Goal: Task Accomplishment & Management: Manage account settings

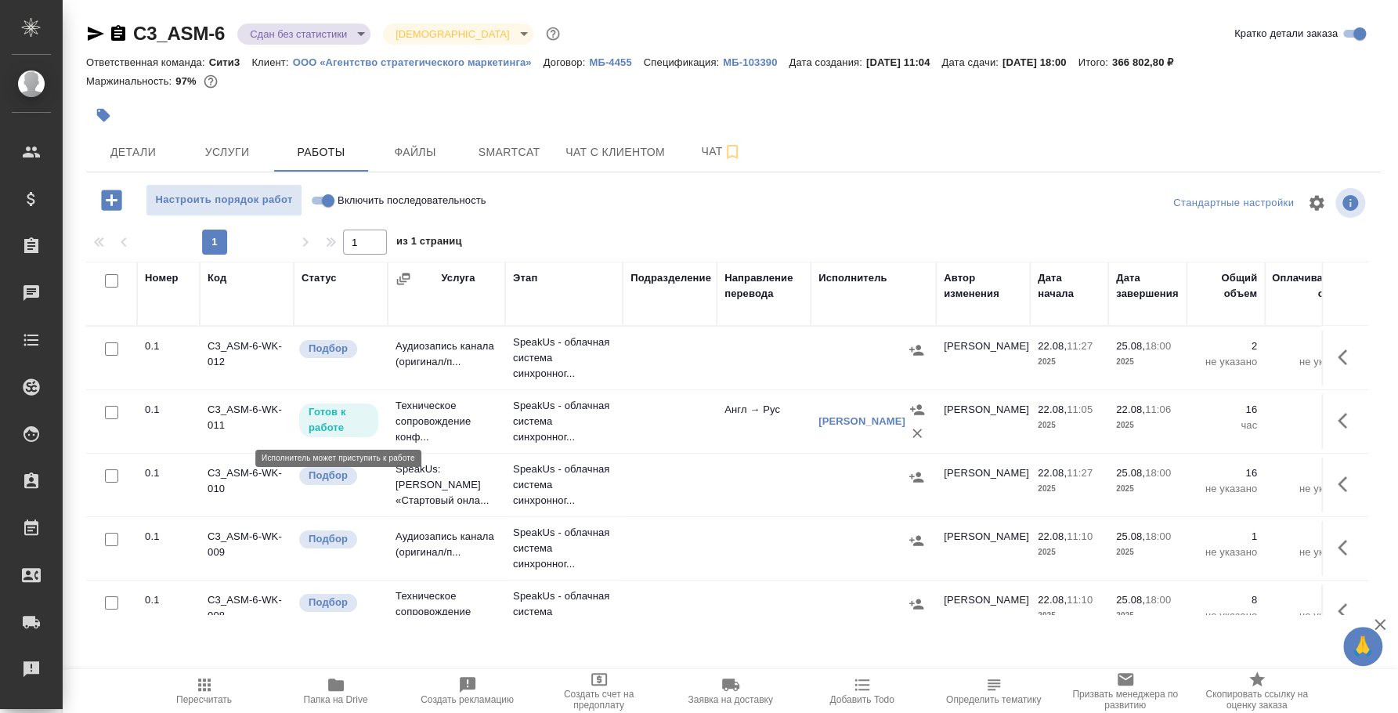
click at [342, 417] on p "Готов к работе" at bounding box center [339, 419] width 60 height 31
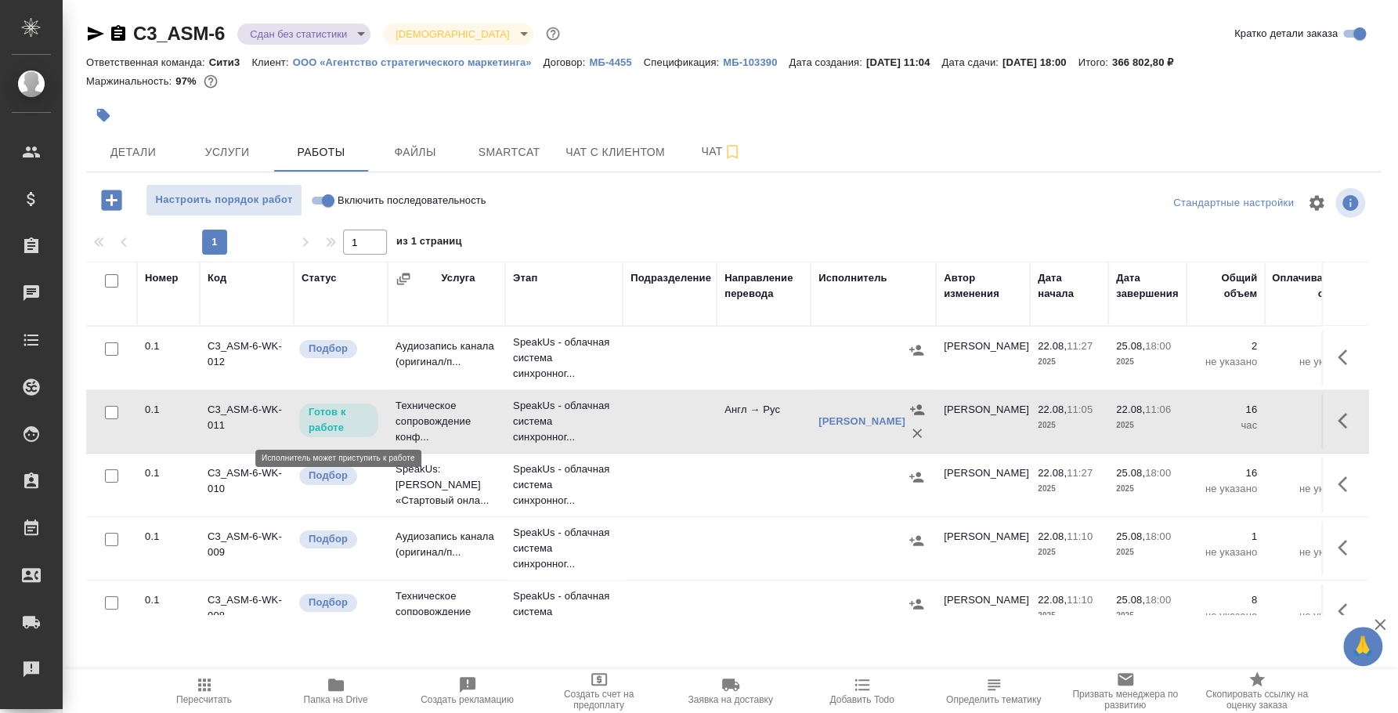
click at [341, 417] on p "Готов к работе" at bounding box center [339, 419] width 60 height 31
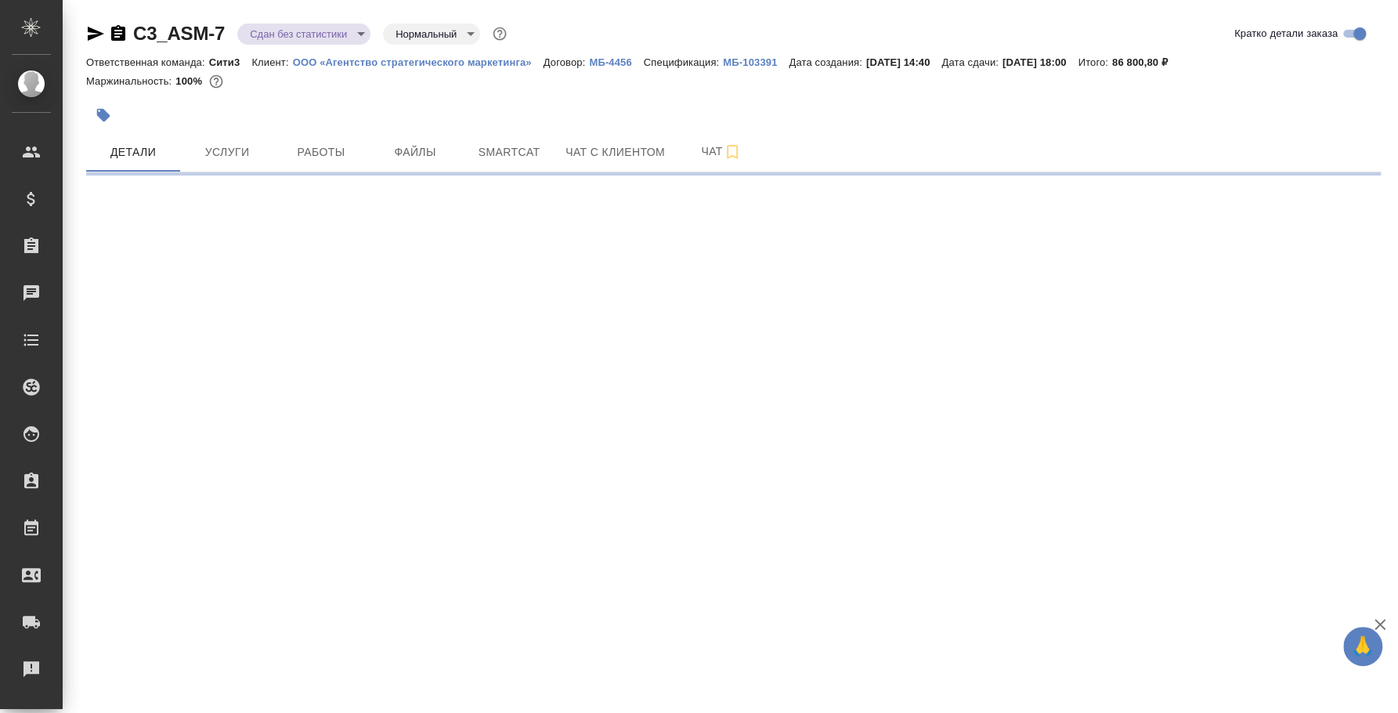
select select "RU"
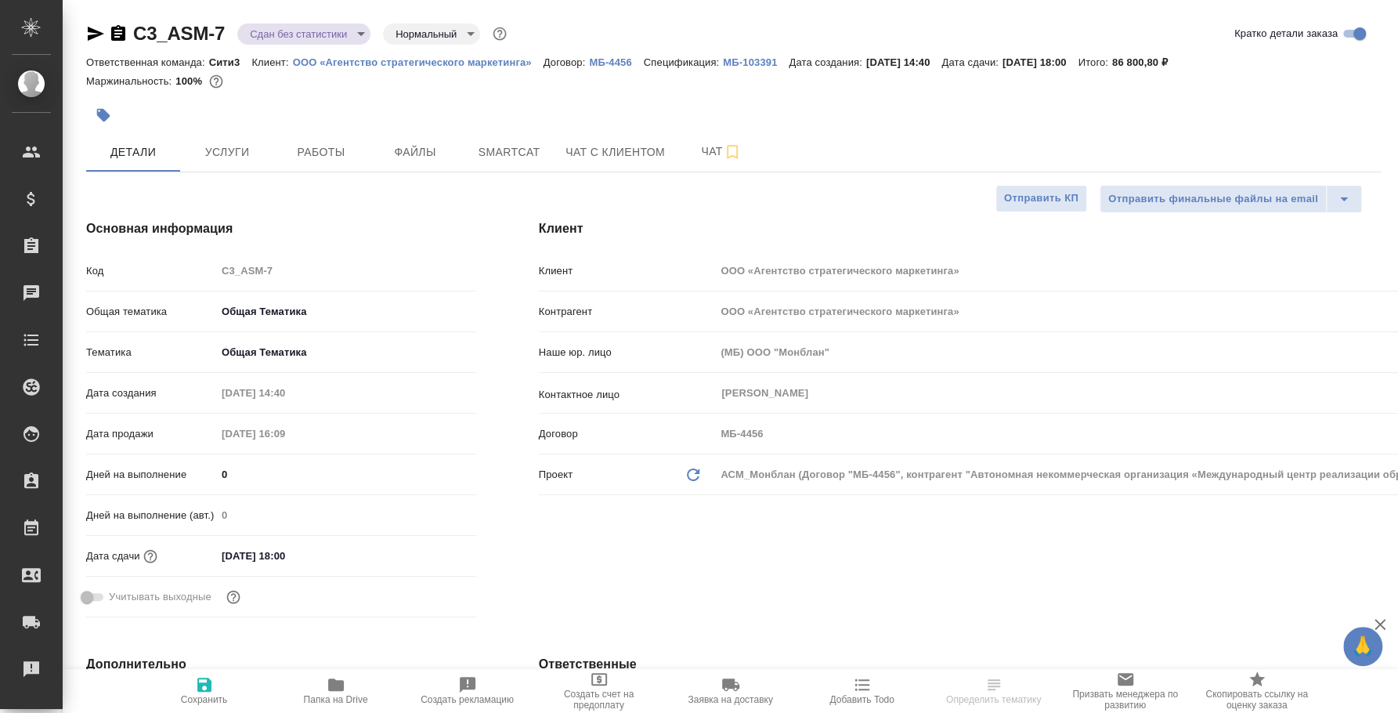
type textarea "x"
click at [233, 139] on button "Услуги" at bounding box center [227, 151] width 94 height 39
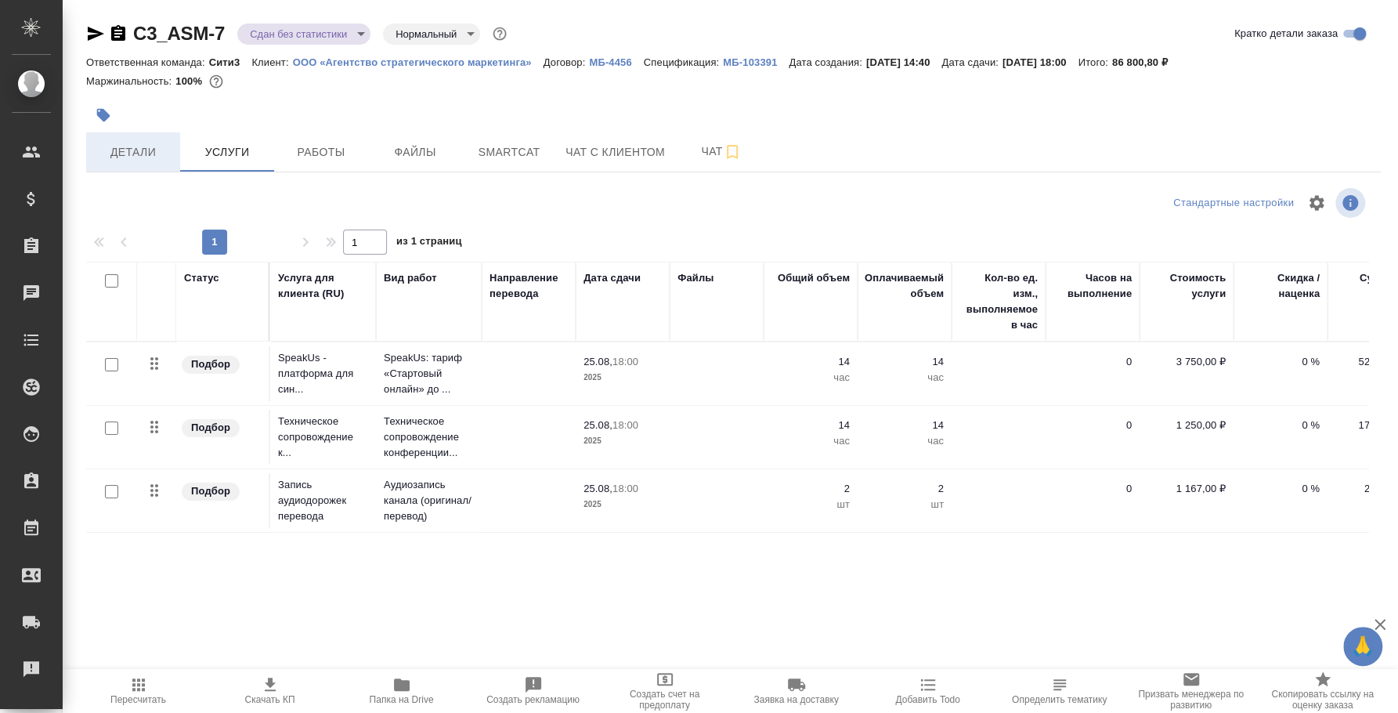
click at [157, 143] on span "Детали" at bounding box center [133, 153] width 75 height 20
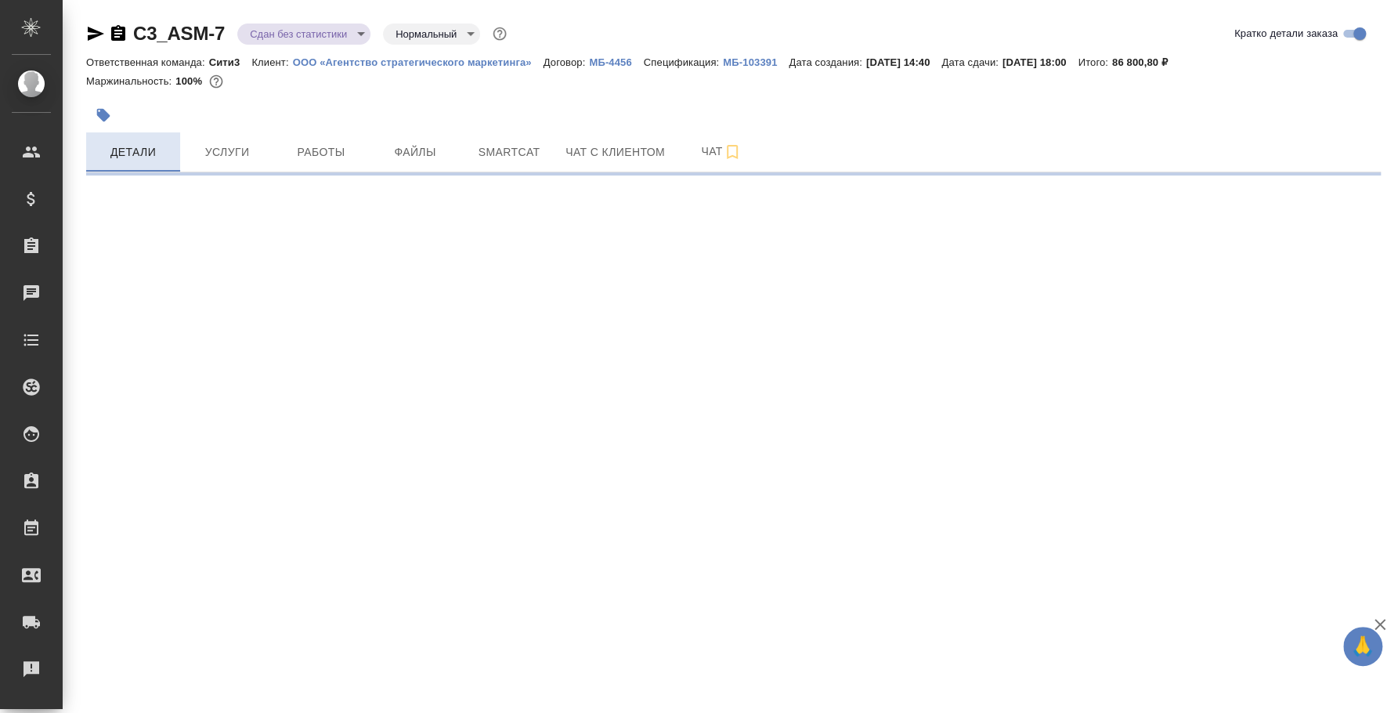
select select "RU"
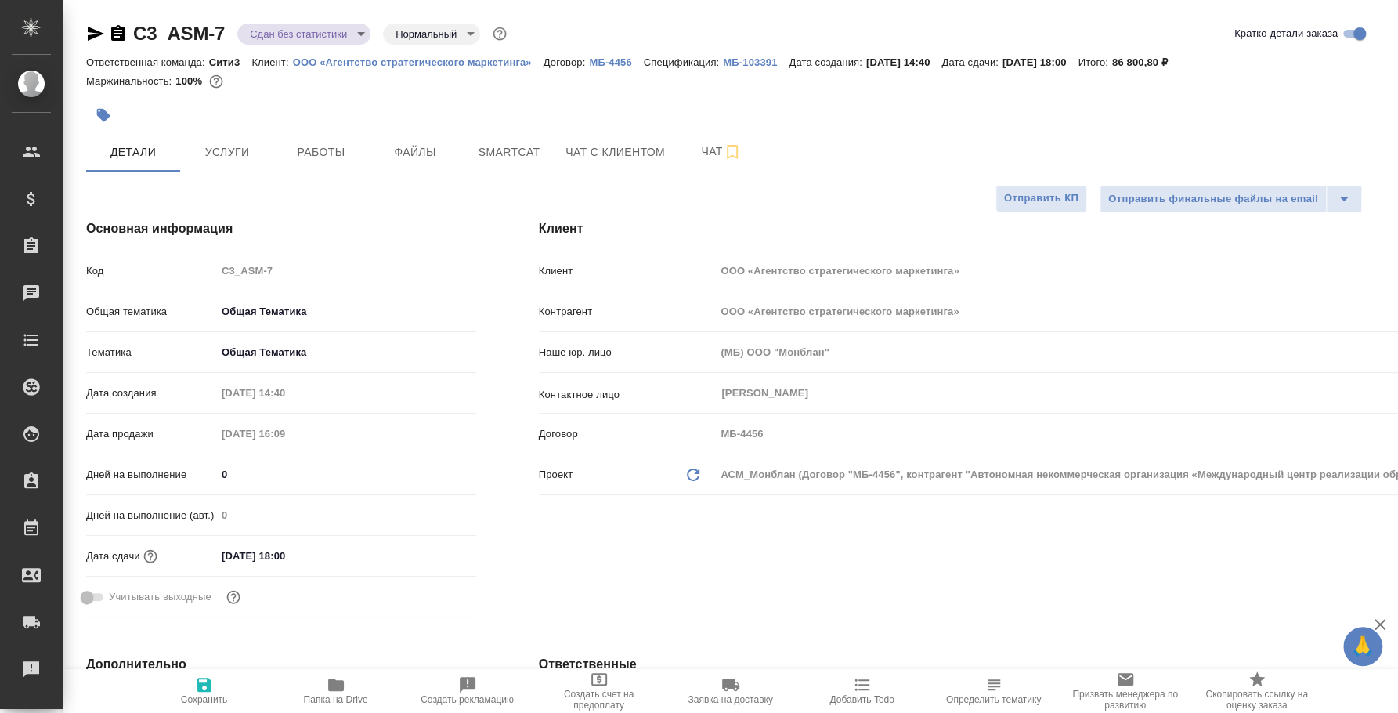
type textarea "x"
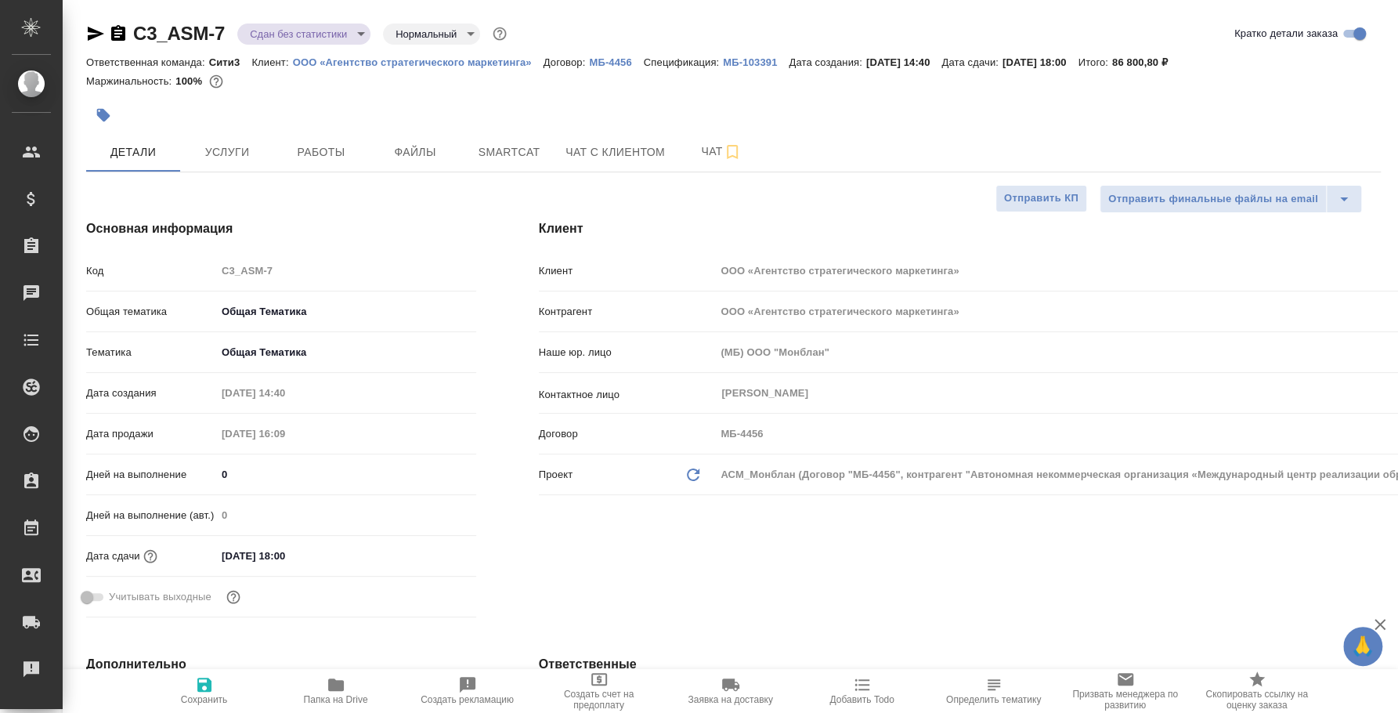
type textarea "x"
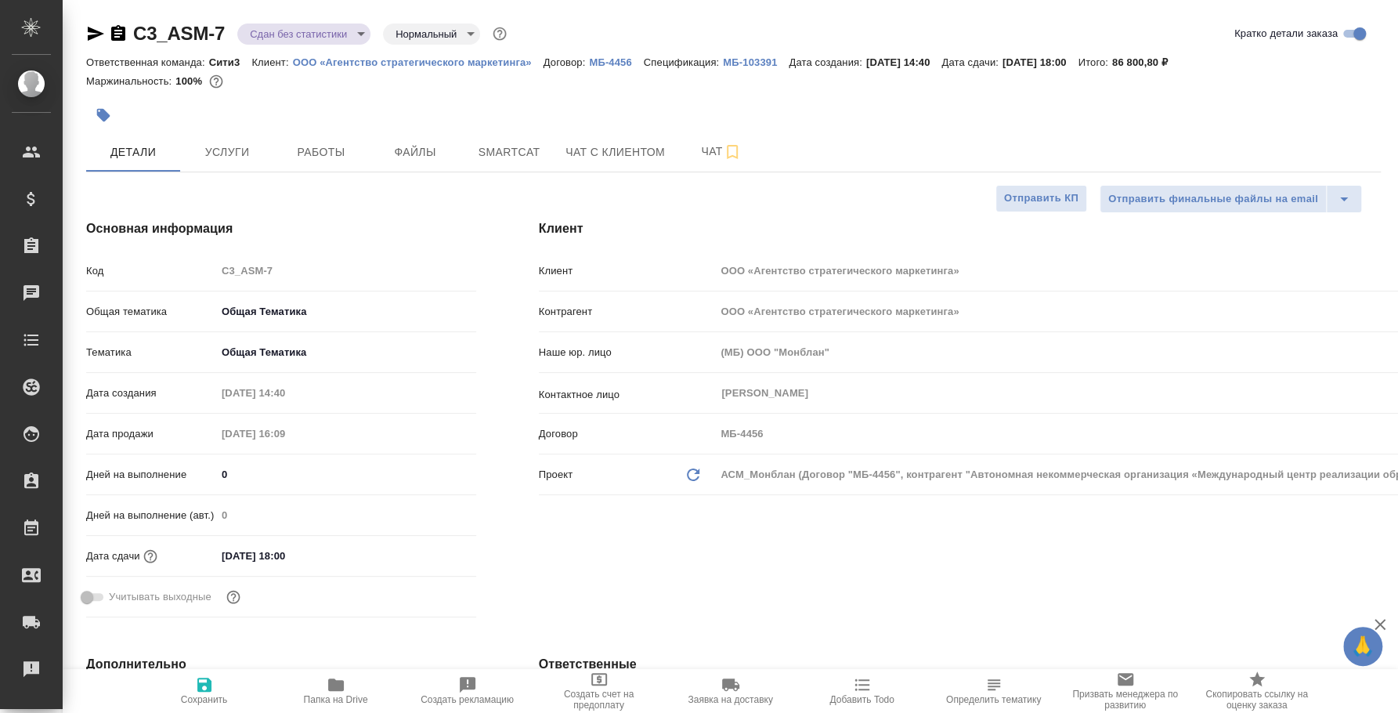
type textarea "x"
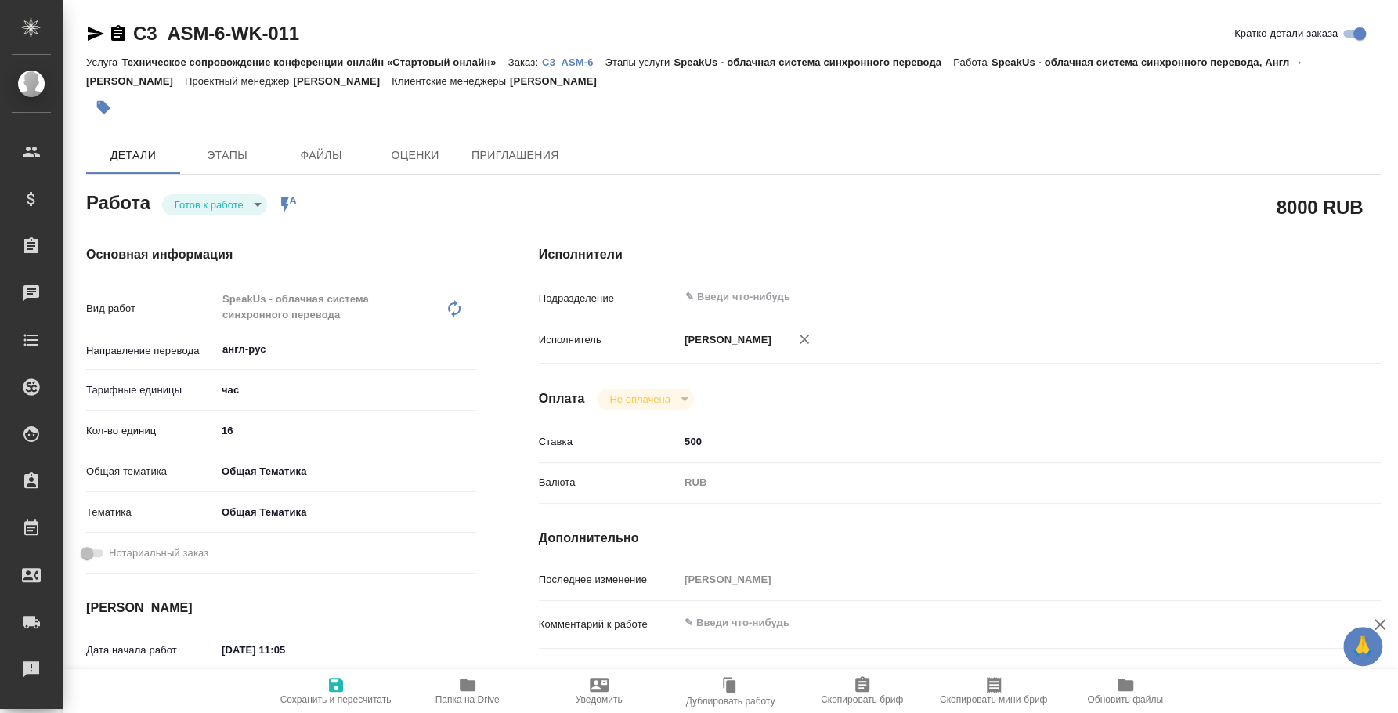
type textarea "x"
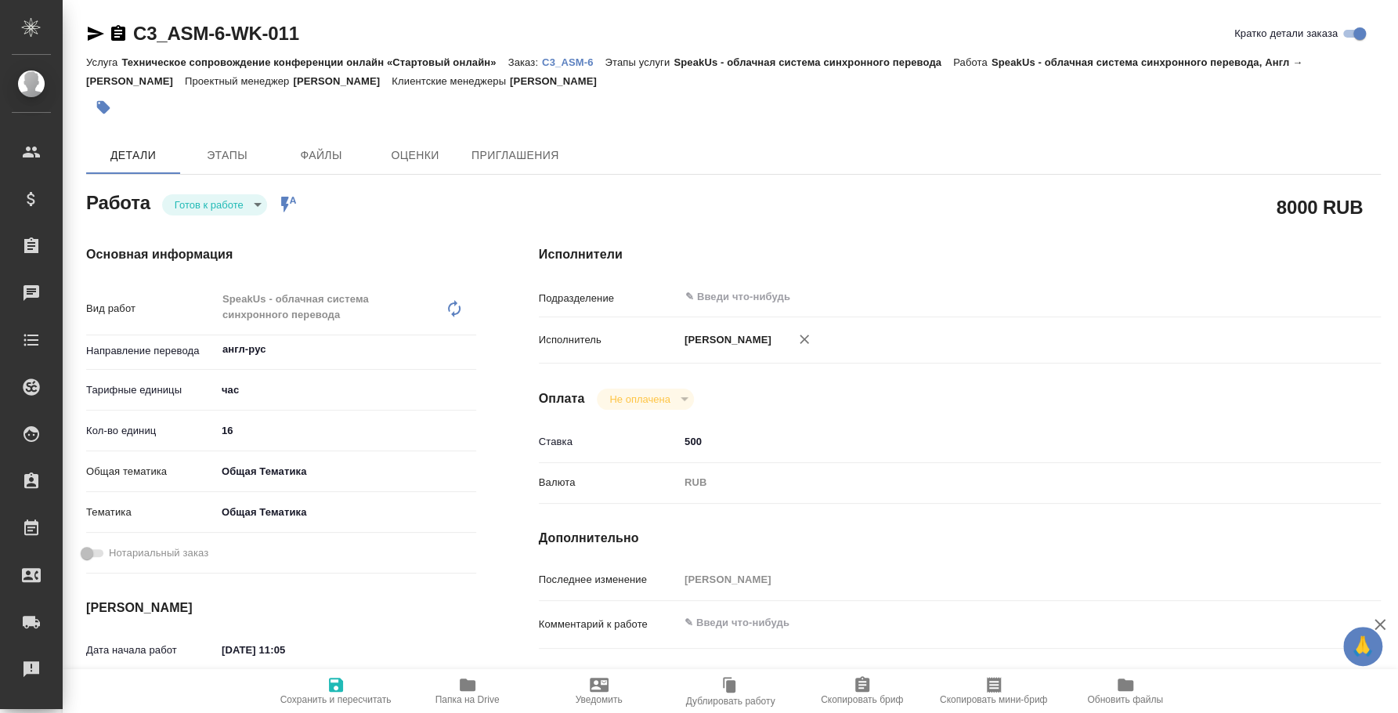
type textarea "x"
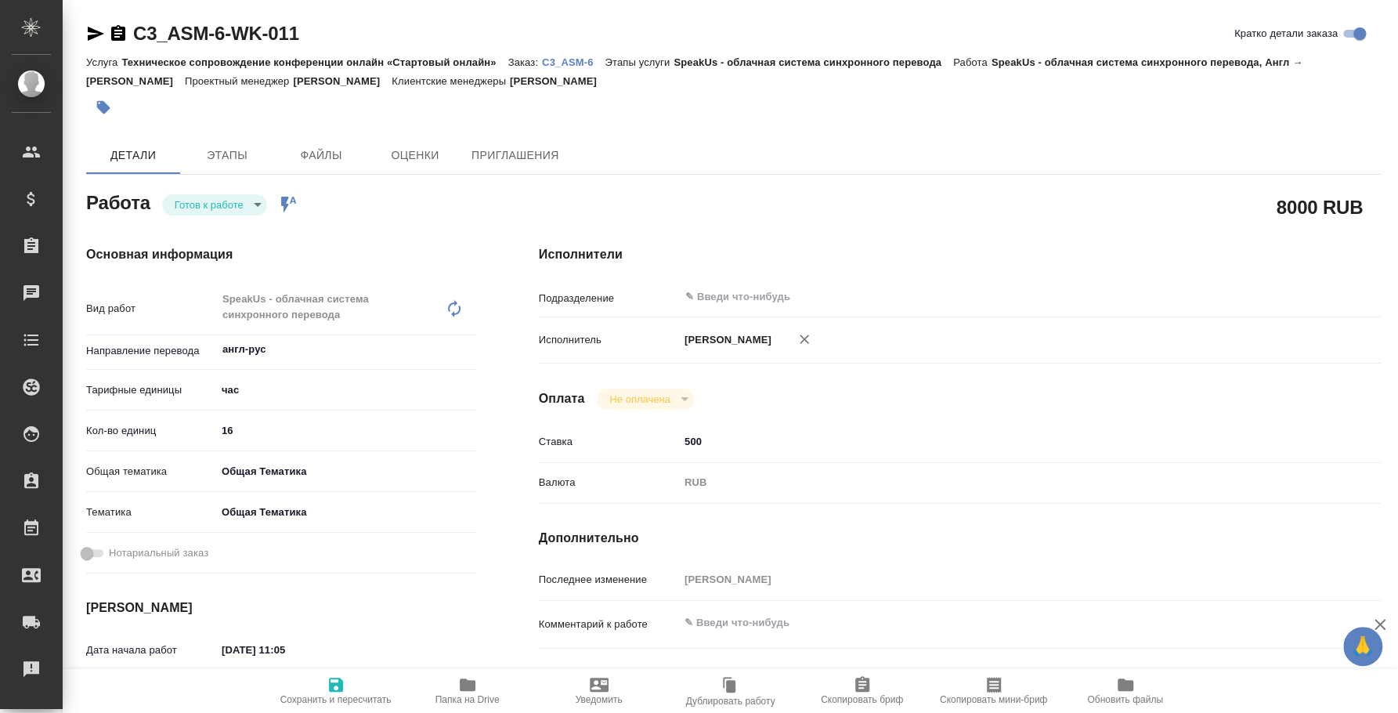
click at [251, 211] on body "🙏 .cls-1 fill:#fff; AWATERA Fedotova Irina Клиенты Спецификации Заказы Чаты Tod…" at bounding box center [699, 356] width 1398 height 713
type textarea "x"
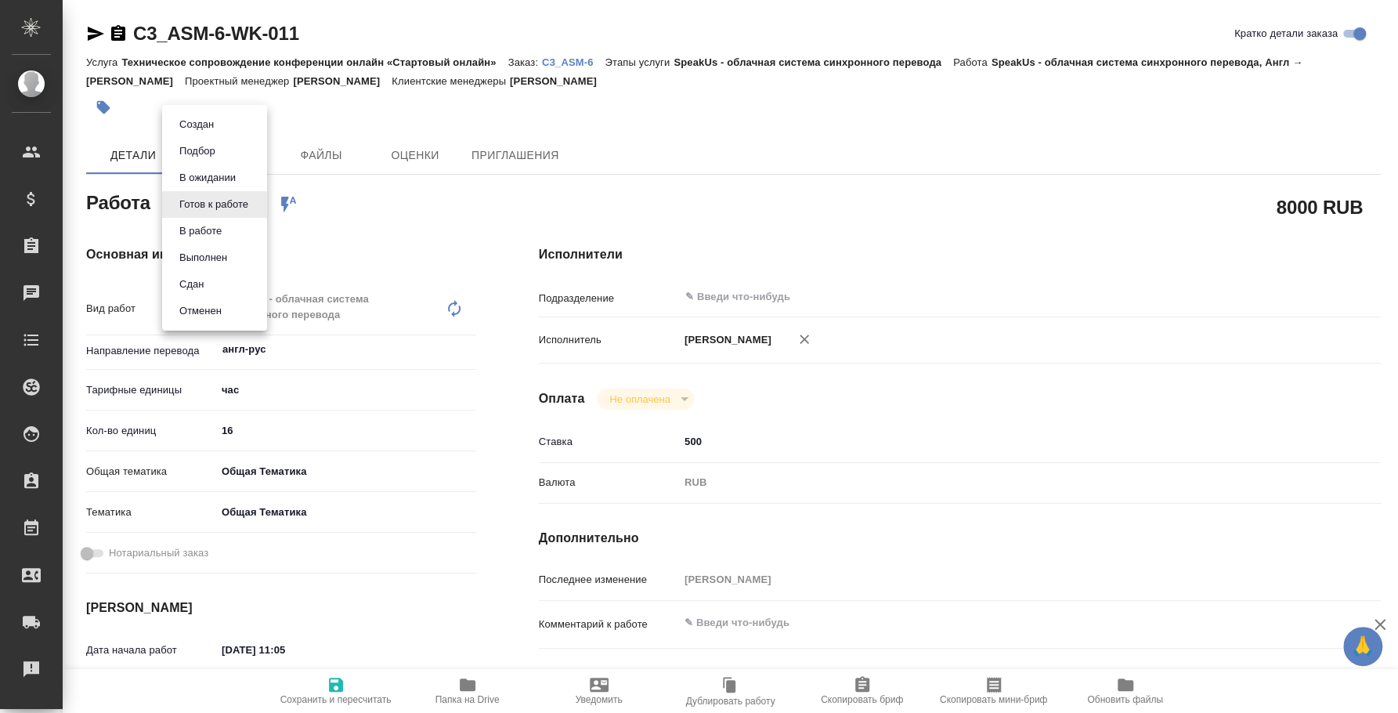
type textarea "x"
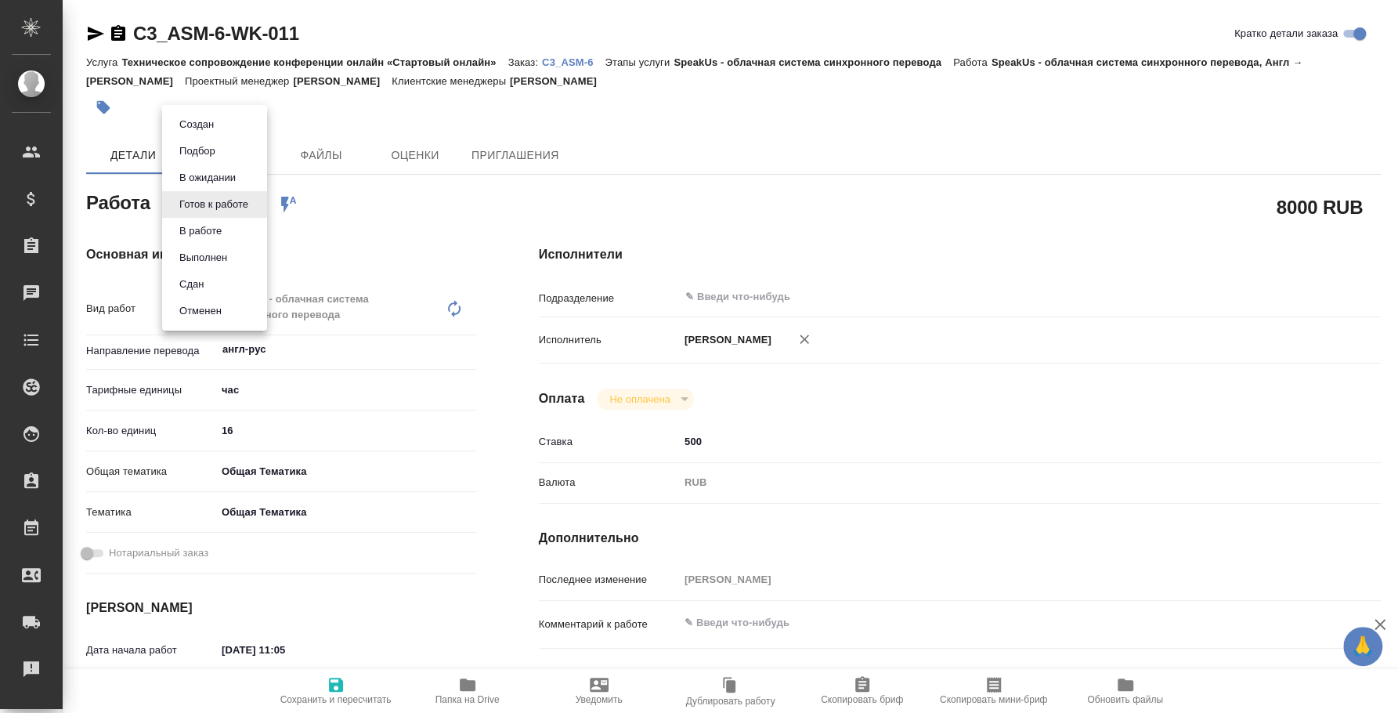
type textarea "x"
click at [231, 276] on li "Сдан" at bounding box center [214, 284] width 105 height 27
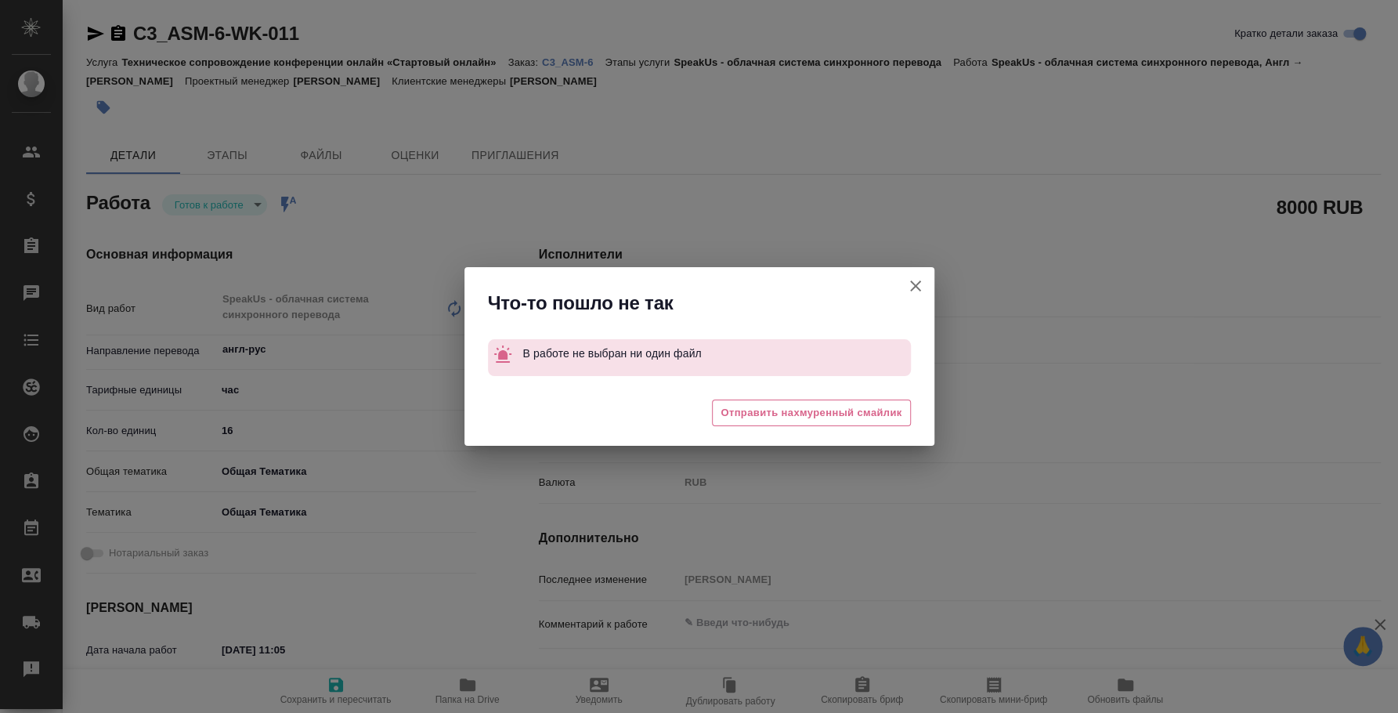
type textarea "x"
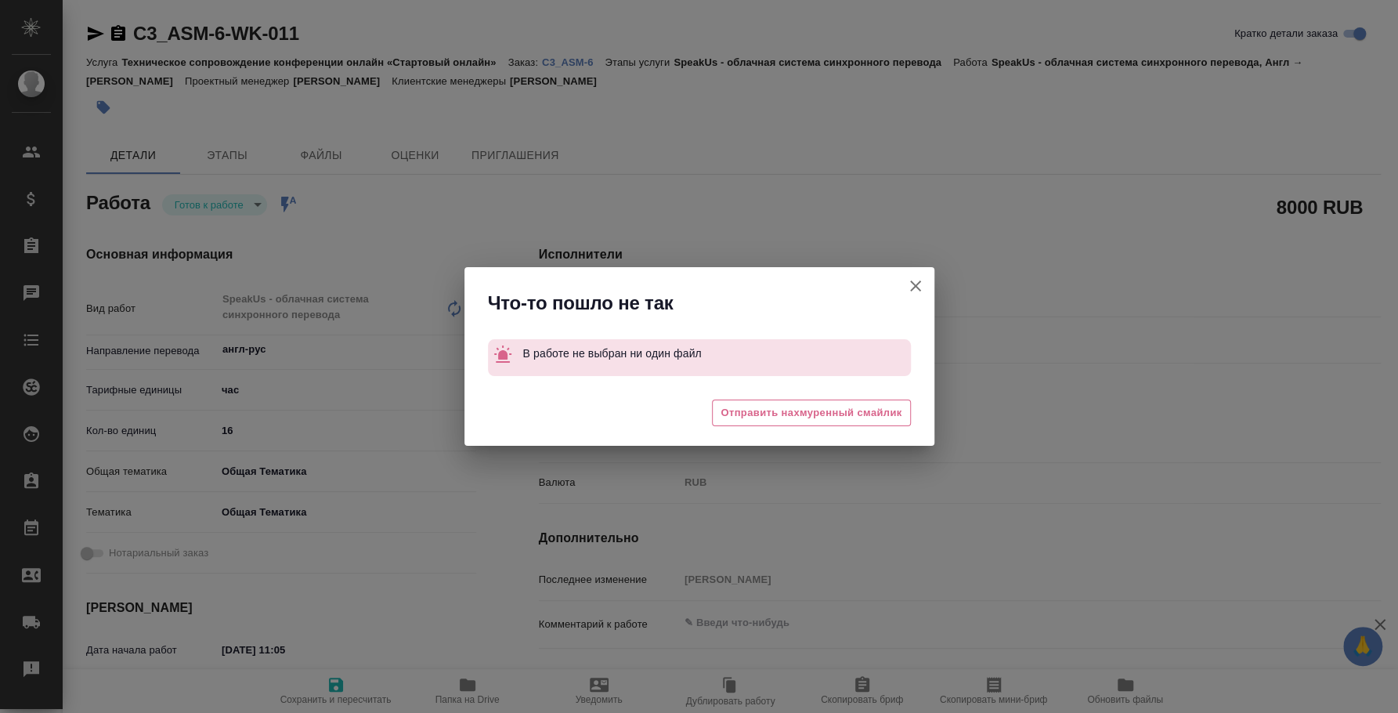
type textarea "x"
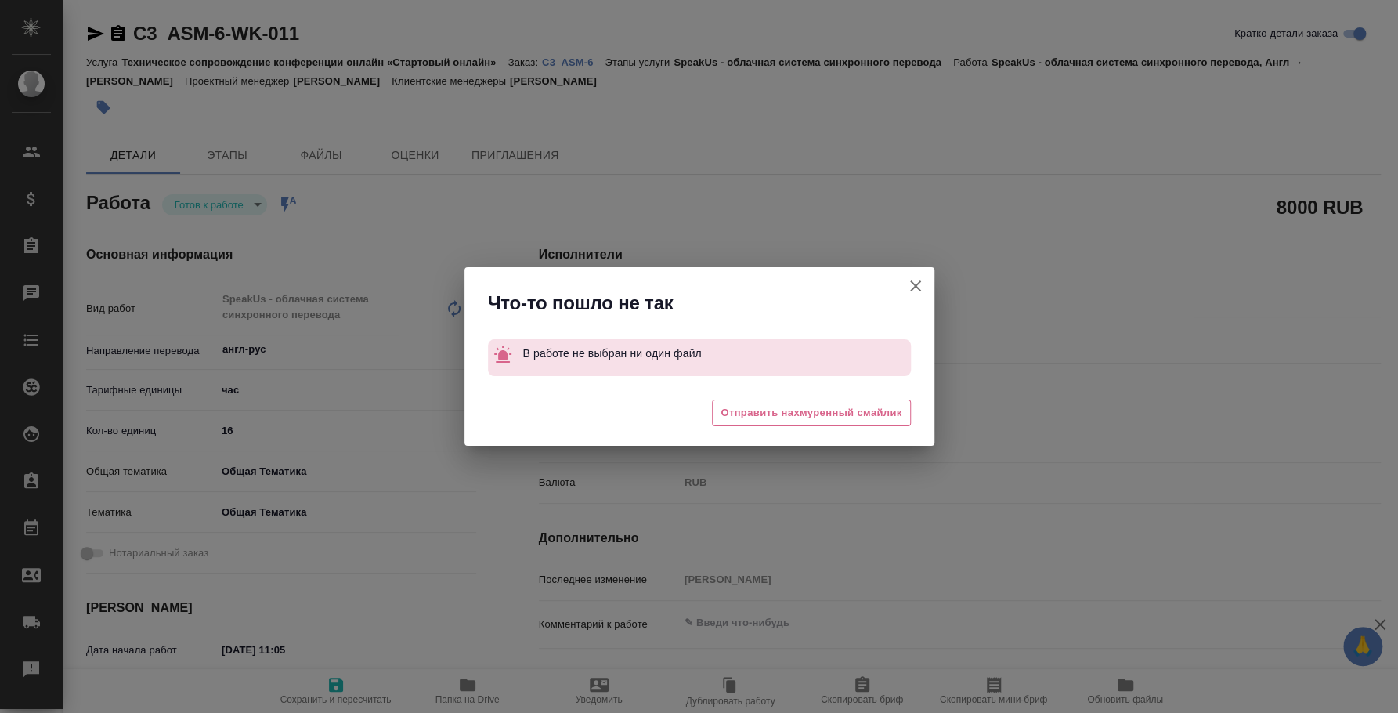
type textarea "x"
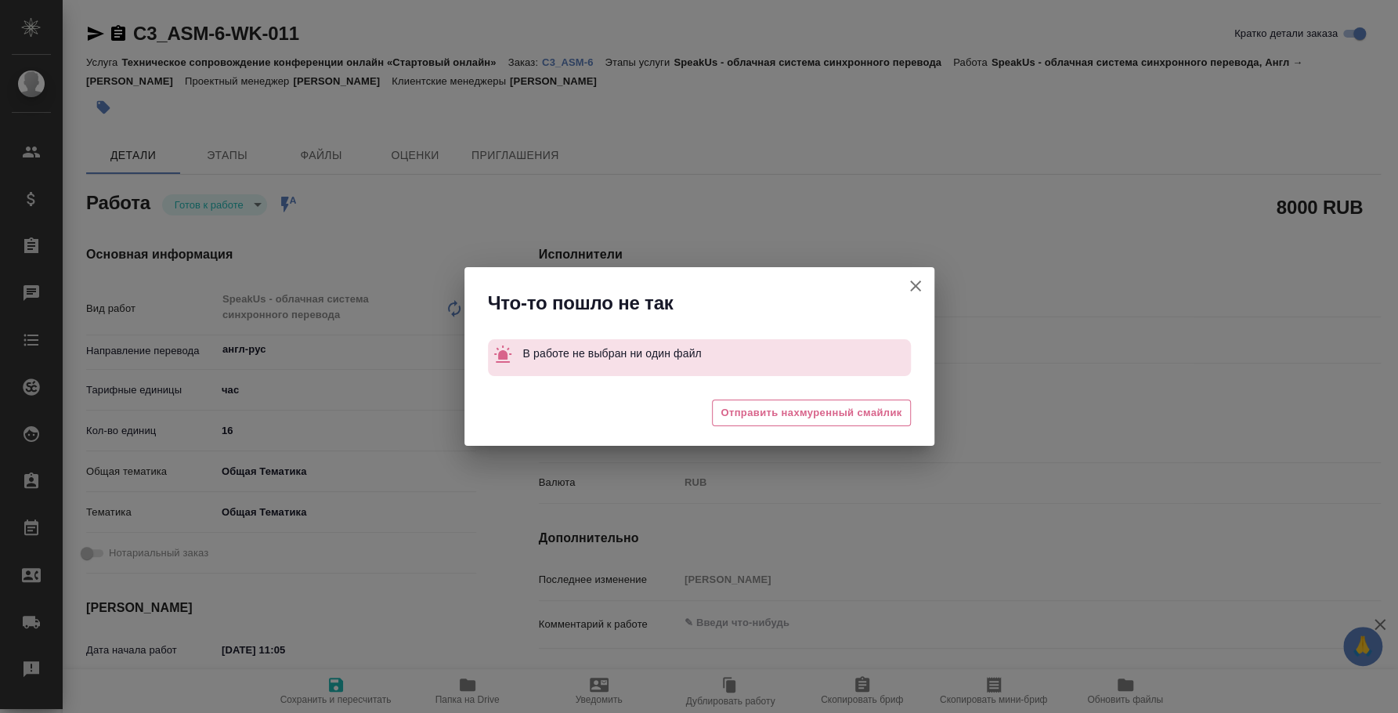
click at [916, 277] on icon "button" at bounding box center [915, 285] width 19 height 19
type textarea "x"
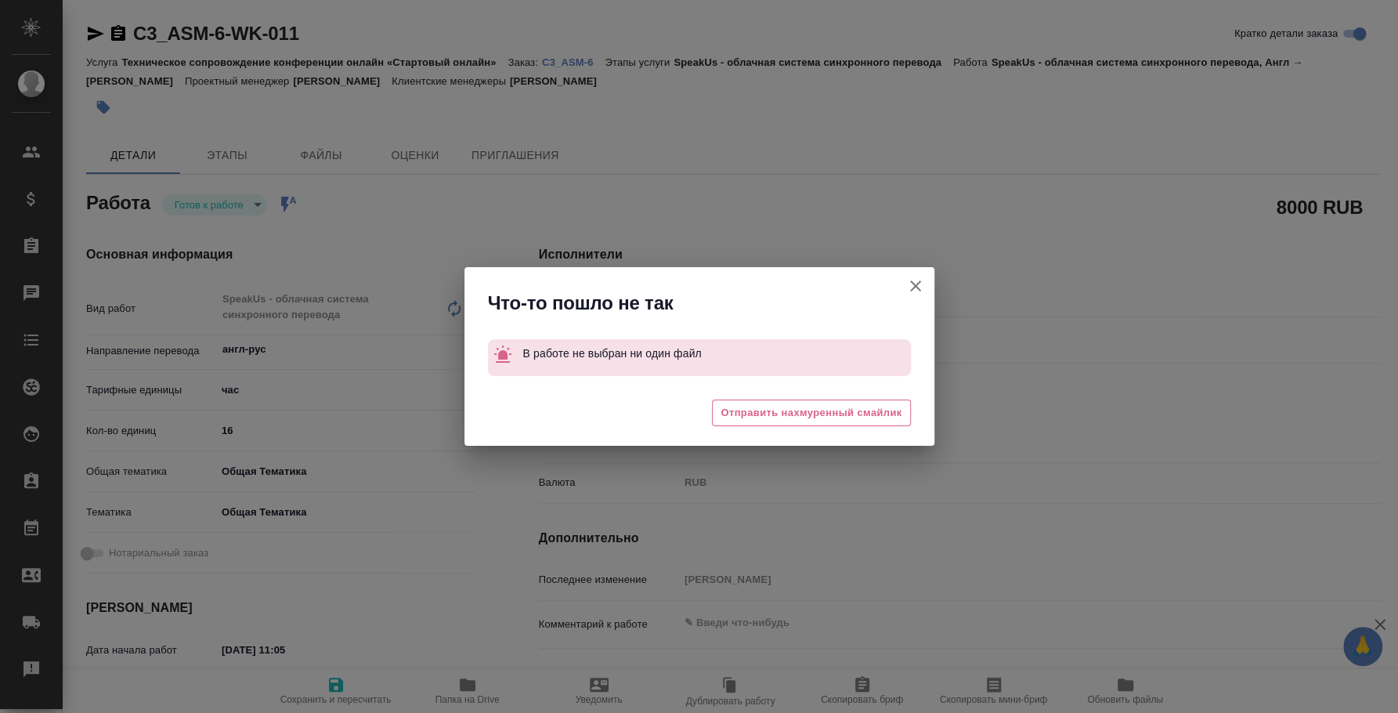
type textarea "x"
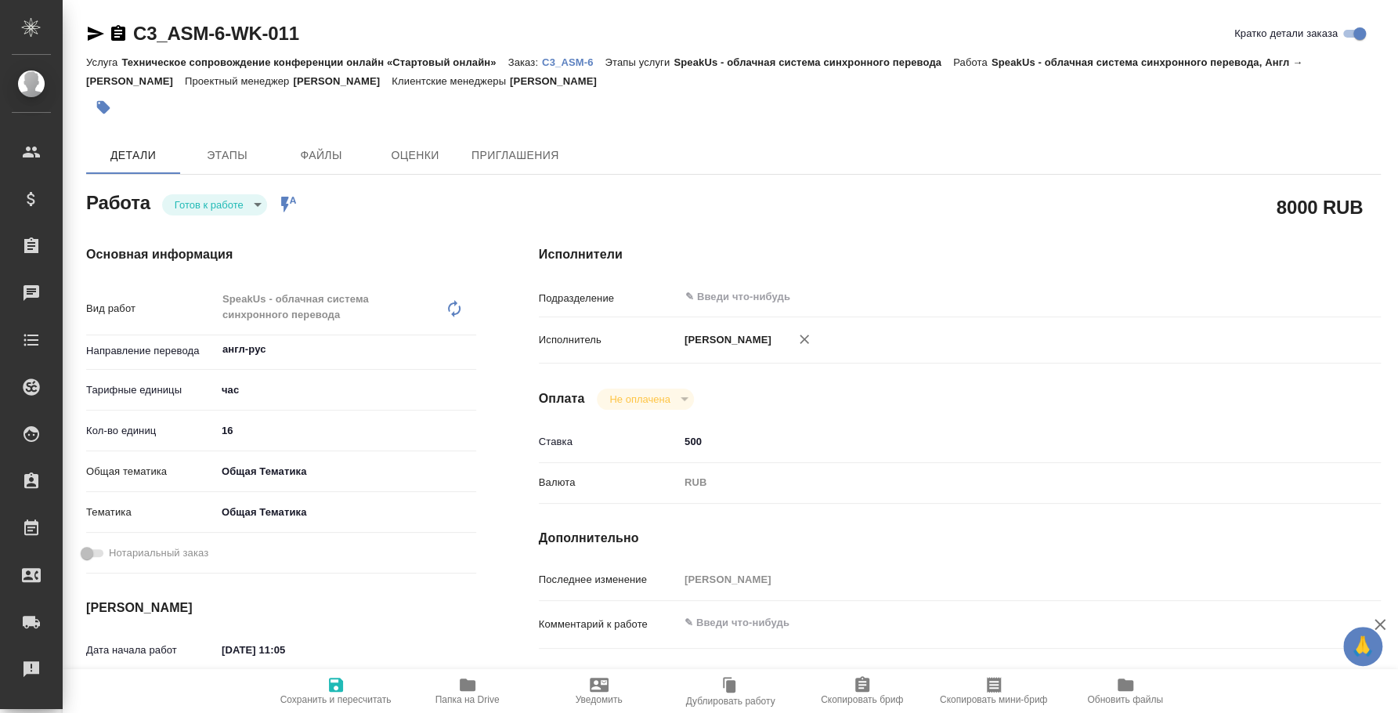
click at [261, 203] on body "🙏 .cls-1 fill:#fff; AWATERA Fedotova Irina Клиенты Спецификации Заказы 0 Чаты T…" at bounding box center [699, 356] width 1398 height 713
click at [303, 143] on div at bounding box center [699, 356] width 1398 height 713
click at [574, 52] on div "Услуга Техническое сопровождение конференции онлайн «Стартовый онлайн» Заказ: C…" at bounding box center [733, 71] width 1295 height 38
click at [574, 63] on p "C3_ASM-6" at bounding box center [573, 62] width 63 height 12
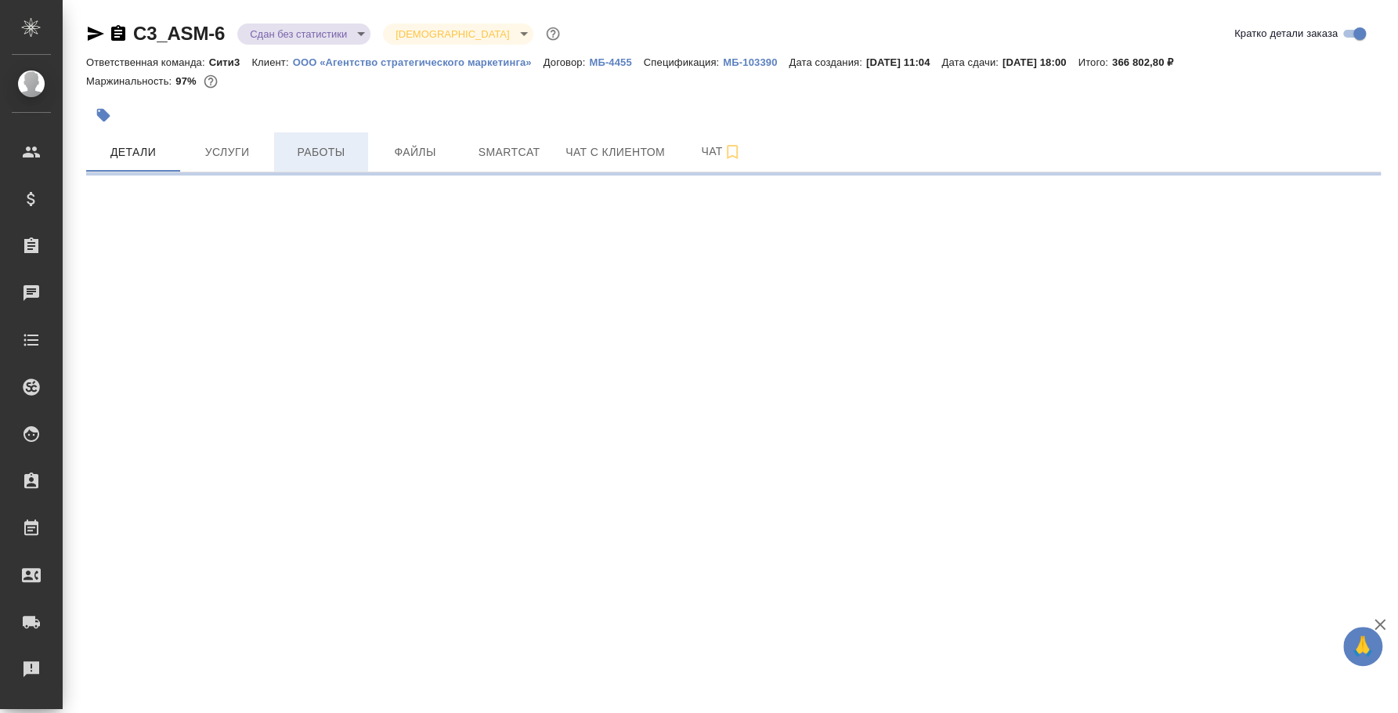
select select "RU"
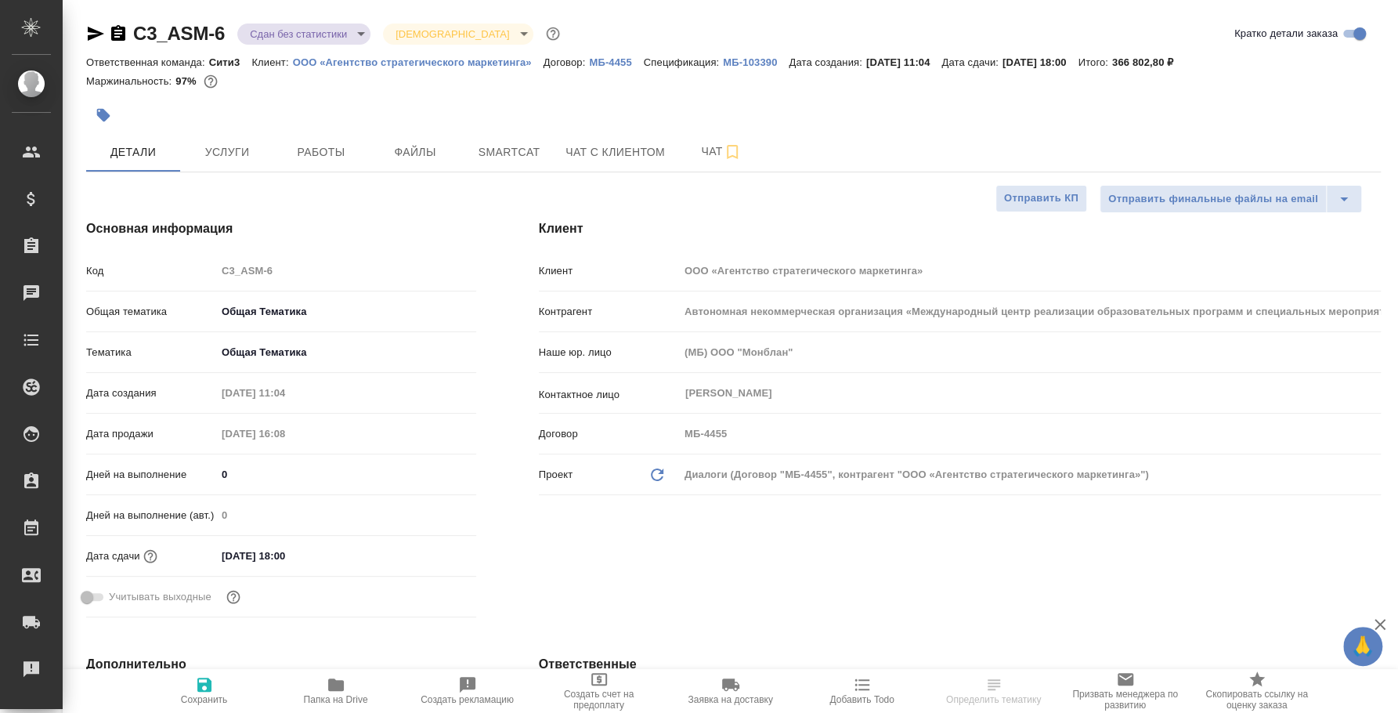
type textarea "x"
click at [320, 144] on span "Работы" at bounding box center [321, 153] width 75 height 20
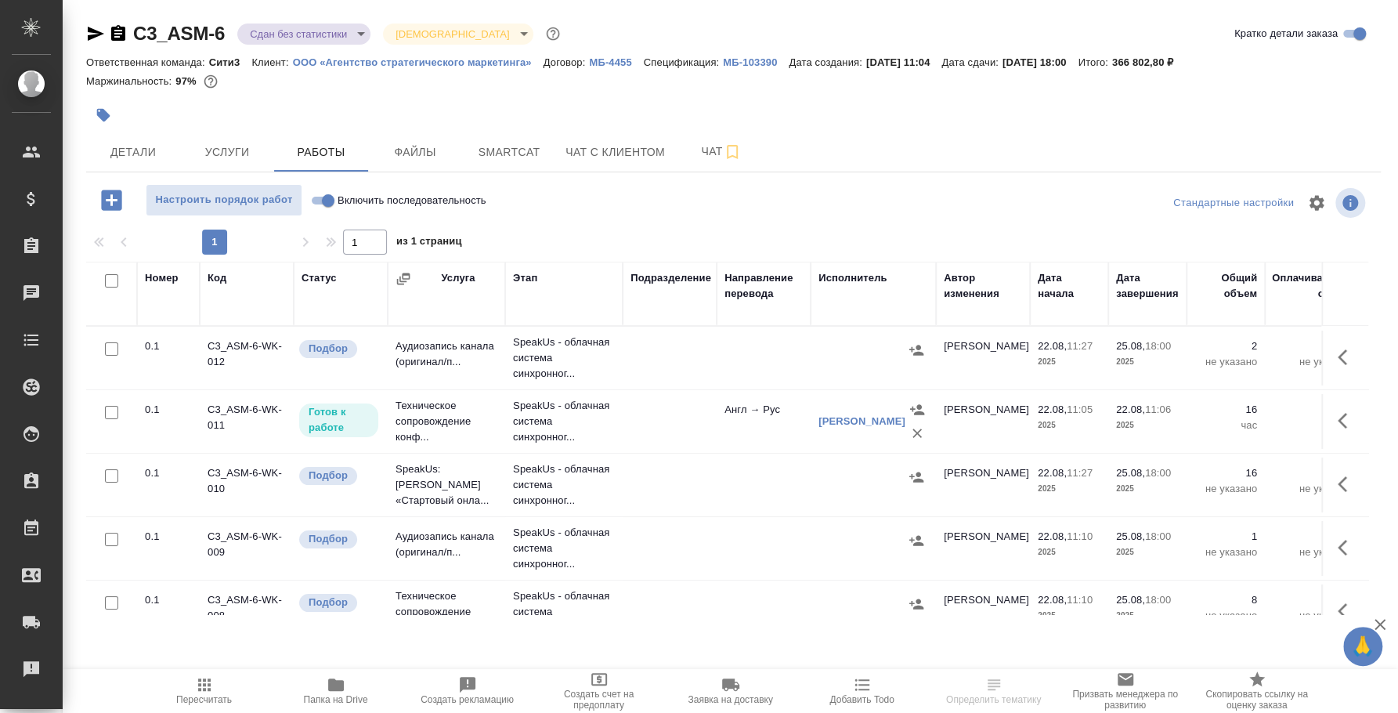
click at [317, 197] on input "Включить последовательность" at bounding box center [328, 200] width 56 height 19
checkbox input "true"
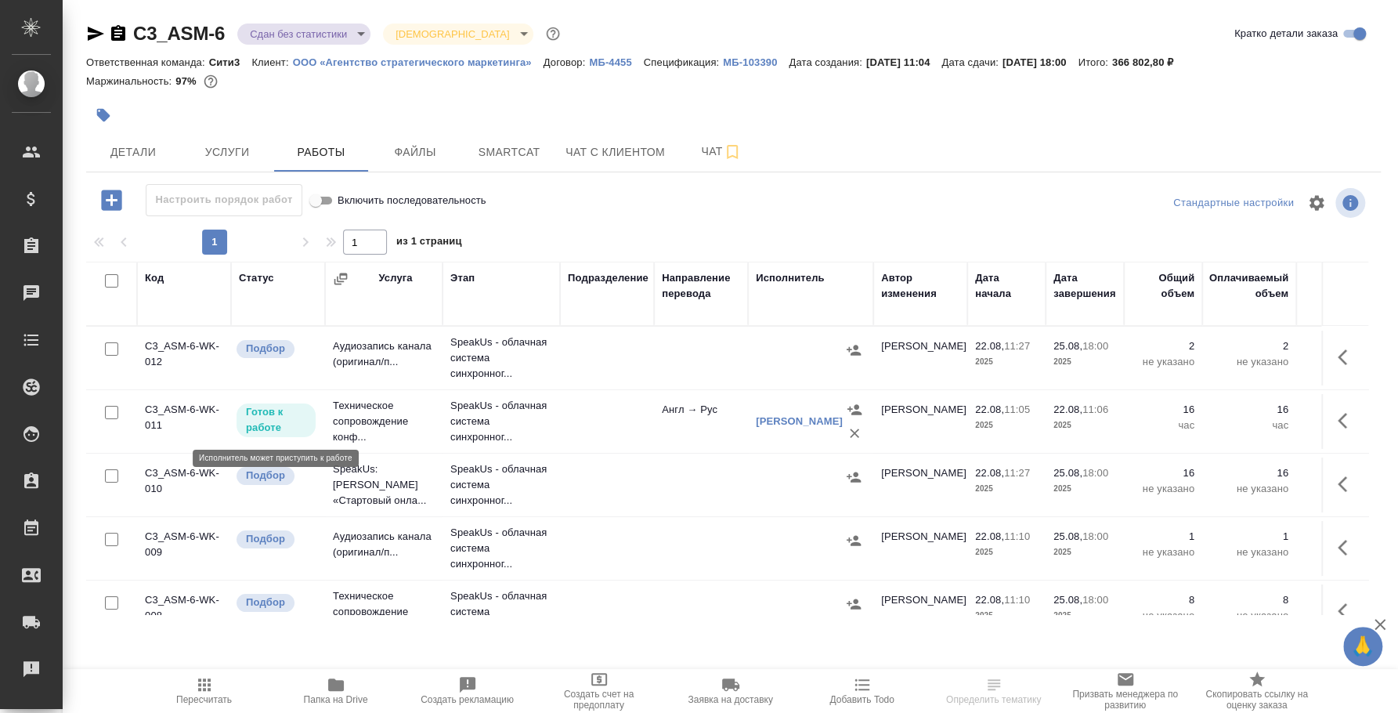
click at [289, 422] on p "Готов к работе" at bounding box center [276, 419] width 60 height 31
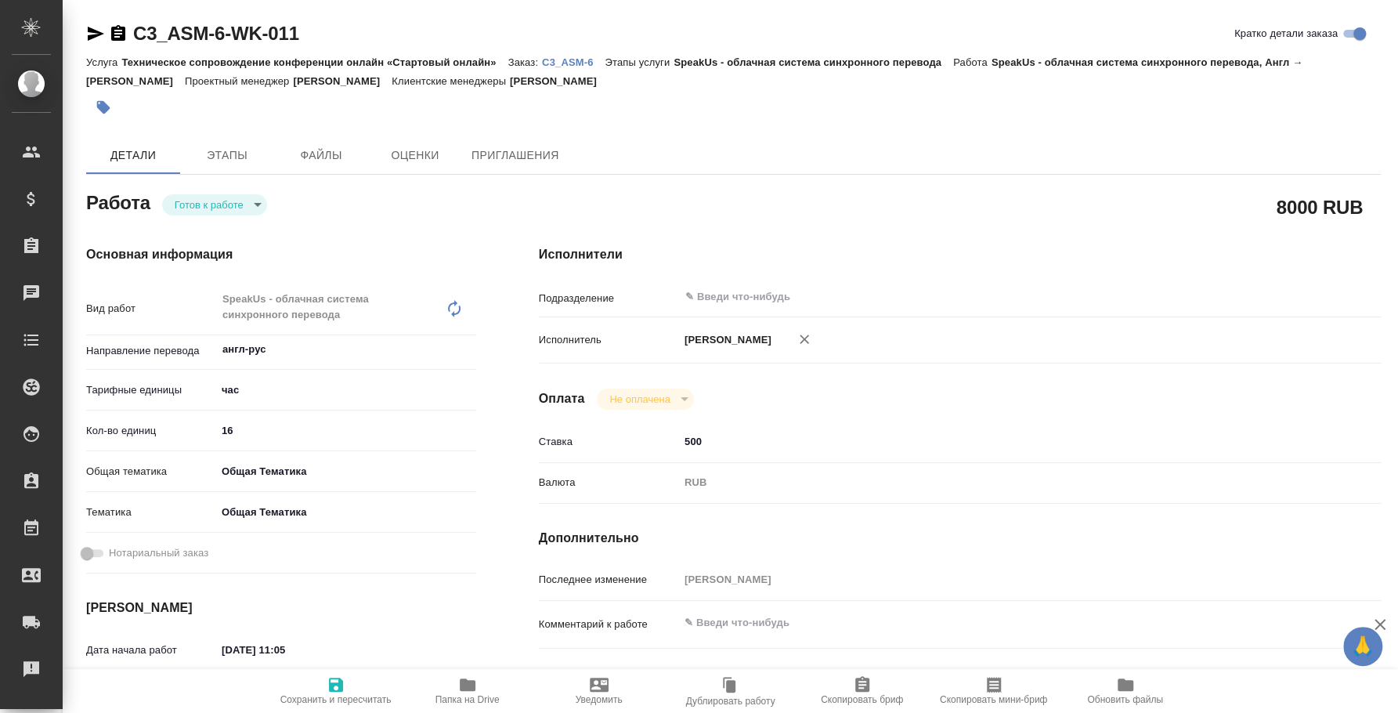
type textarea "x"
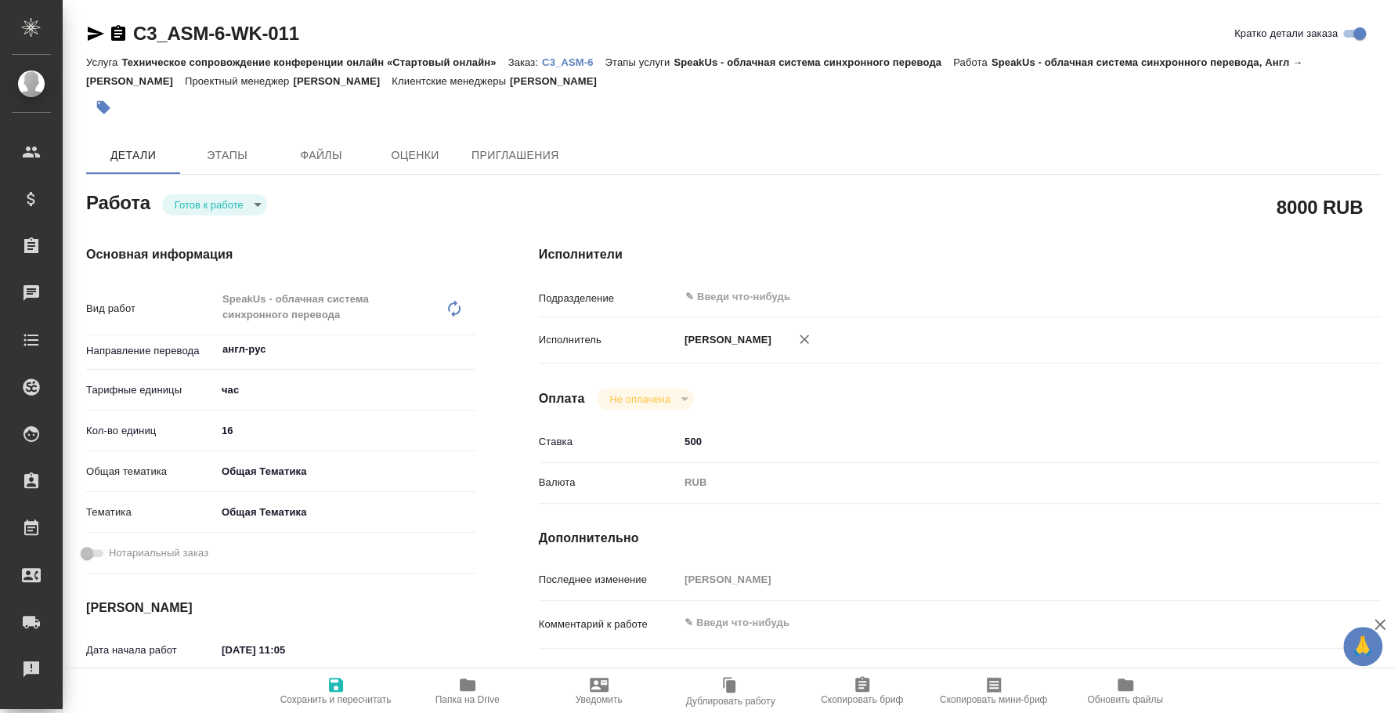
type textarea "x"
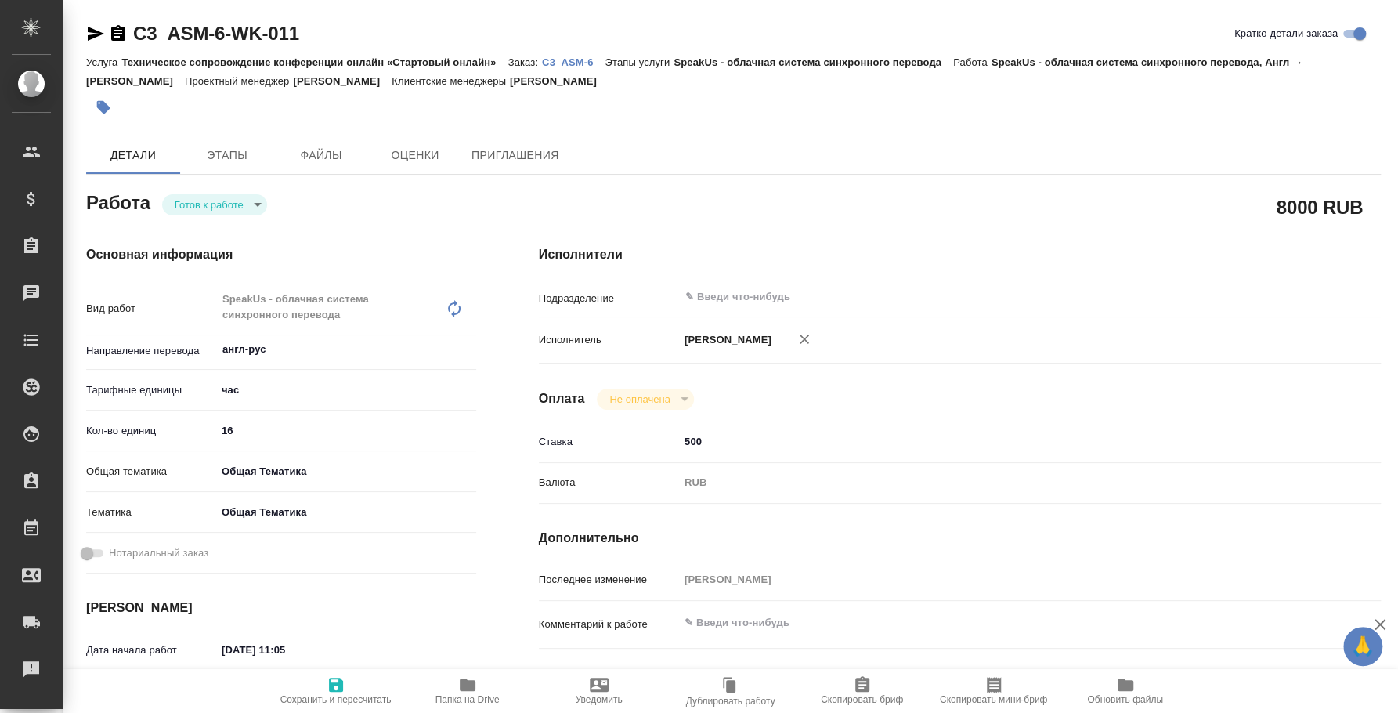
type textarea "x"
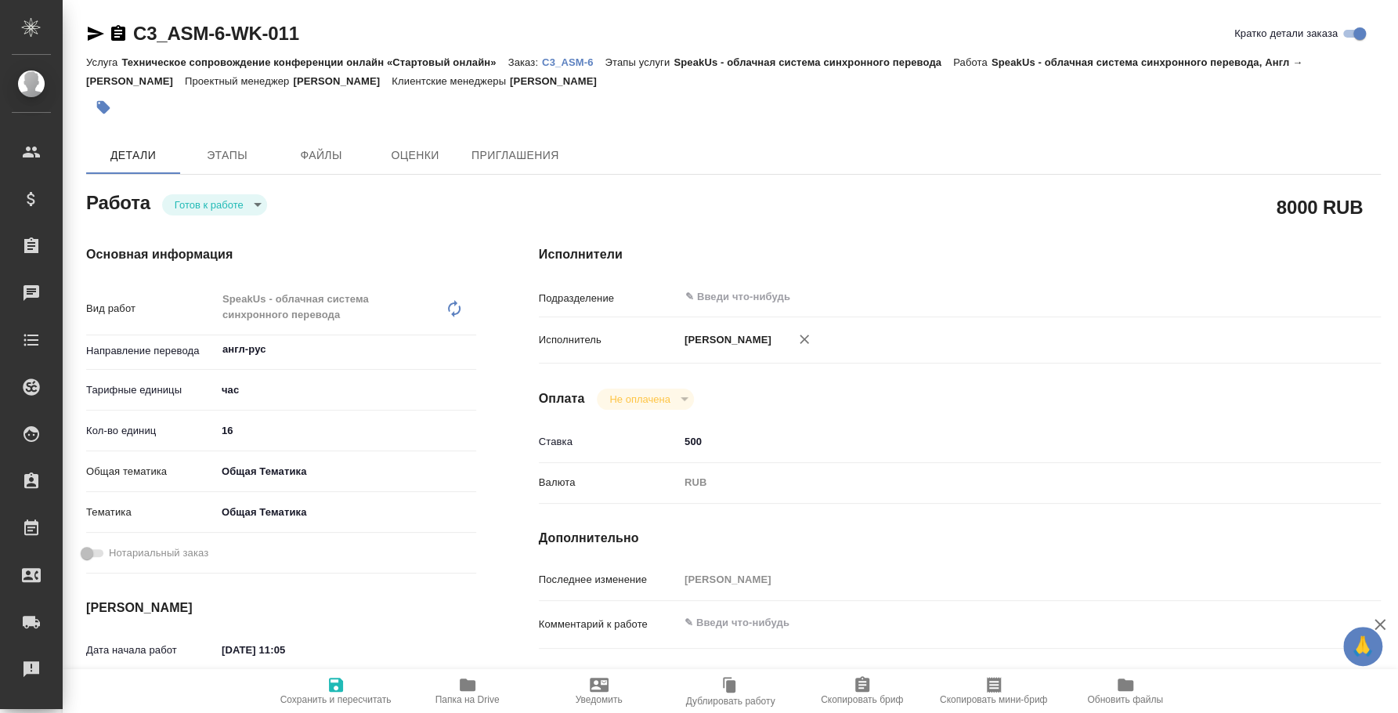
type textarea "x"
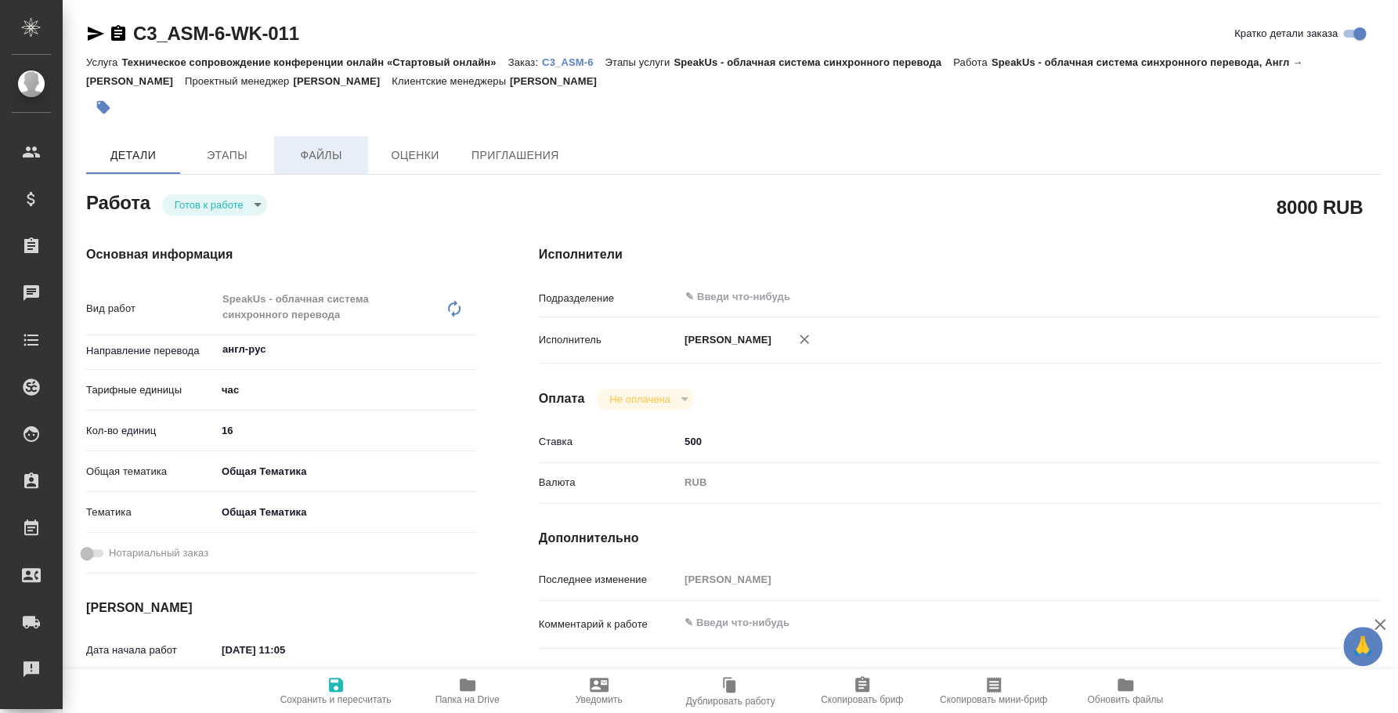
type textarea "x"
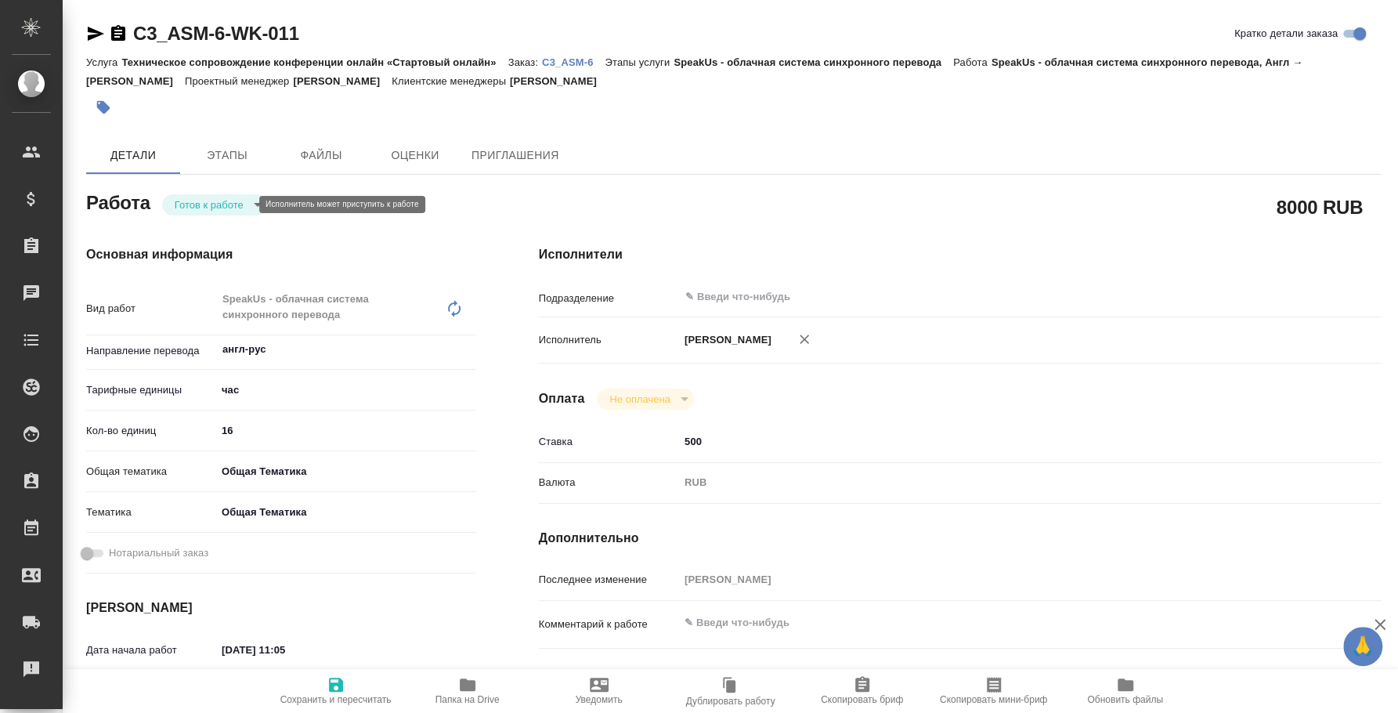
click at [239, 209] on body "🙏 .cls-1 fill:#fff; AWATERA Fedotova Irina Клиенты Спецификации Заказы 0 Чаты T…" at bounding box center [699, 356] width 1398 height 713
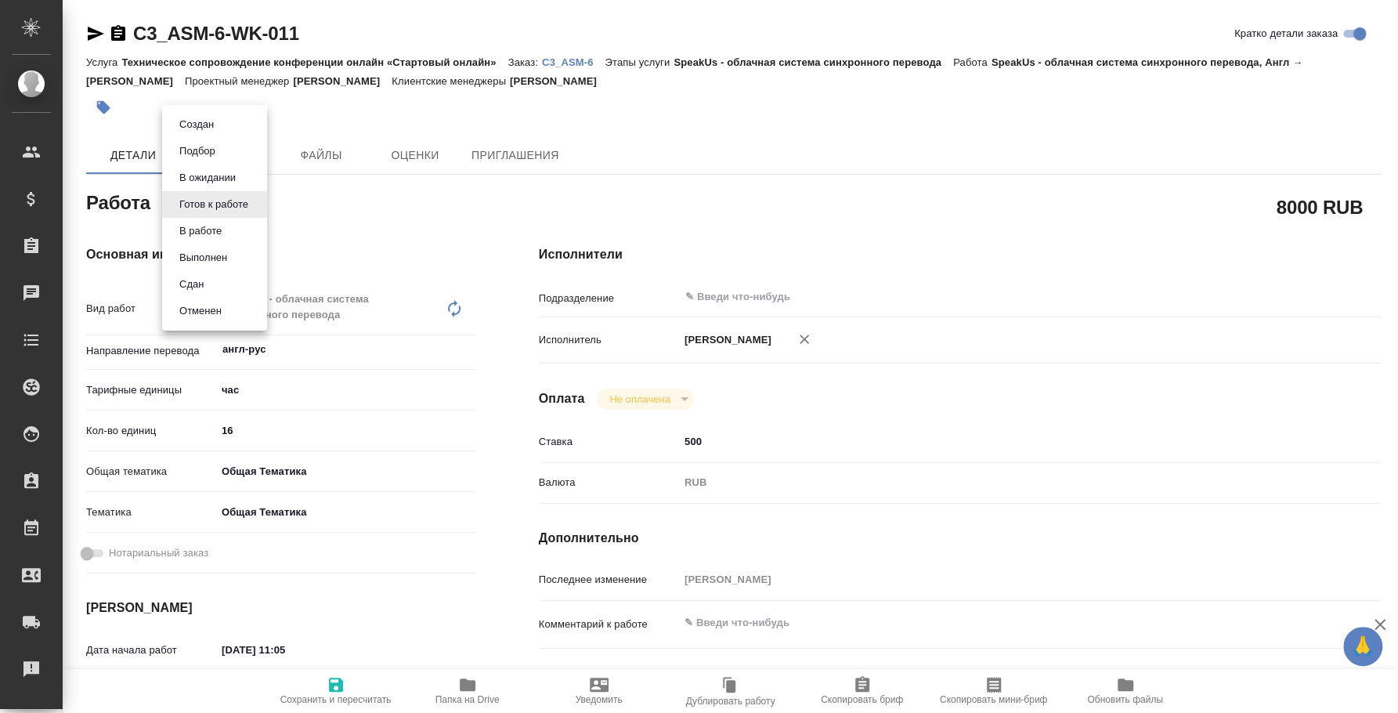
click at [215, 281] on li "Сдан" at bounding box center [214, 284] width 105 height 27
type textarea "x"
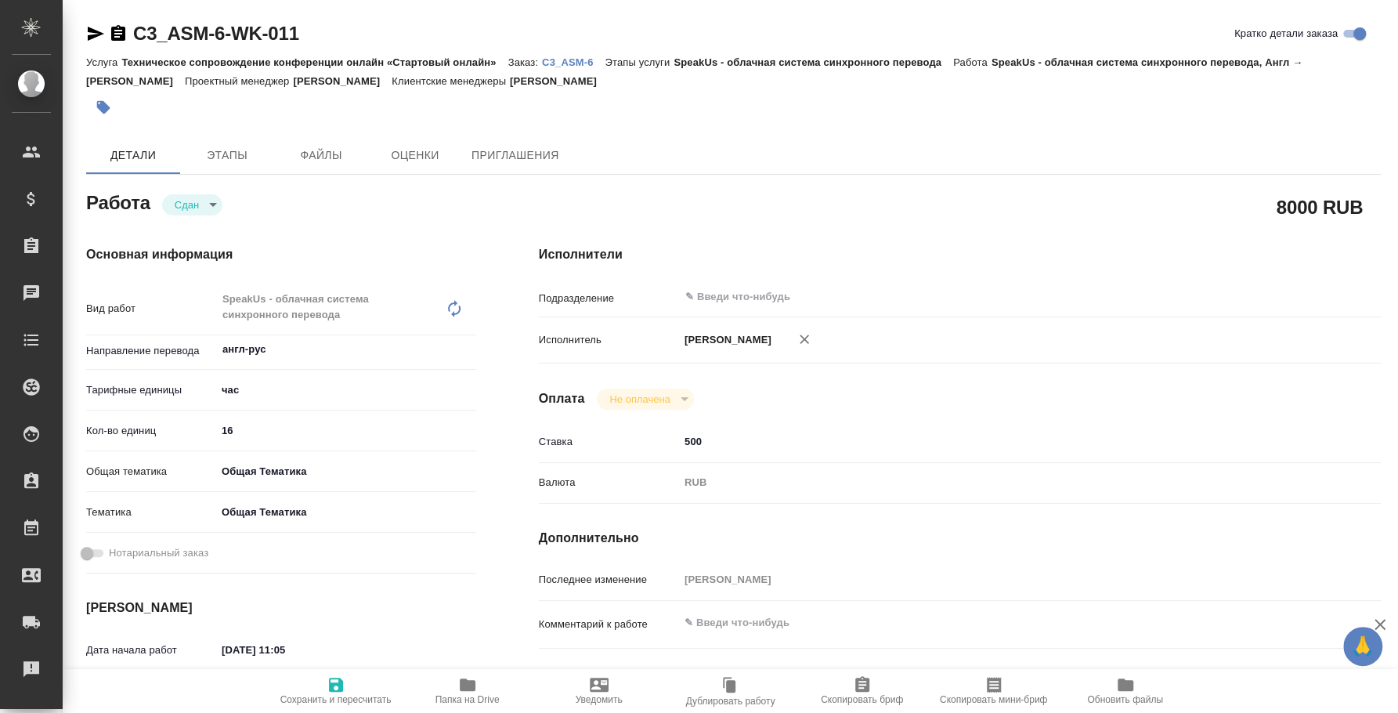
type textarea "x"
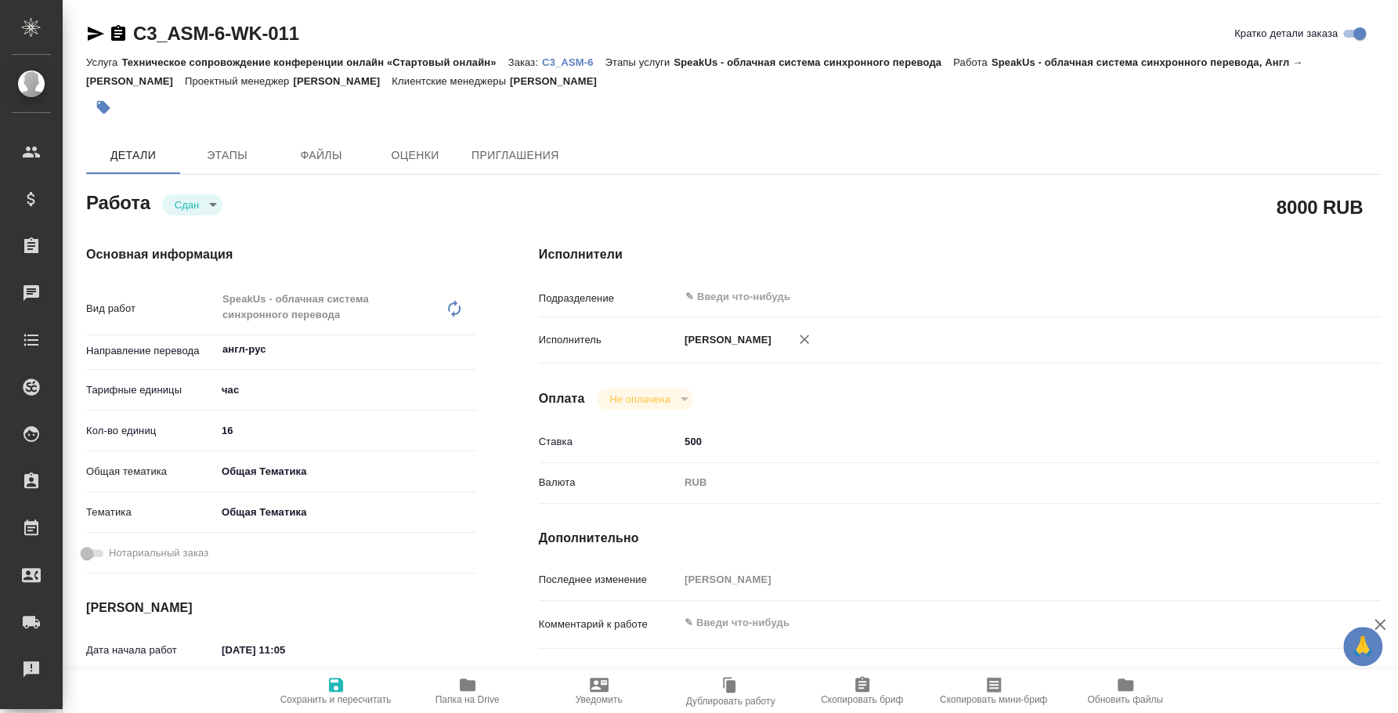
type textarea "x"
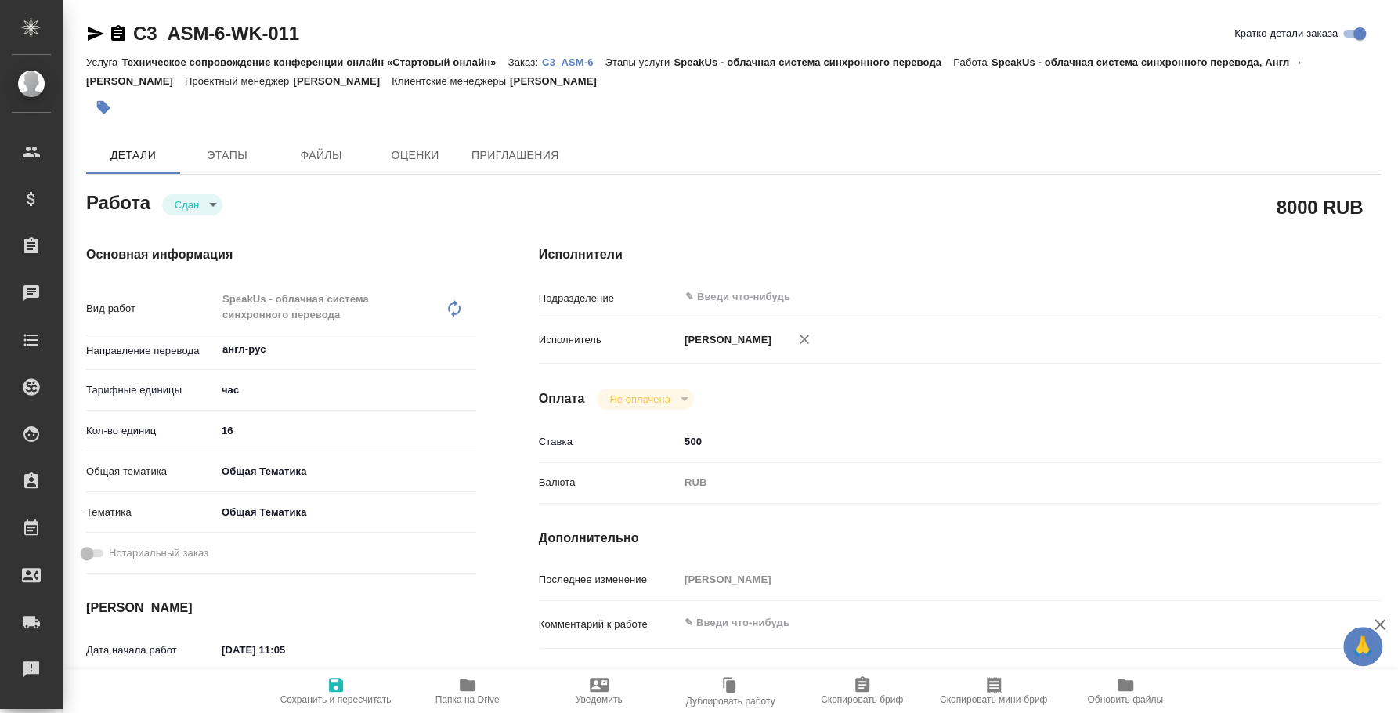
type textarea "x"
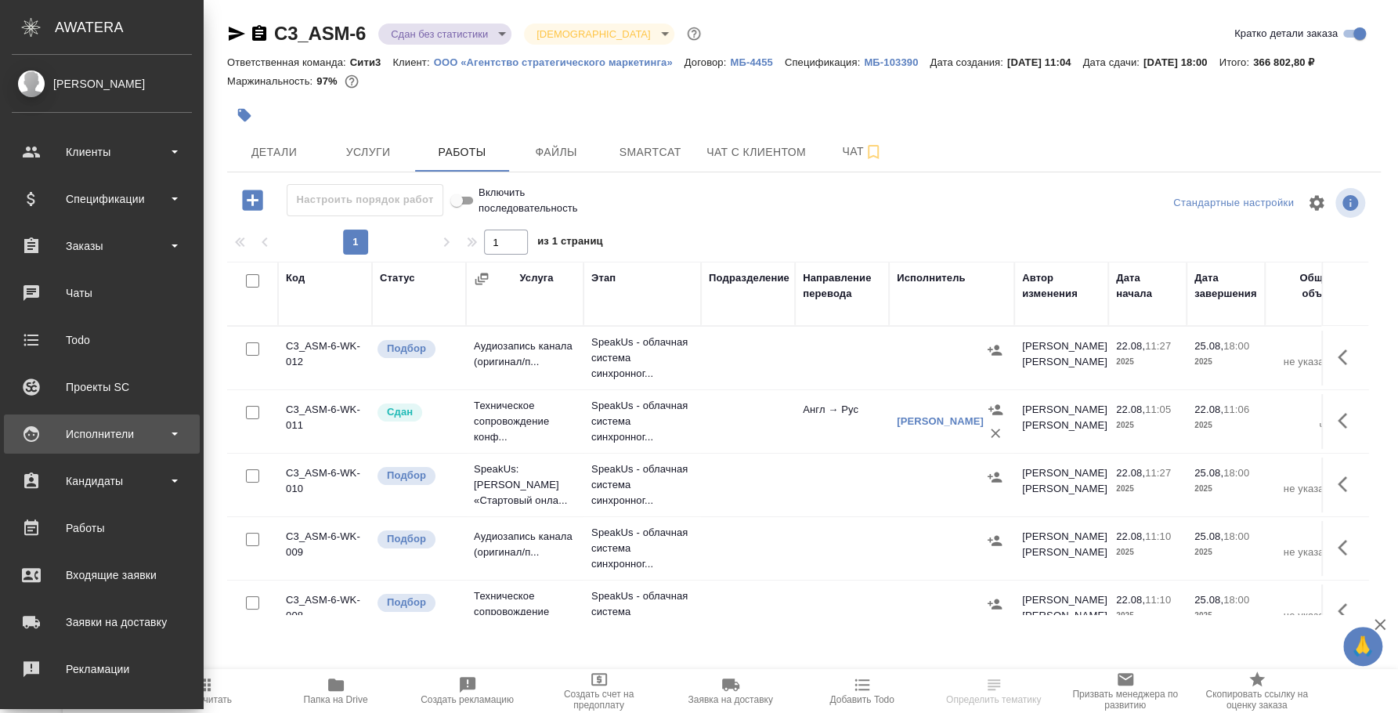
click at [71, 432] on div "Исполнители" at bounding box center [102, 433] width 180 height 23
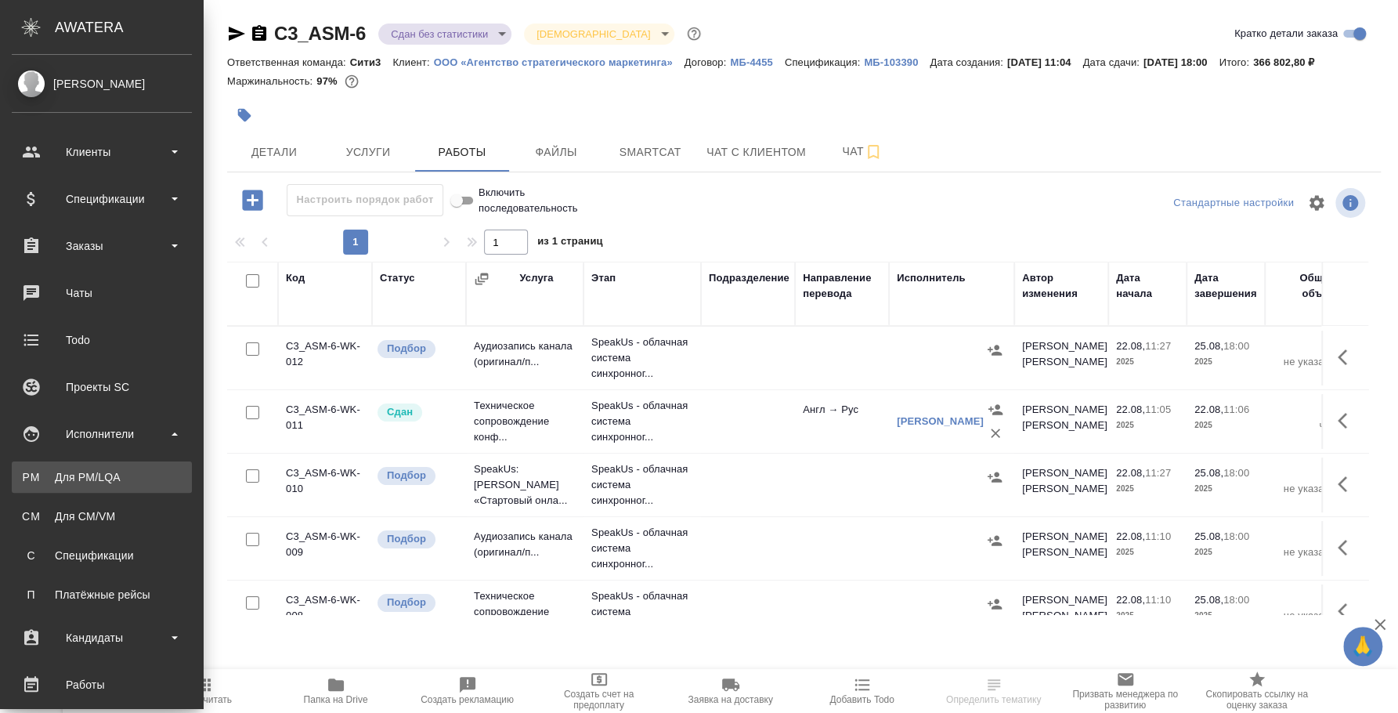
click at [83, 474] on div "Для PM/LQA" at bounding box center [102, 477] width 164 height 16
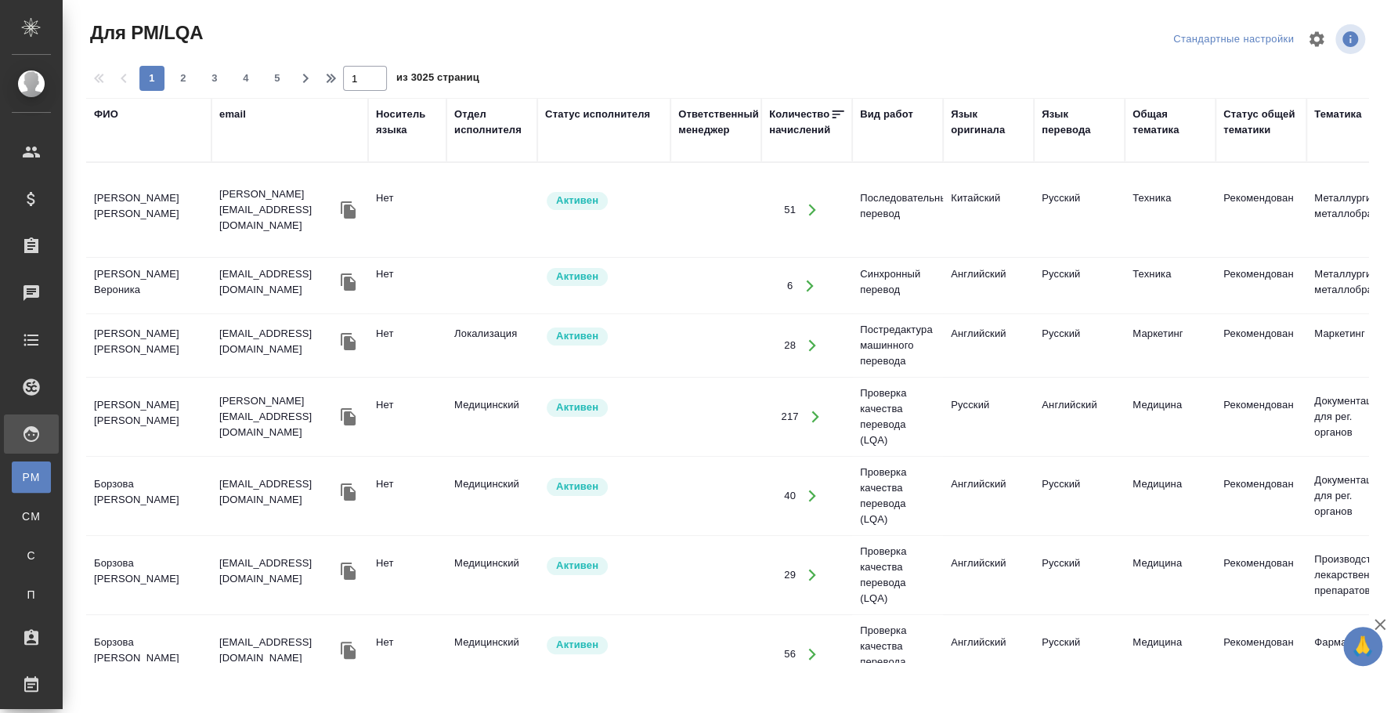
click at [969, 132] on div "Язык оригинала" at bounding box center [988, 122] width 75 height 31
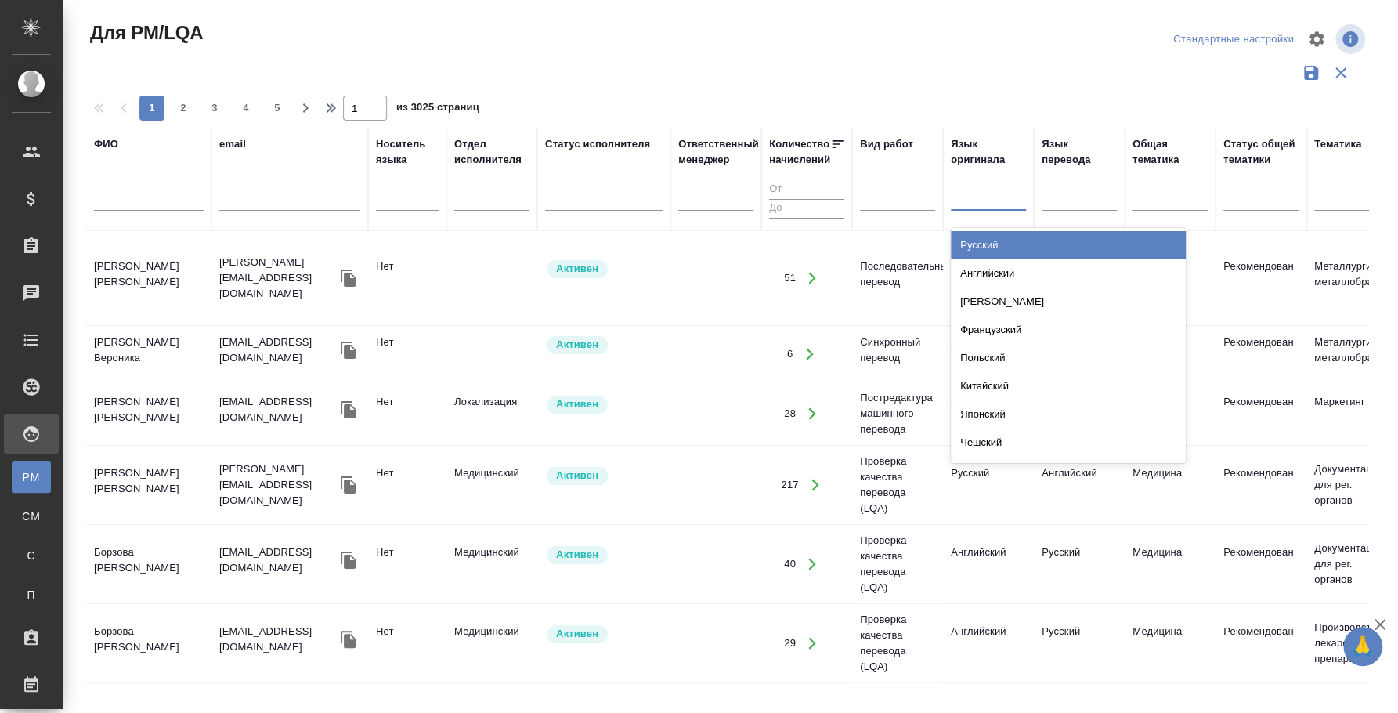
click at [981, 200] on div at bounding box center [988, 195] width 75 height 23
type input "испан"
click at [1125, 237] on div "Испанский" at bounding box center [1068, 245] width 235 height 28
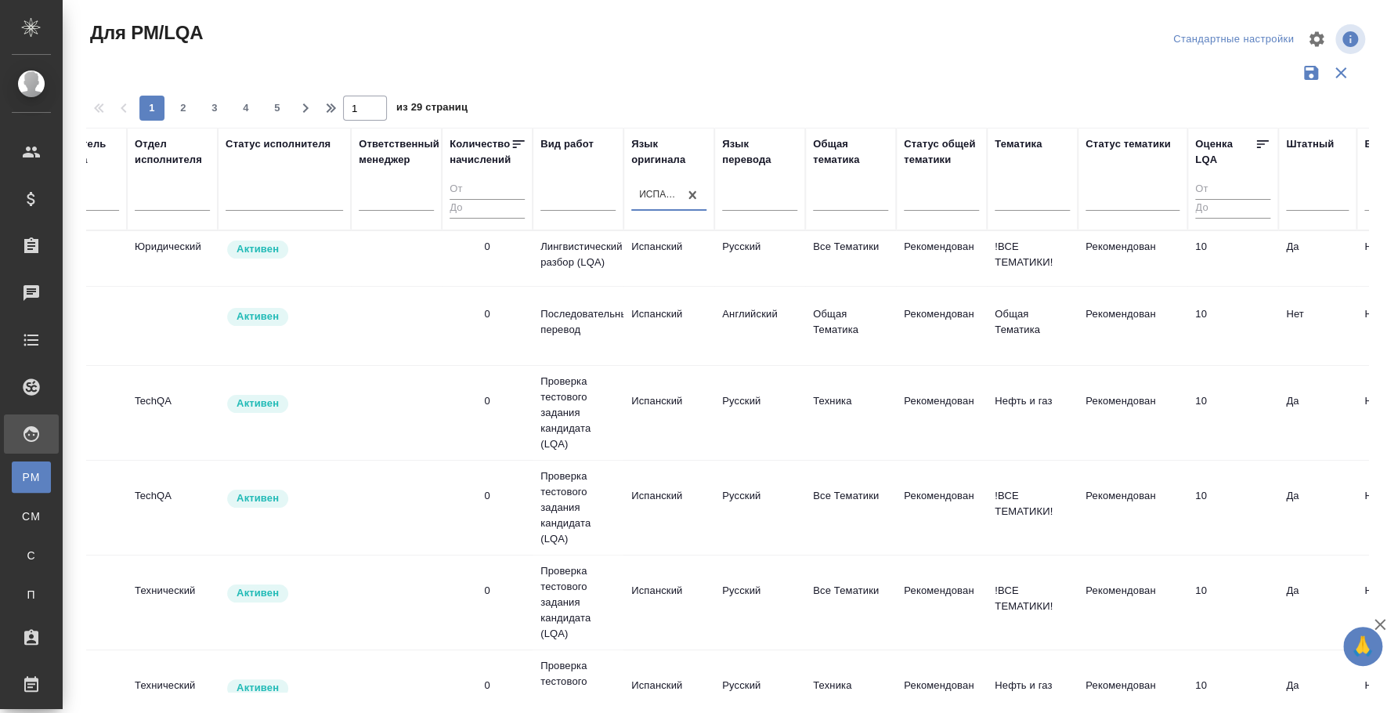
scroll to position [0, 1224]
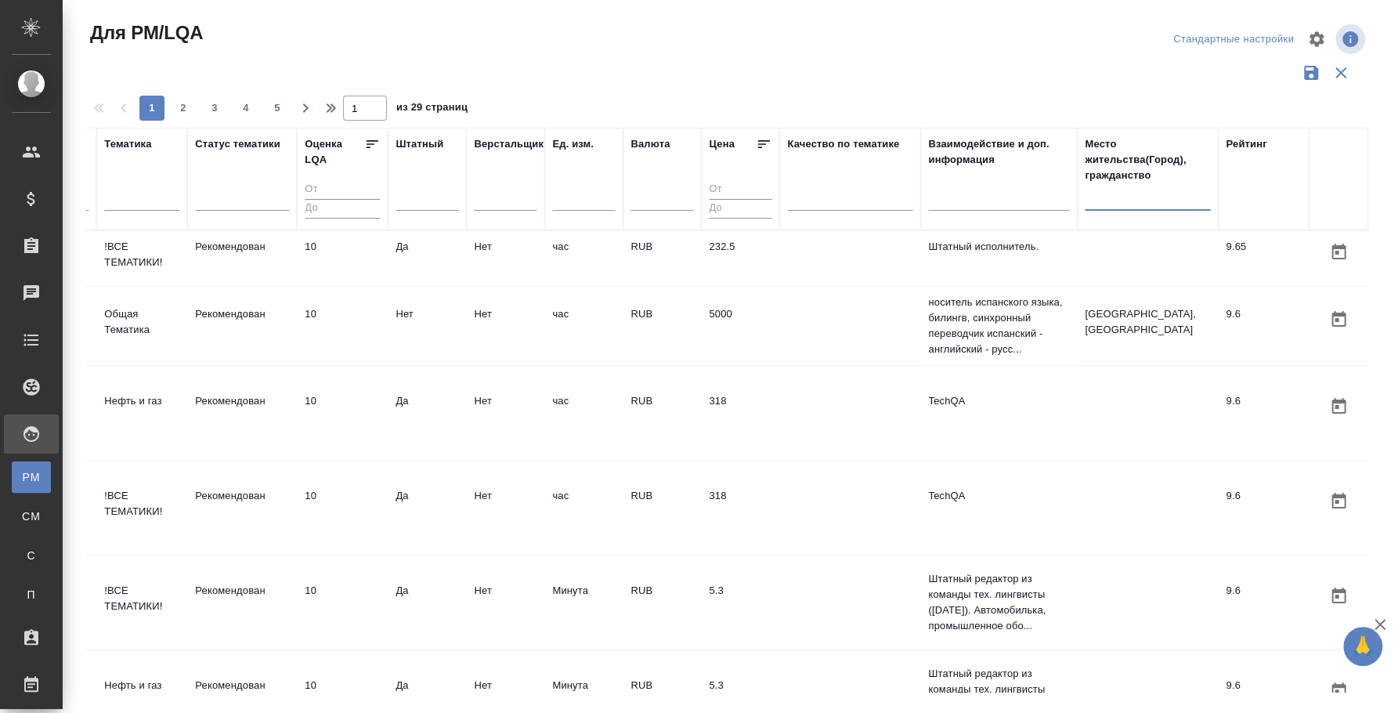
click at [1097, 193] on input "text" at bounding box center [1147, 201] width 125 height 20
type input "москва"
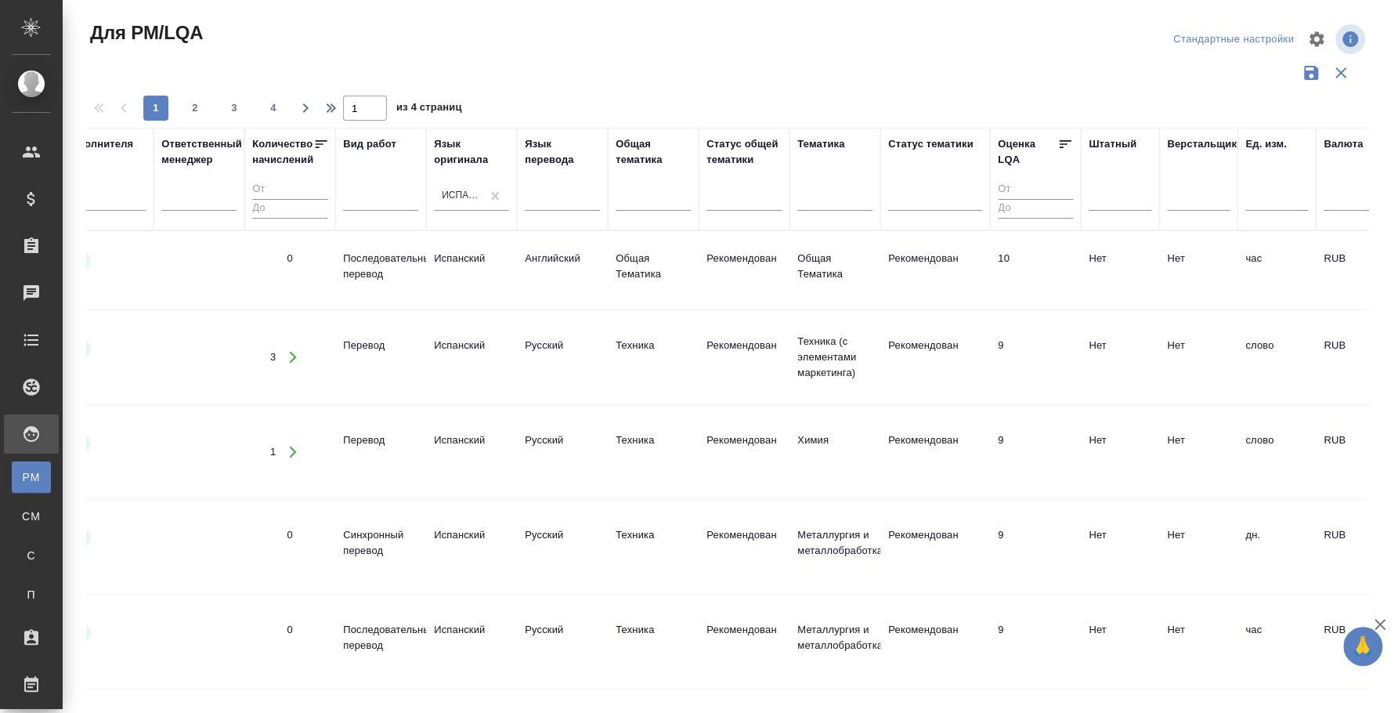
scroll to position [0, 0]
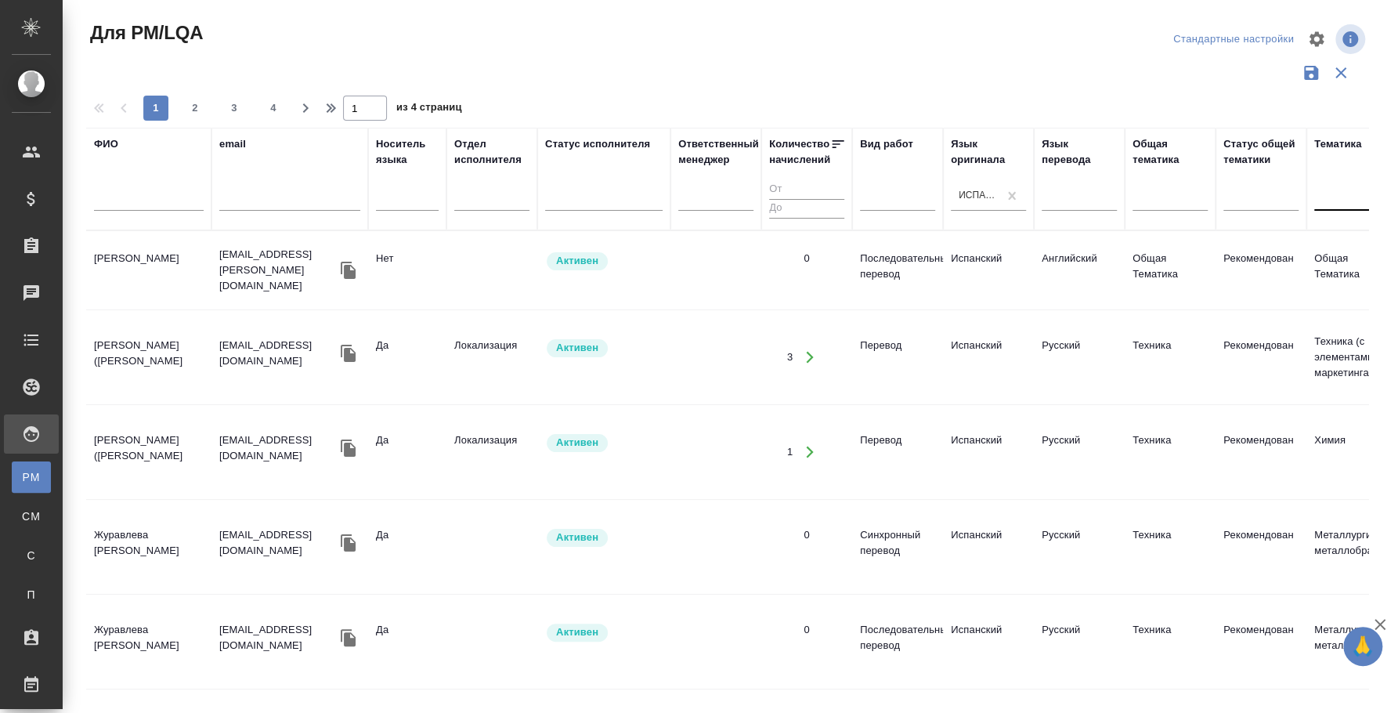
click at [1324, 197] on div at bounding box center [1351, 195] width 75 height 23
type input "юр"
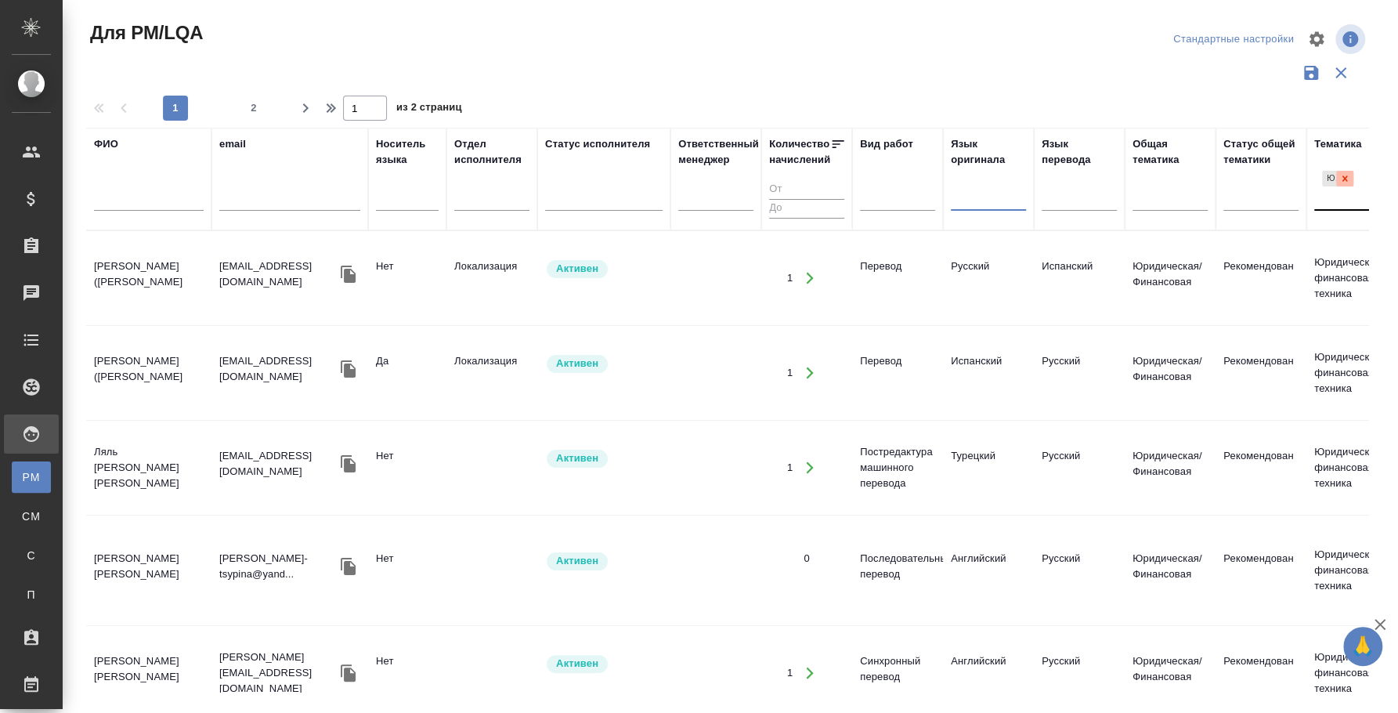
click at [1344, 174] on icon at bounding box center [1344, 178] width 11 height 11
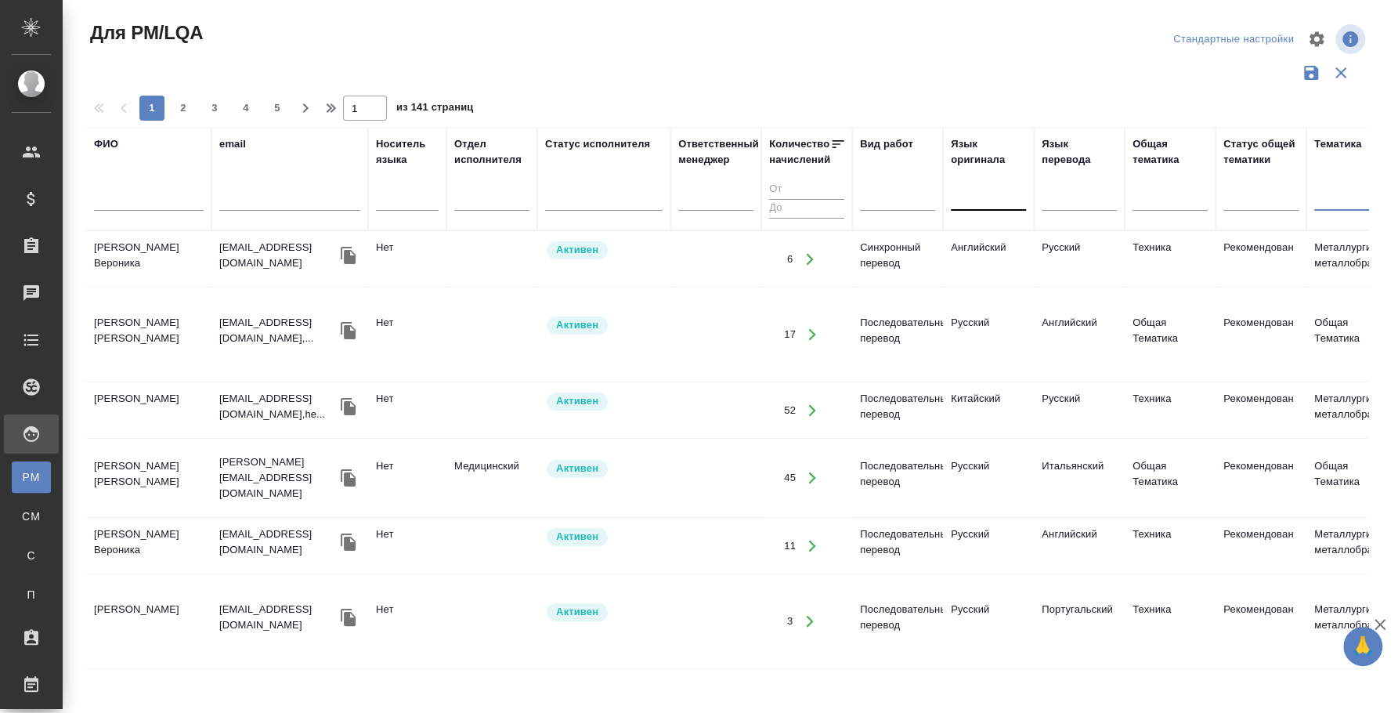
click at [981, 198] on div at bounding box center [988, 195] width 75 height 23
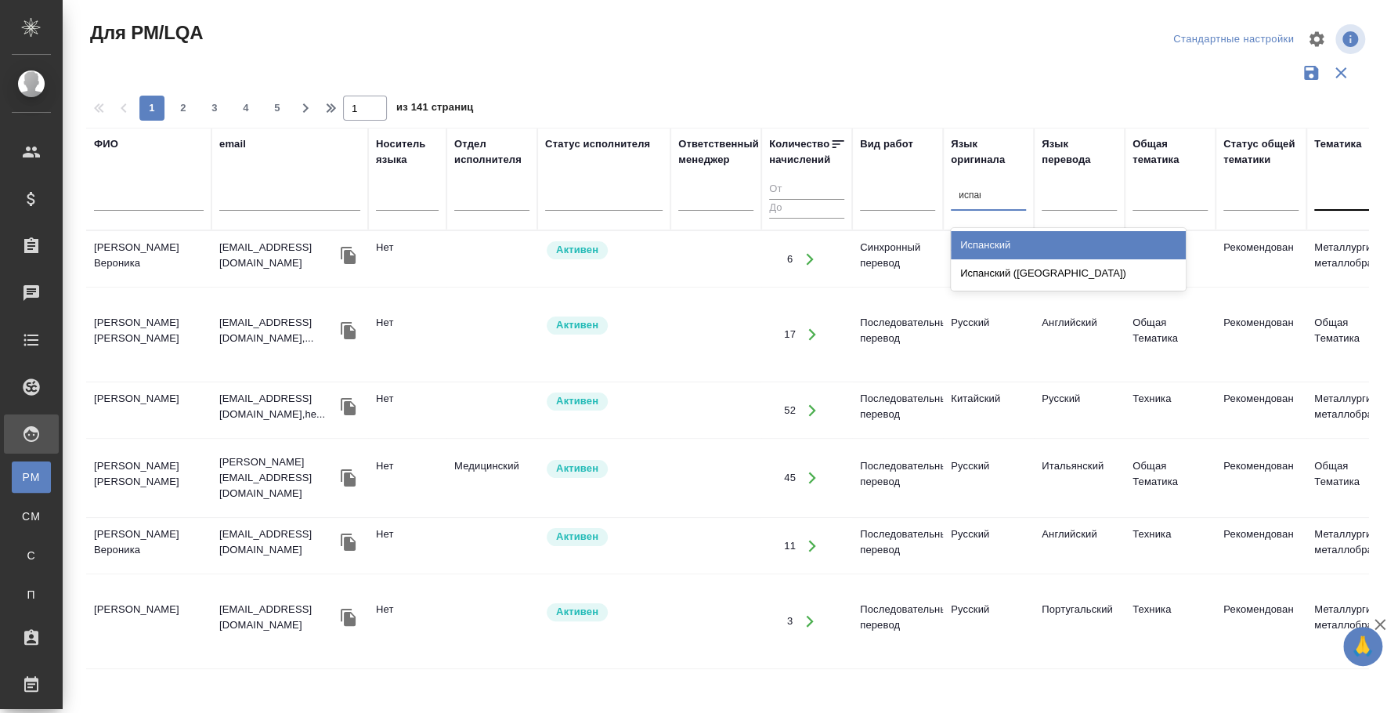
type input "испанс"
click at [1027, 245] on div "Испанский" at bounding box center [1068, 245] width 235 height 28
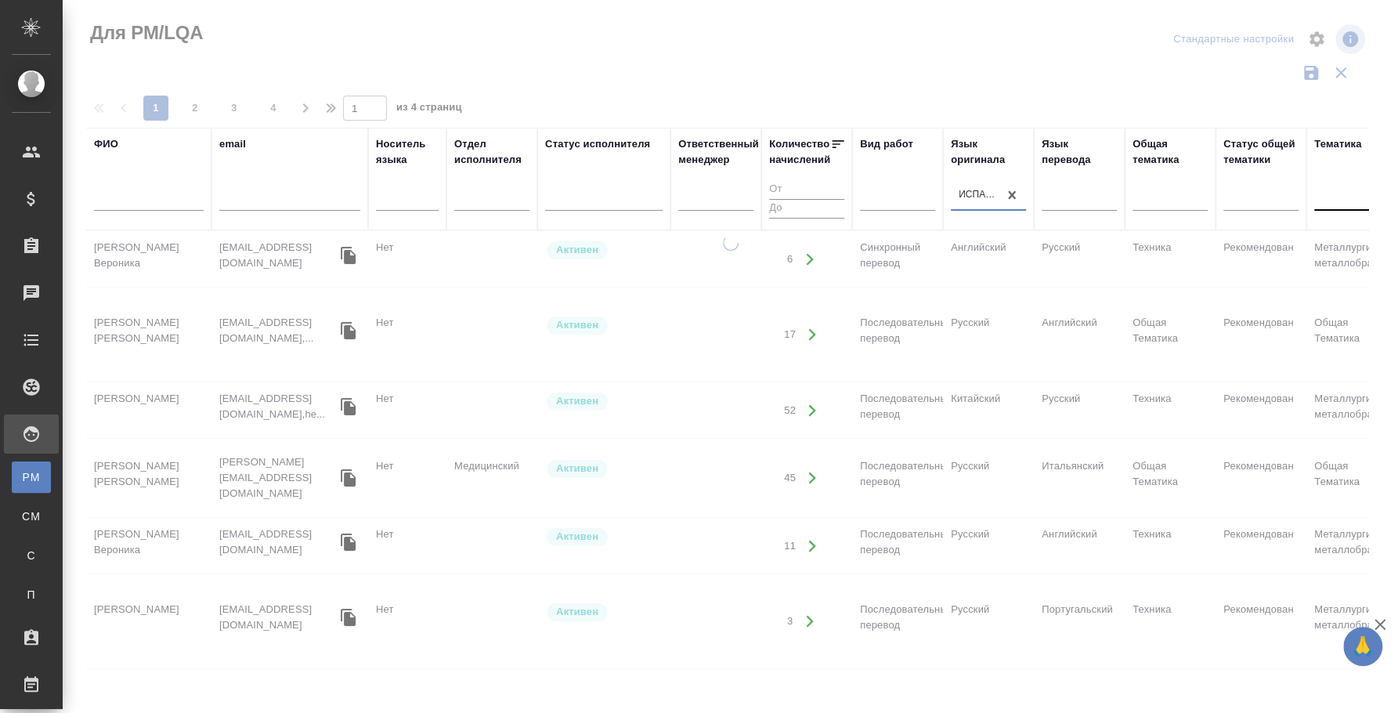
click at [151, 190] on div at bounding box center [149, 202] width 110 height 38
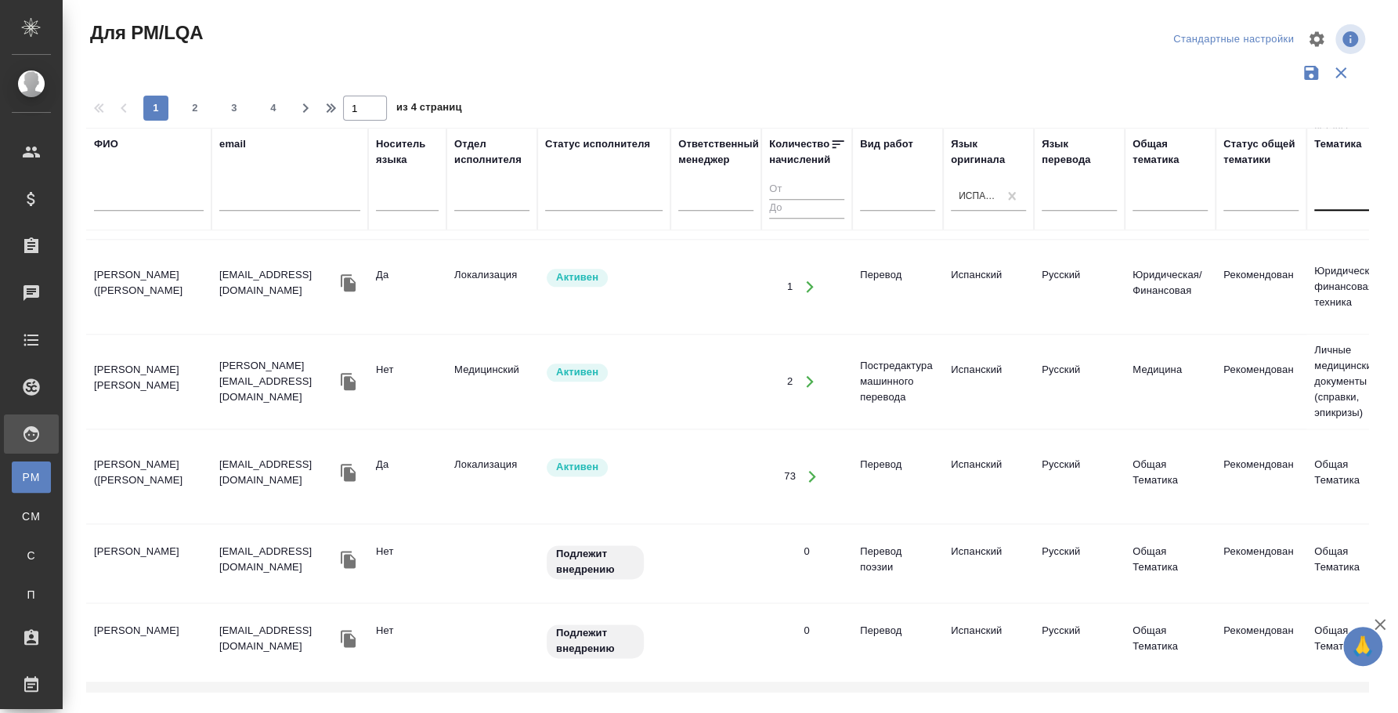
scroll to position [974, 0]
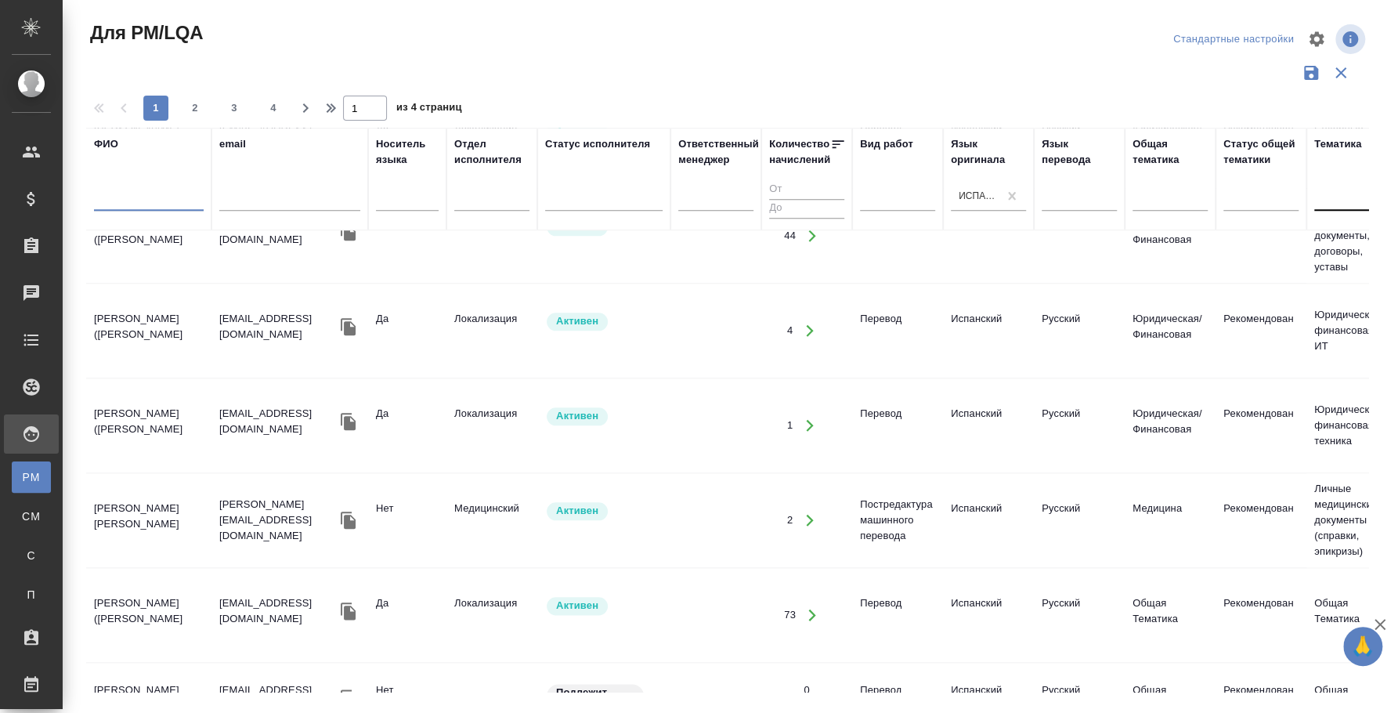
click at [138, 196] on input "text" at bounding box center [149, 201] width 110 height 20
type input "маргарита"
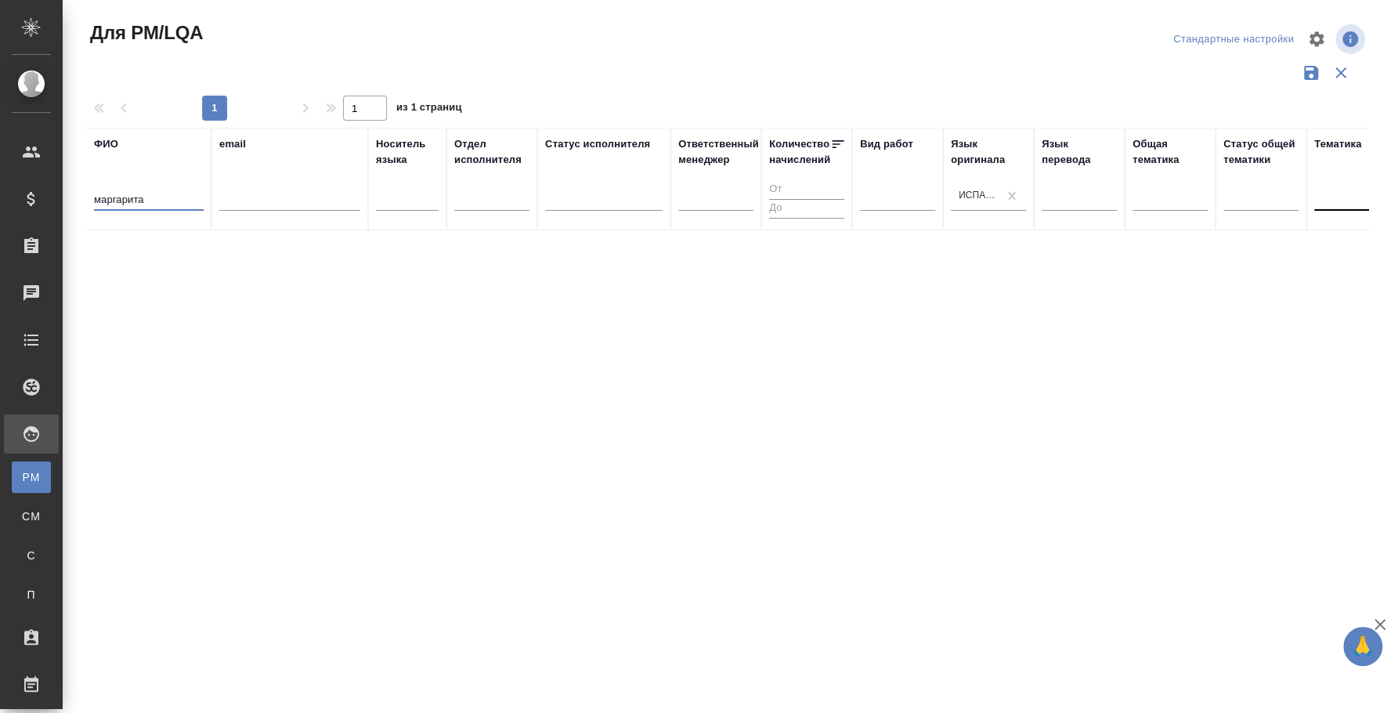
scroll to position [0, 0]
drag, startPoint x: 148, startPoint y: 197, endPoint x: -26, endPoint y: 163, distance: 177.2
click at [0, 163] on html "🙏 .cls-1 fill:#fff; AWATERA Fedotova Irina Клиенты Спецификации Заказы 0 Чаты T…" at bounding box center [699, 356] width 1398 height 713
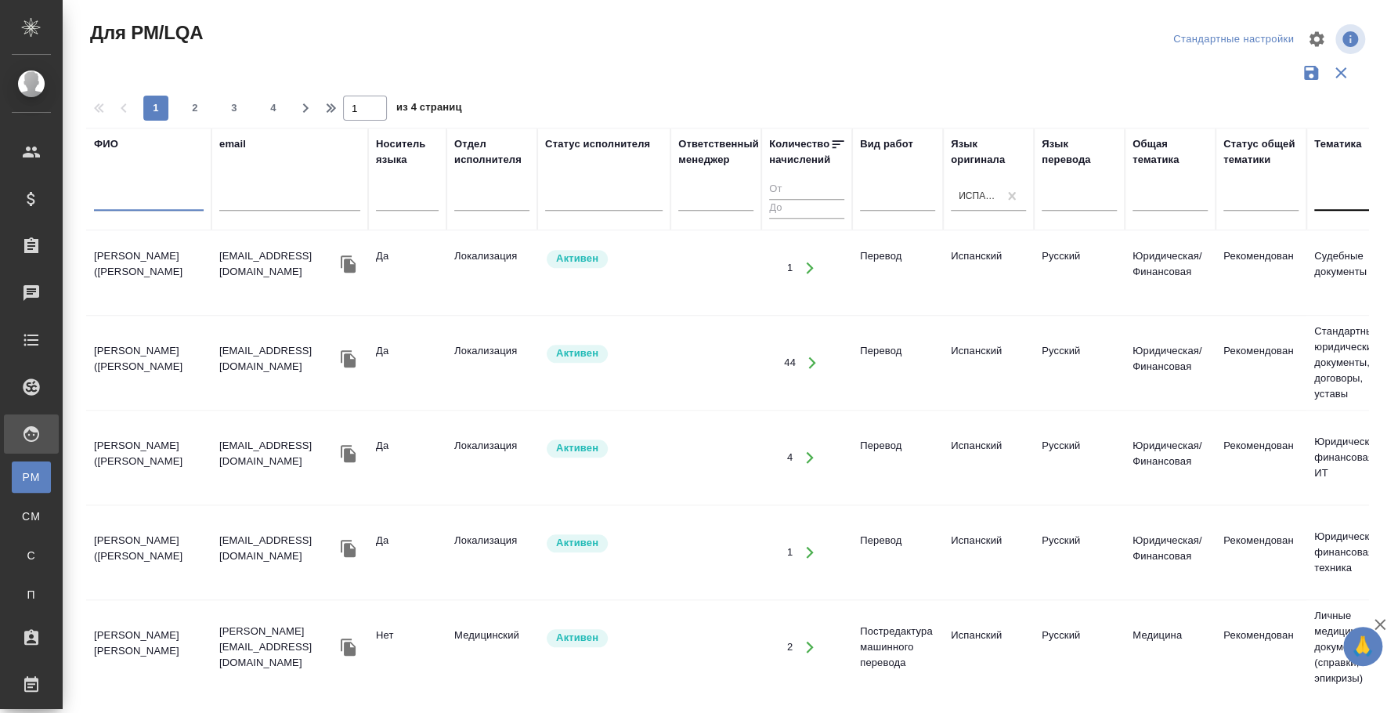
scroll to position [881, 0]
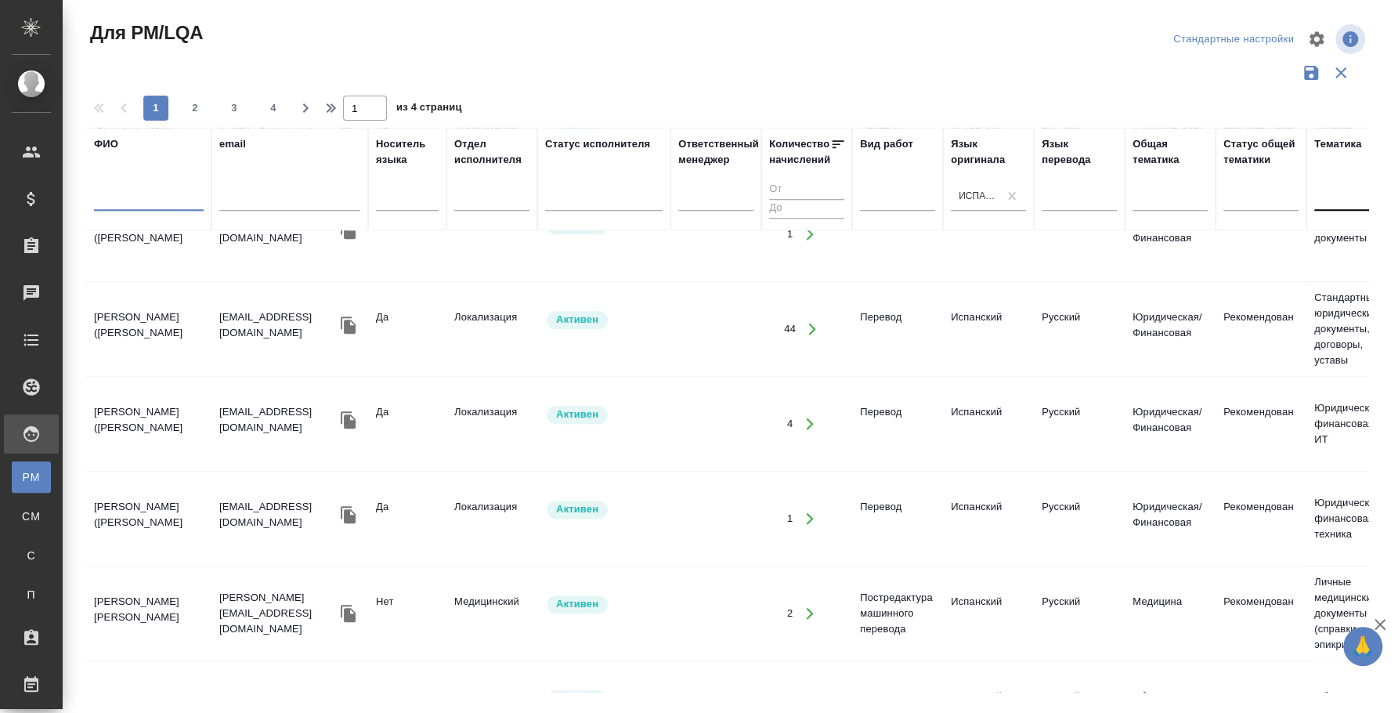
click at [150, 586] on td "Калинчук Елена Владимировна" at bounding box center [148, 613] width 125 height 55
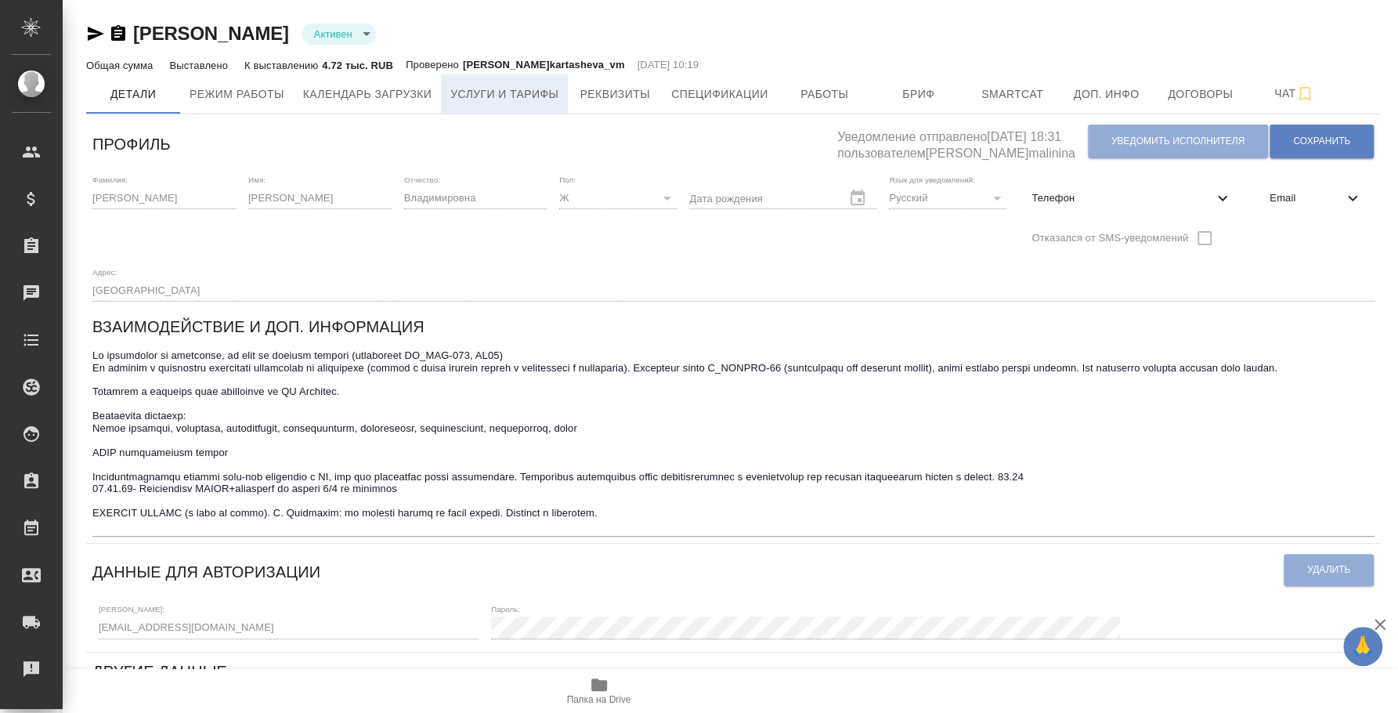
click at [511, 85] on span "Услуги и тарифы" at bounding box center [504, 95] width 108 height 20
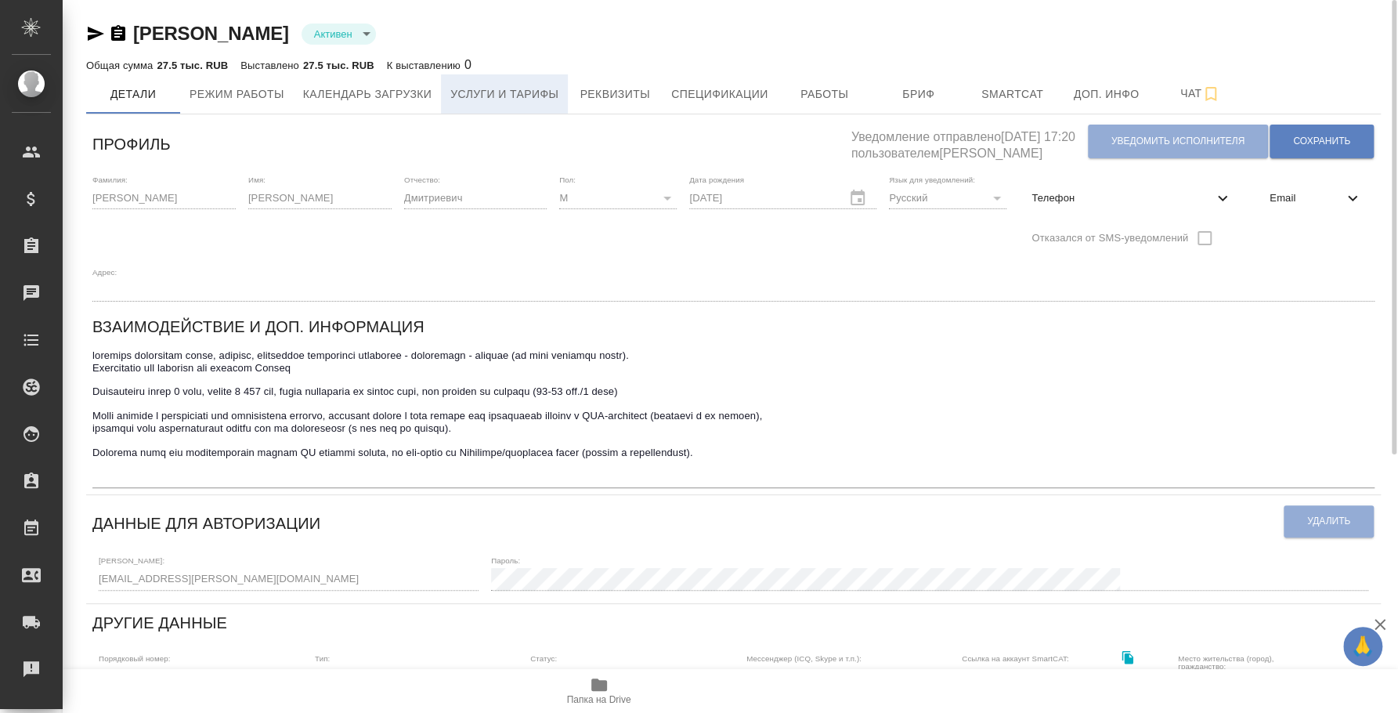
click at [524, 98] on span "Услуги и тарифы" at bounding box center [504, 95] width 108 height 20
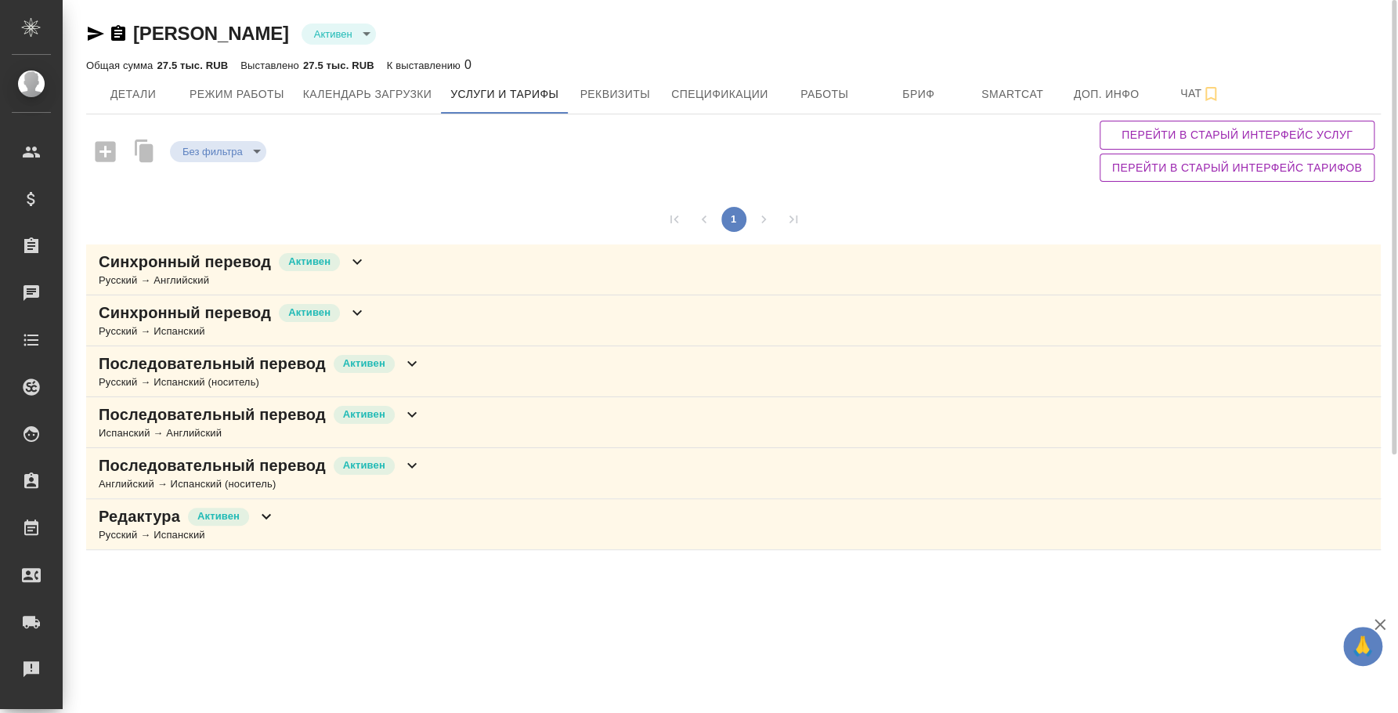
click at [509, 378] on div "Последовательный перевод Активен Русский → Испанский (носитель)" at bounding box center [733, 371] width 1295 height 51
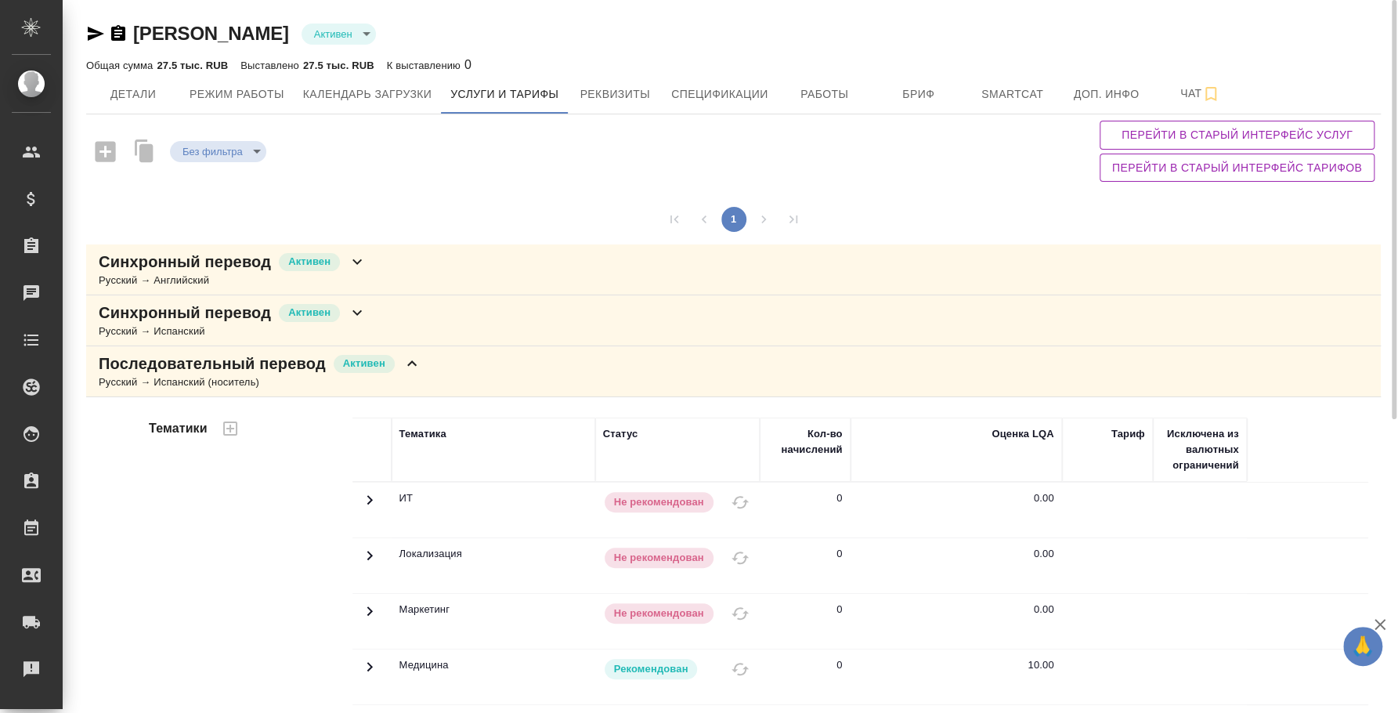
click at [502, 363] on div "Последовательный перевод Активен Русский → Испанский (носитель)" at bounding box center [733, 371] width 1295 height 51
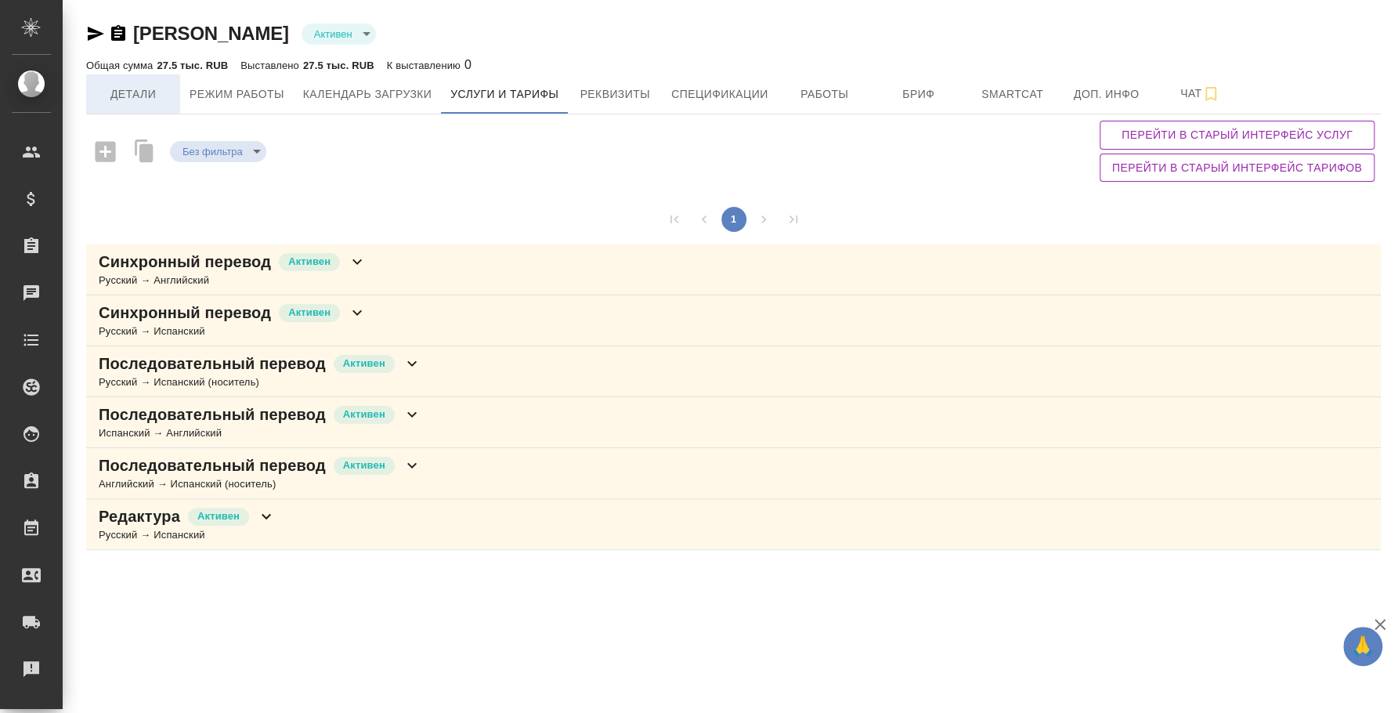
click at [121, 90] on span "Детали" at bounding box center [133, 95] width 75 height 20
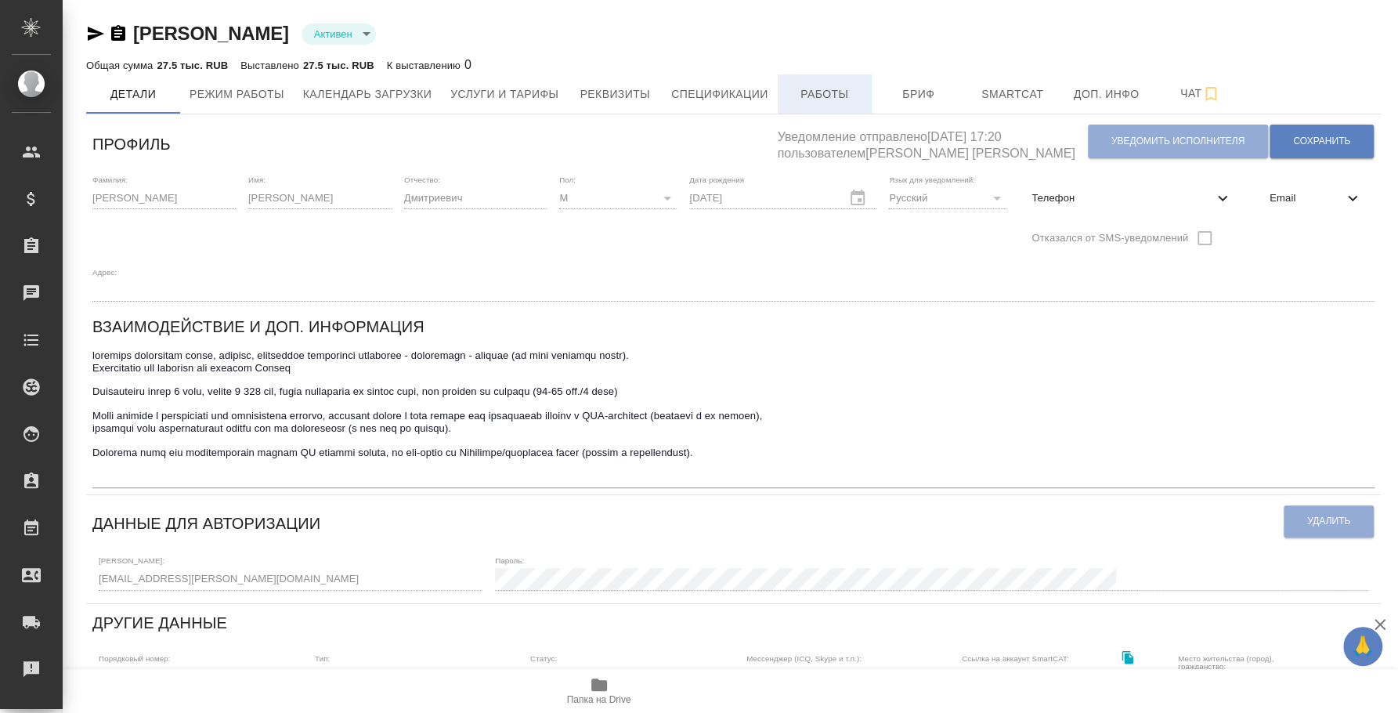
click at [853, 101] on span "Работы" at bounding box center [824, 95] width 75 height 20
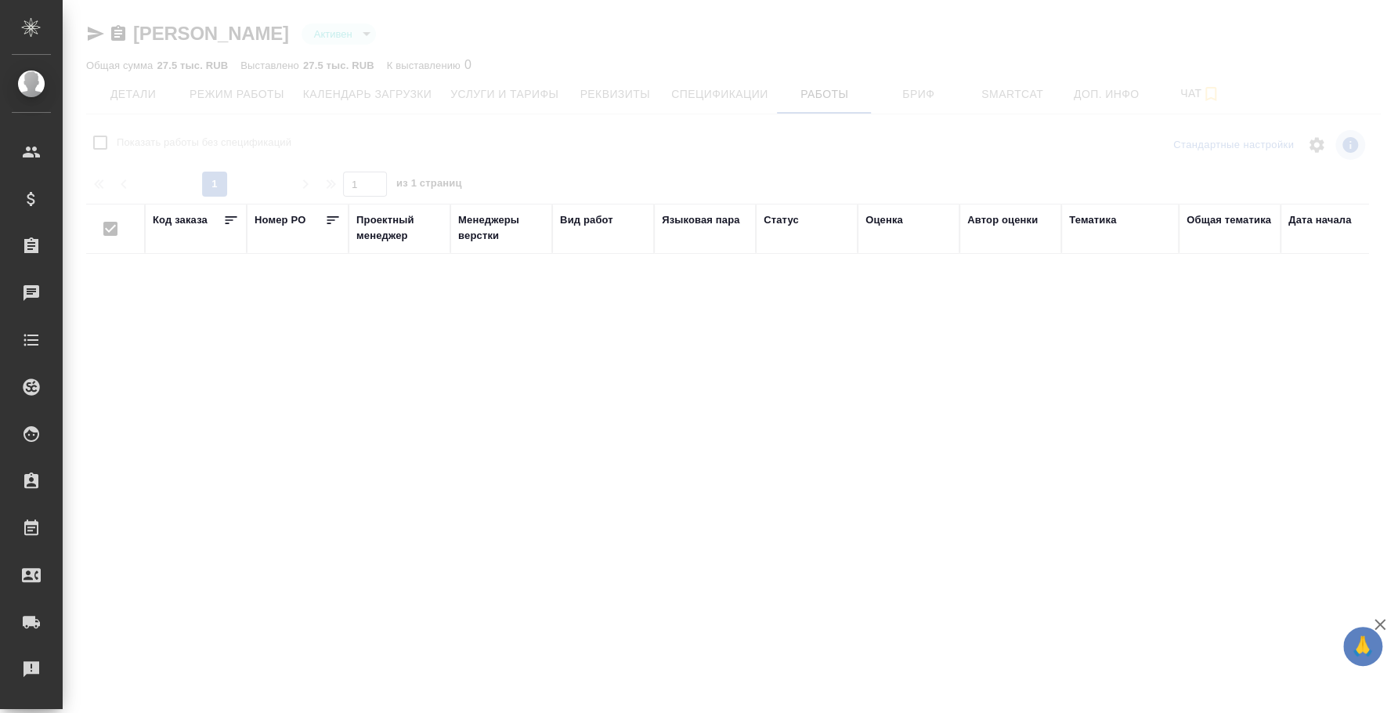
checkbox input "false"
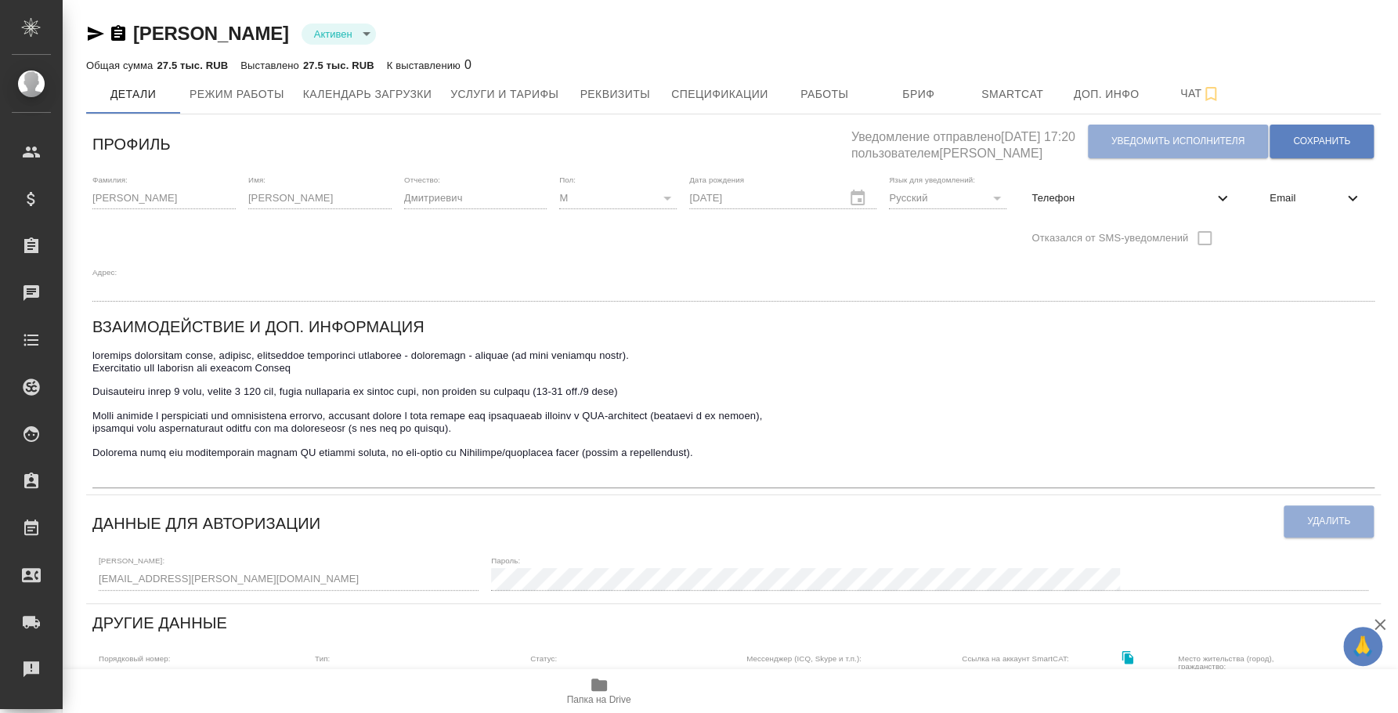
click at [600, 678] on icon "button" at bounding box center [599, 684] width 19 height 19
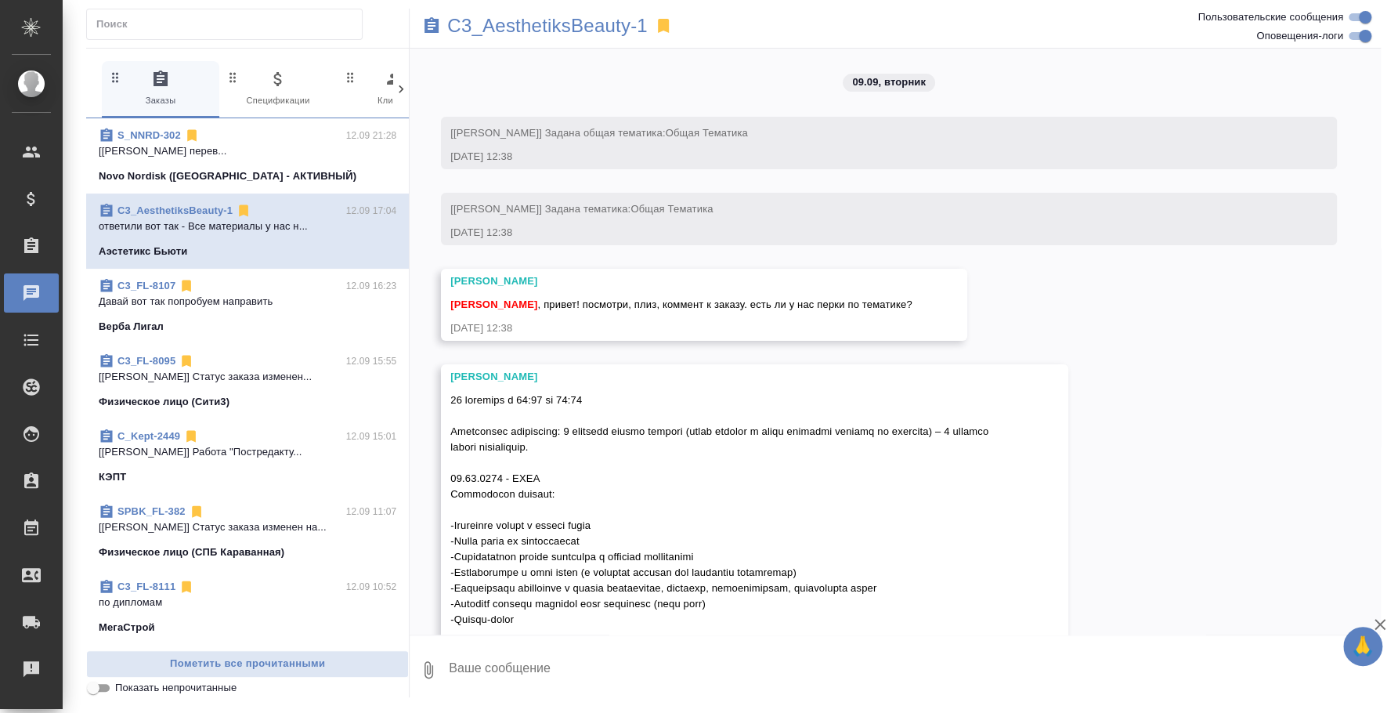
scroll to position [4728, 0]
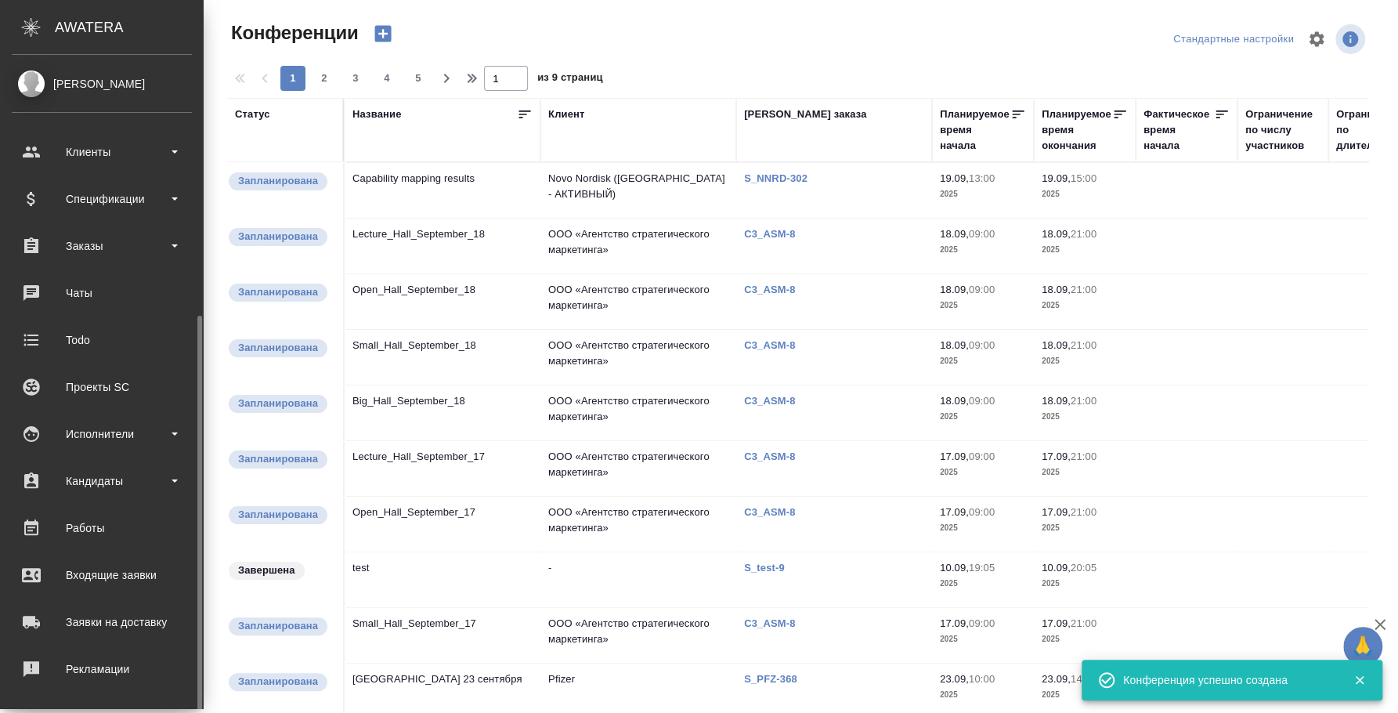
scroll to position [143, 0]
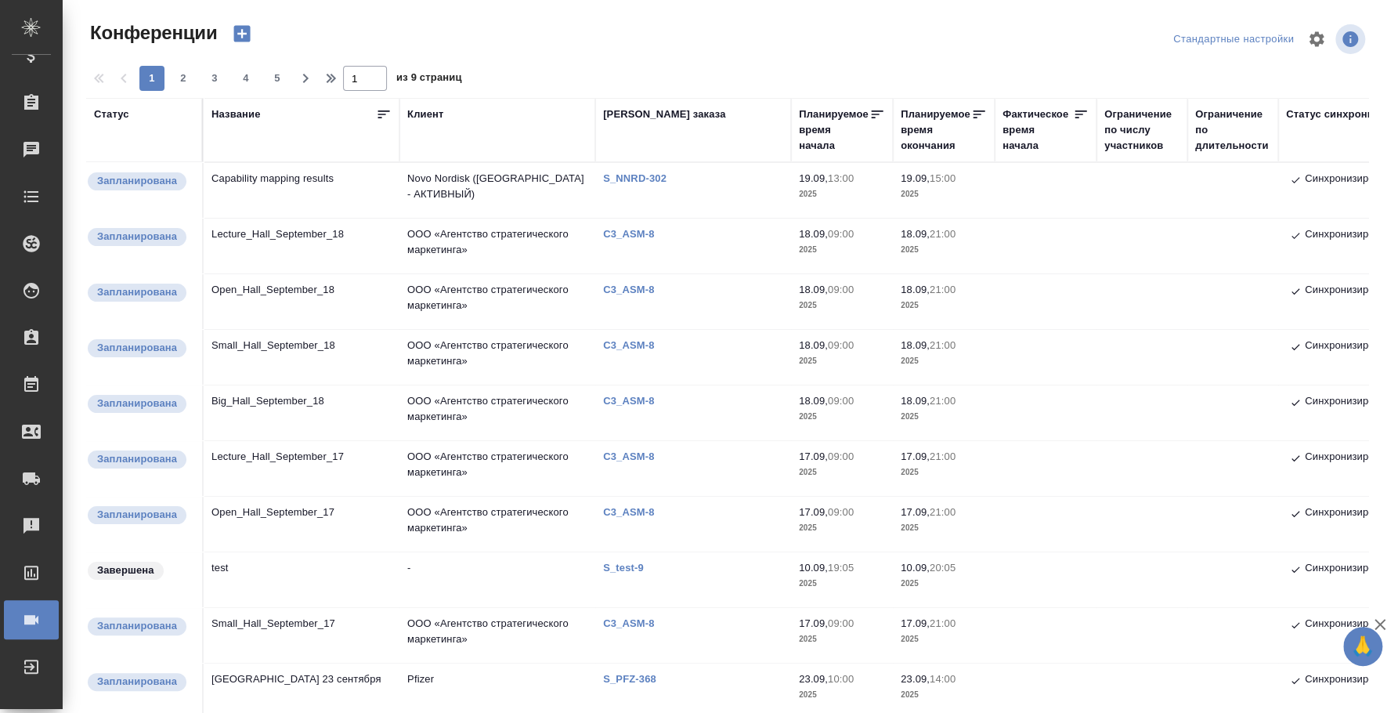
click at [256, 242] on td "Lecture_Hall_September_18" at bounding box center [302, 246] width 196 height 55
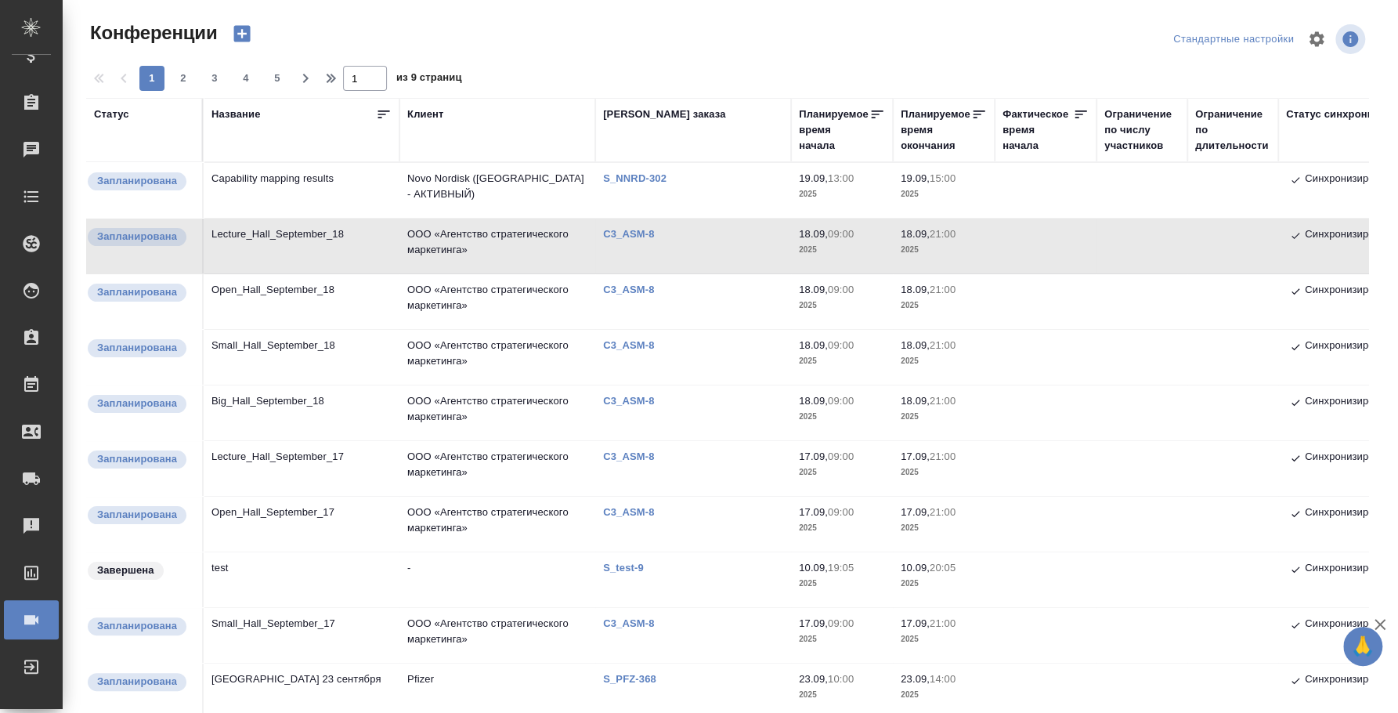
click at [311, 237] on td "Lecture_Hall_September_18" at bounding box center [302, 246] width 196 height 55
click at [255, 351] on td "Small_Hall_September_18" at bounding box center [302, 357] width 196 height 55
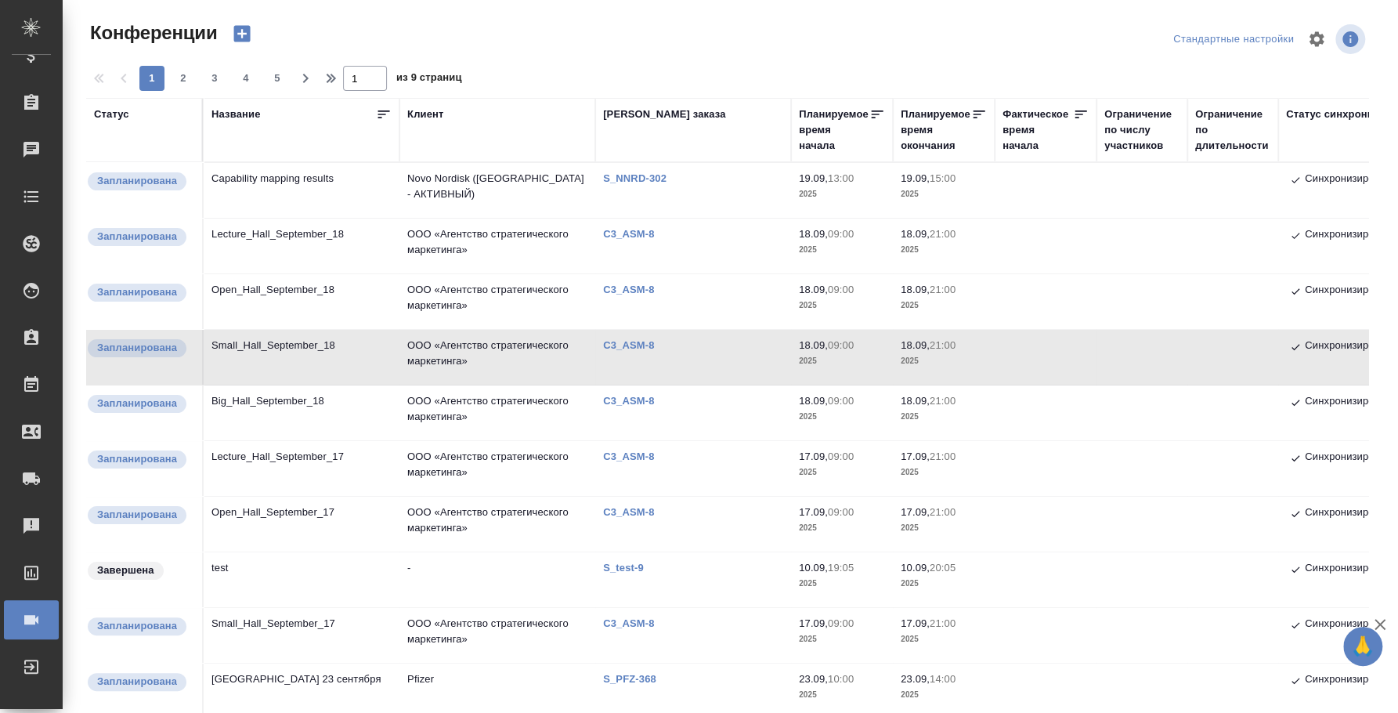
click at [287, 406] on td "Big_Hall_September_18" at bounding box center [302, 412] width 196 height 55
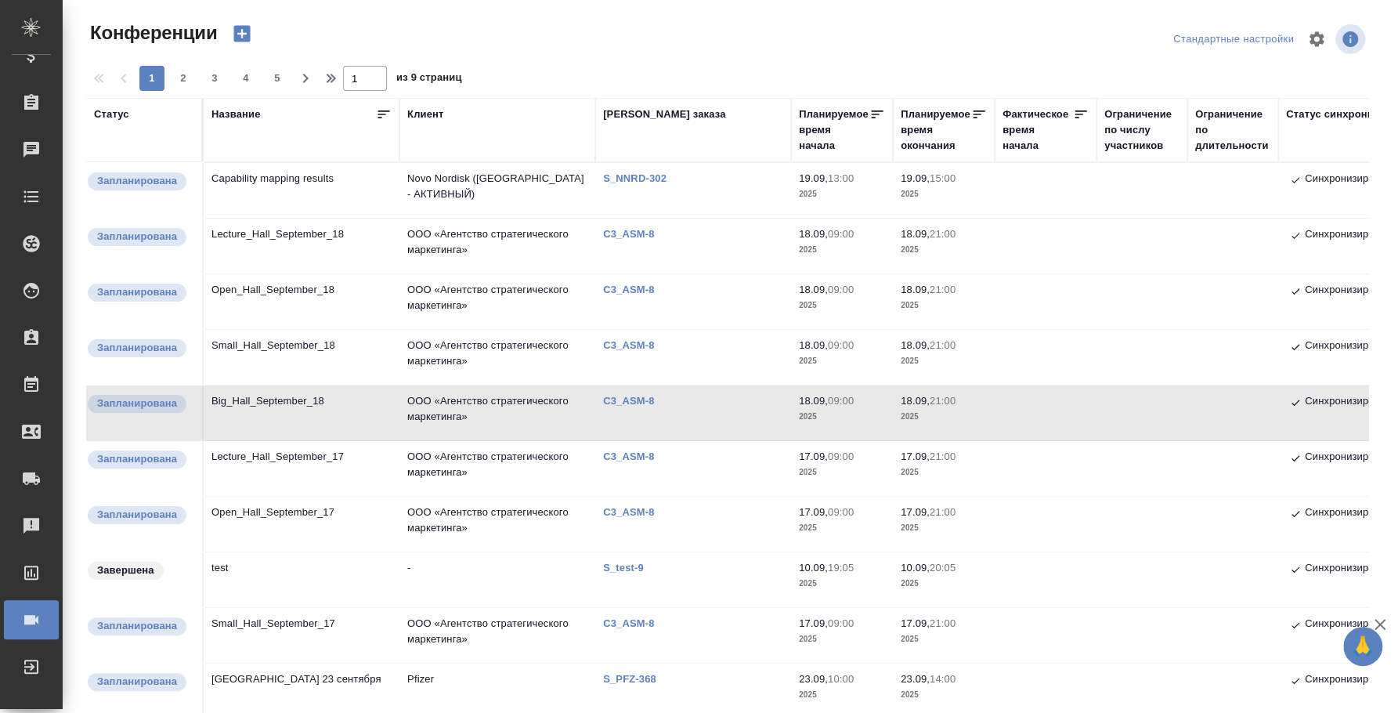
click at [264, 453] on td "Lecture_Hall_September_17" at bounding box center [302, 468] width 196 height 55
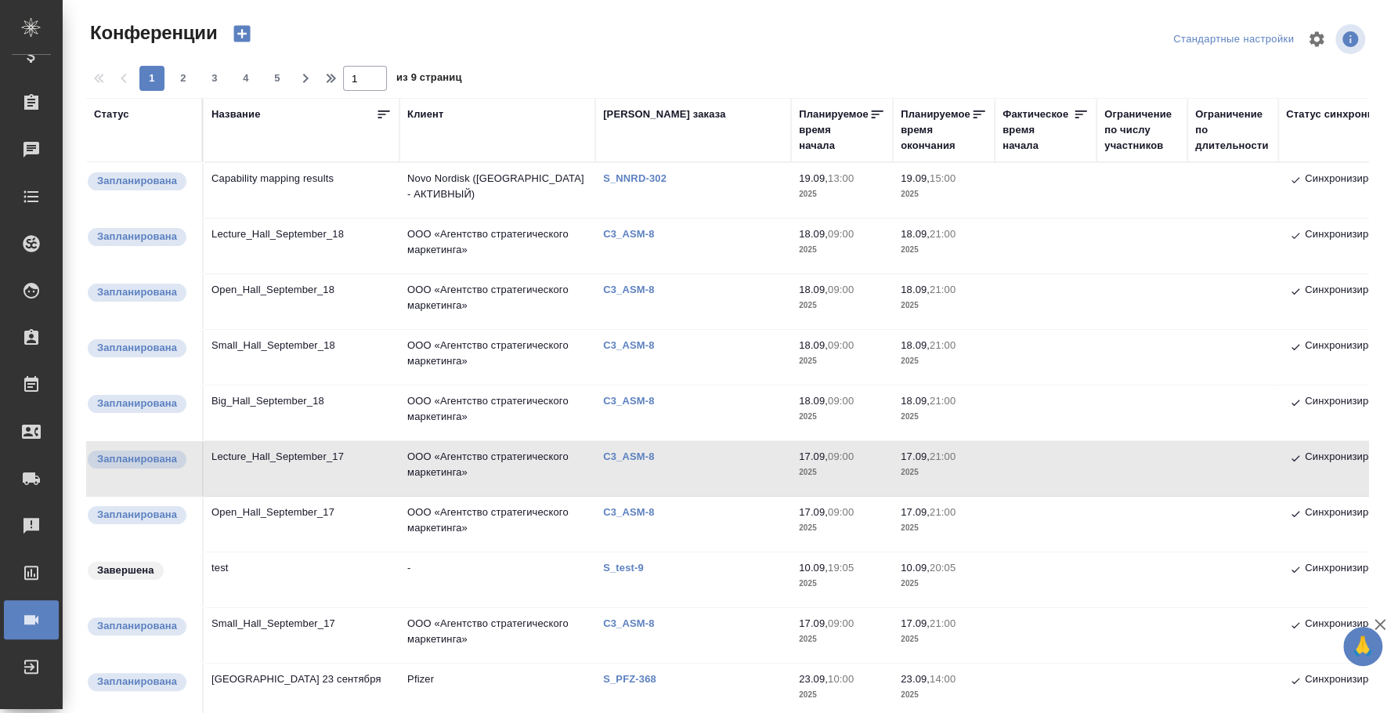
click at [274, 503] on td "Open_Hall_September_17" at bounding box center [302, 524] width 196 height 55
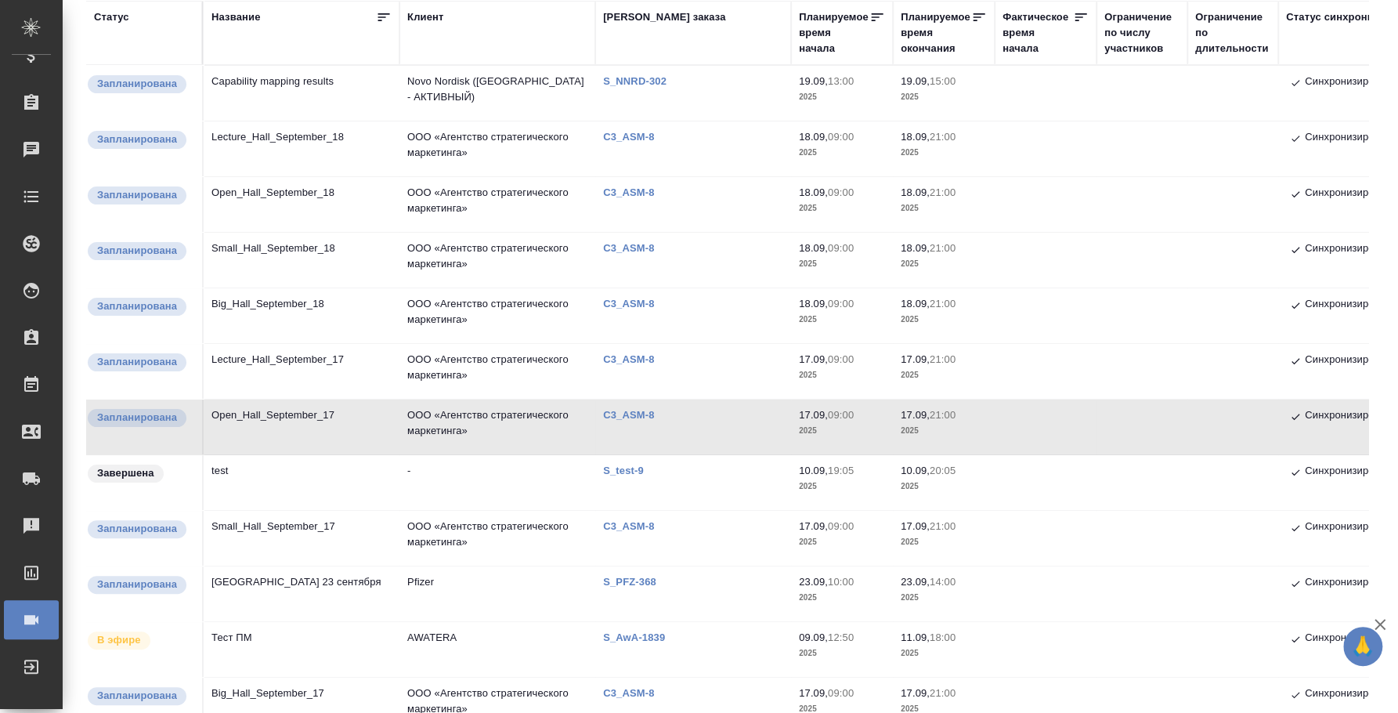
scroll to position [195, 0]
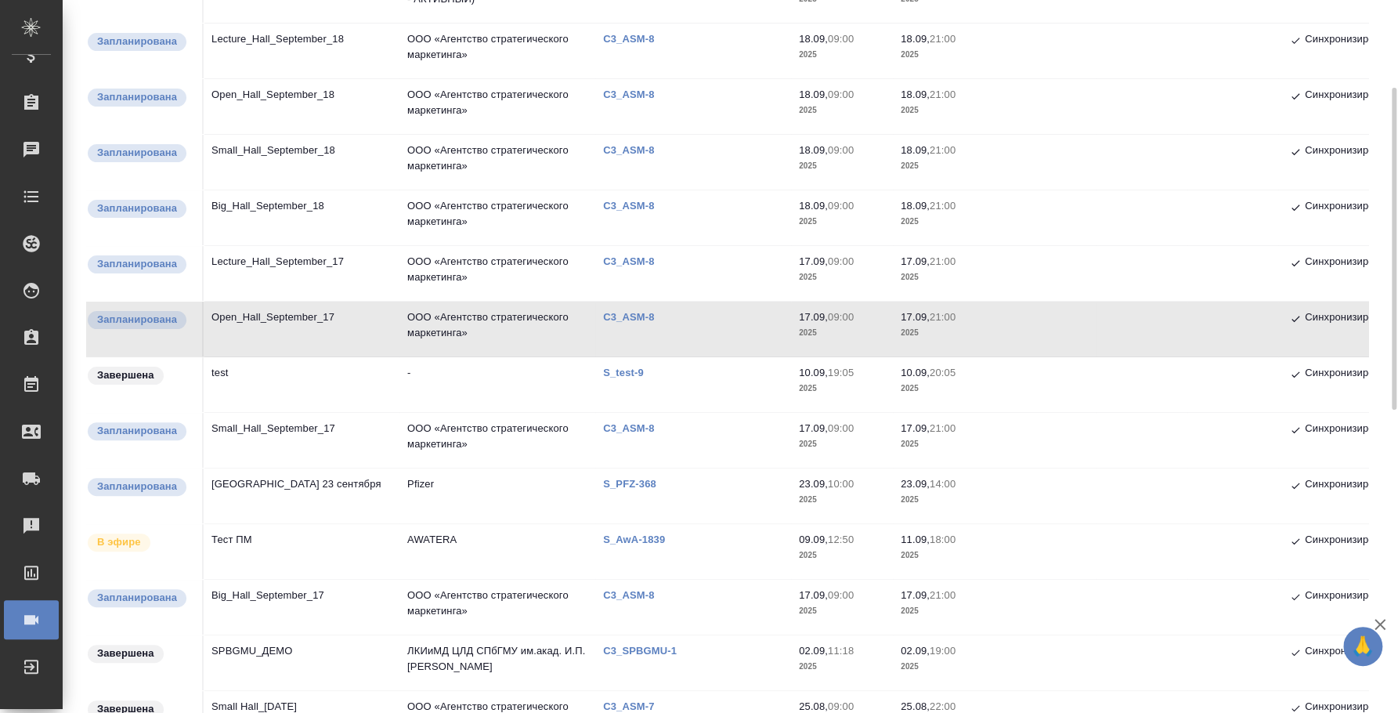
click at [315, 432] on td "Small_Hall_September_17" at bounding box center [302, 440] width 196 height 55
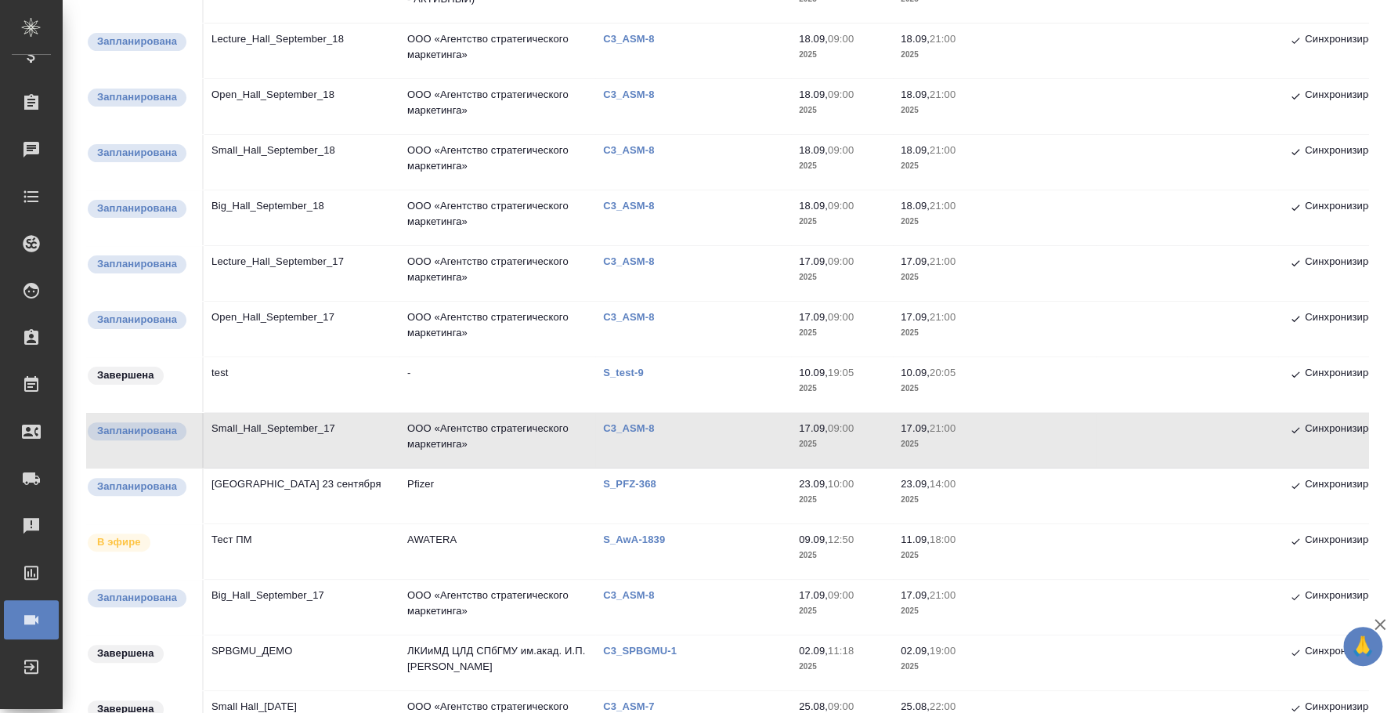
scroll to position [293, 0]
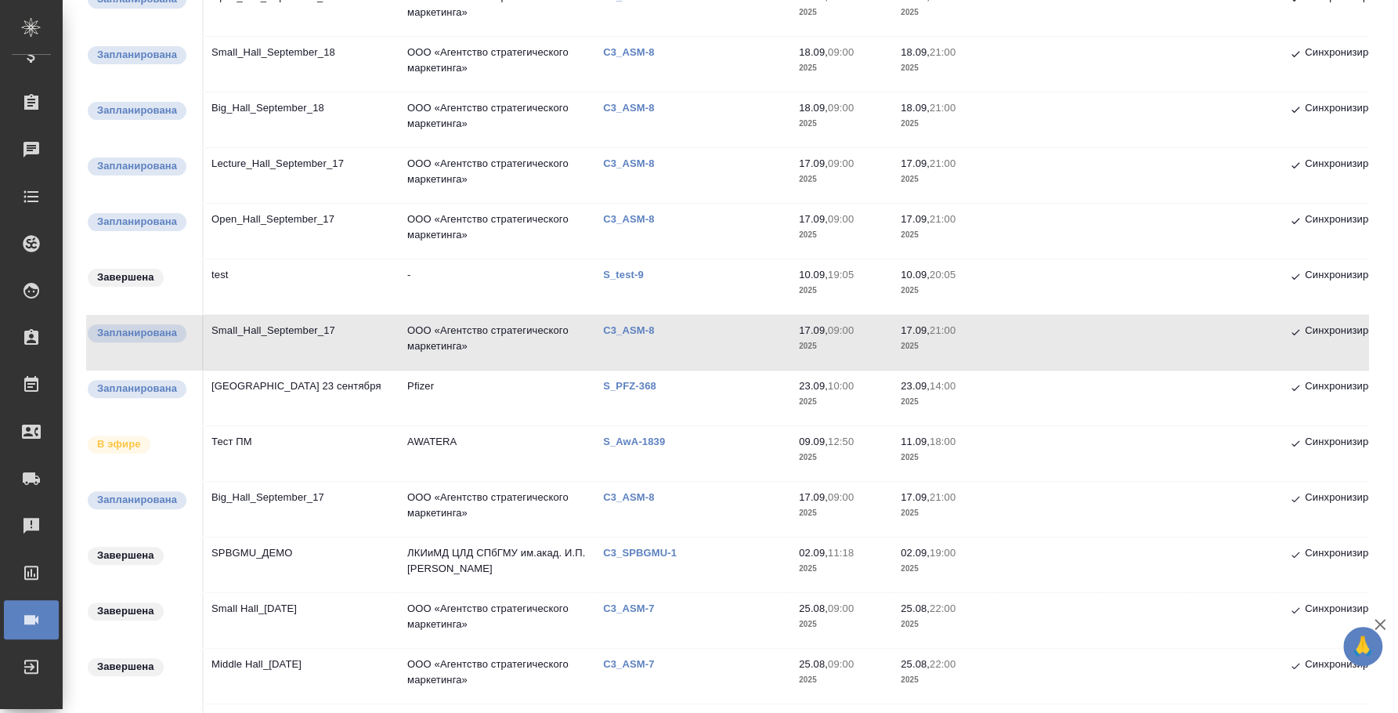
click at [305, 497] on td "Big_Hall_September_17" at bounding box center [302, 509] width 196 height 55
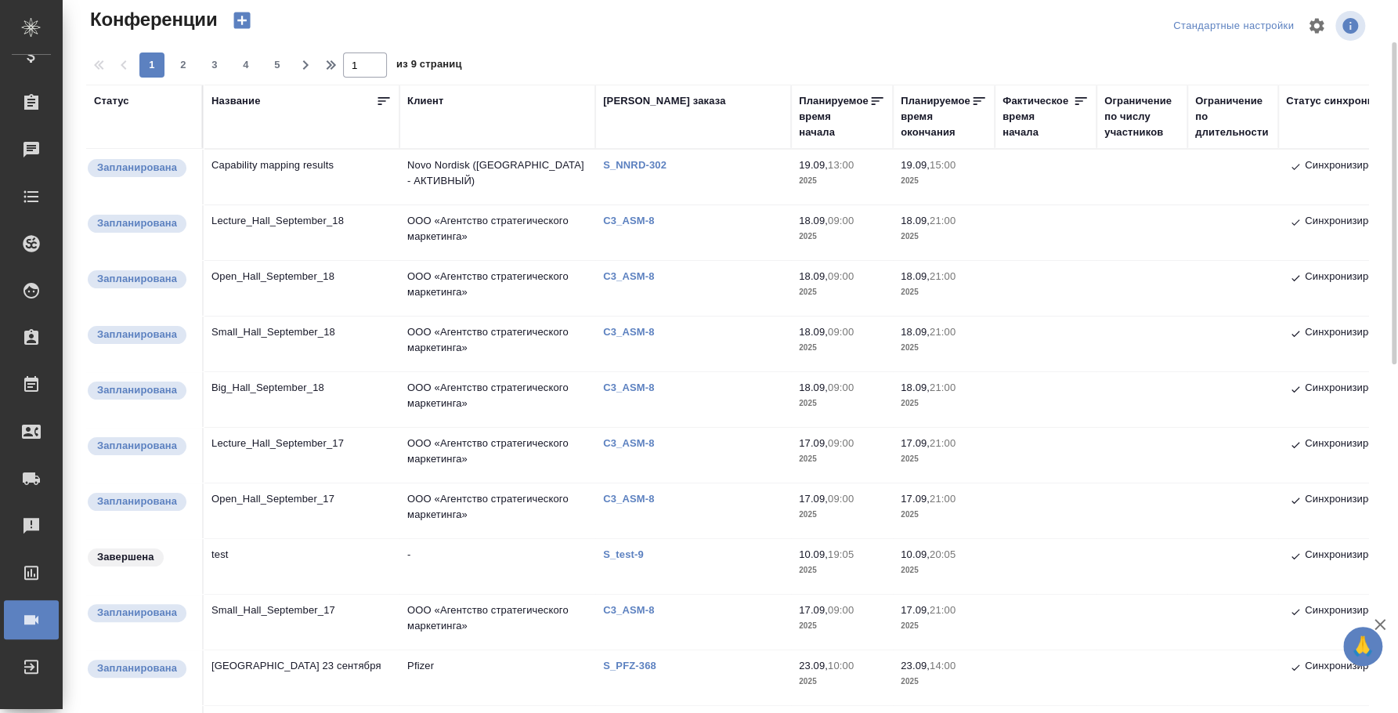
scroll to position [0, 0]
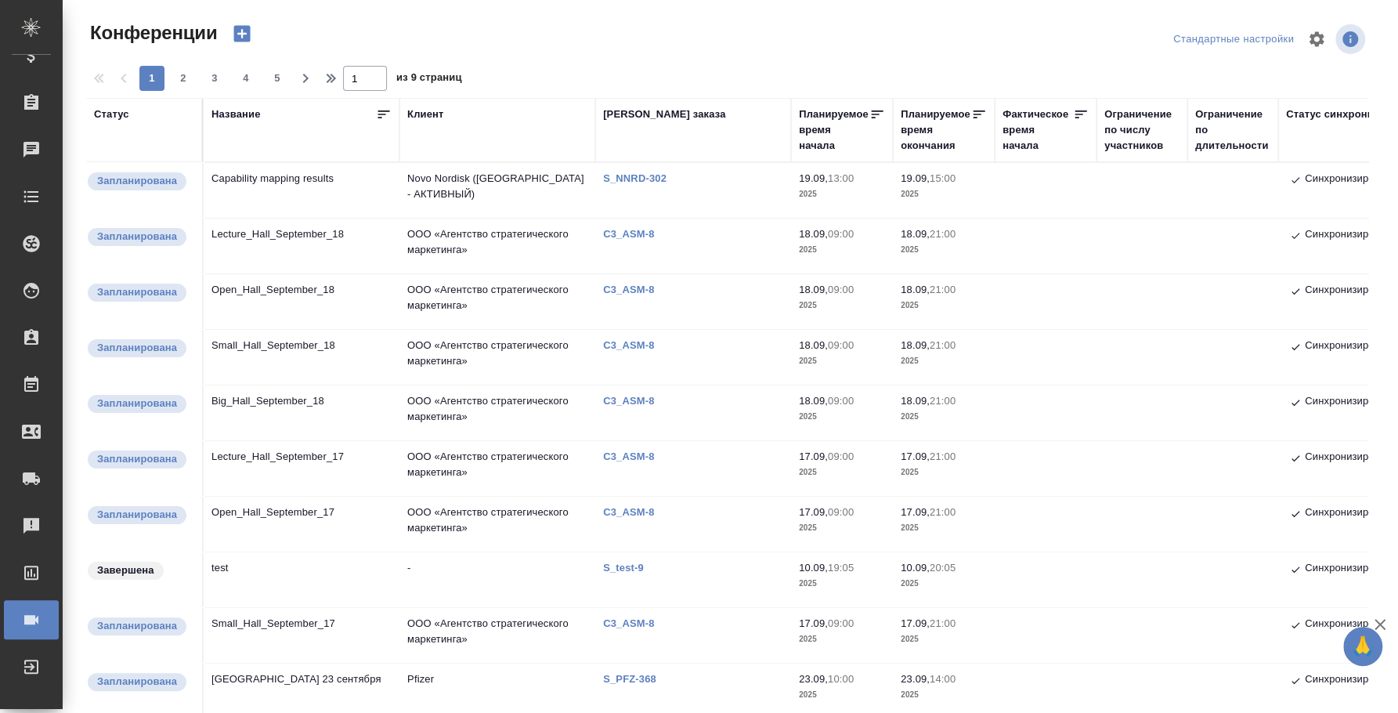
click at [276, 173] on td "Capability mapping results" at bounding box center [302, 190] width 196 height 55
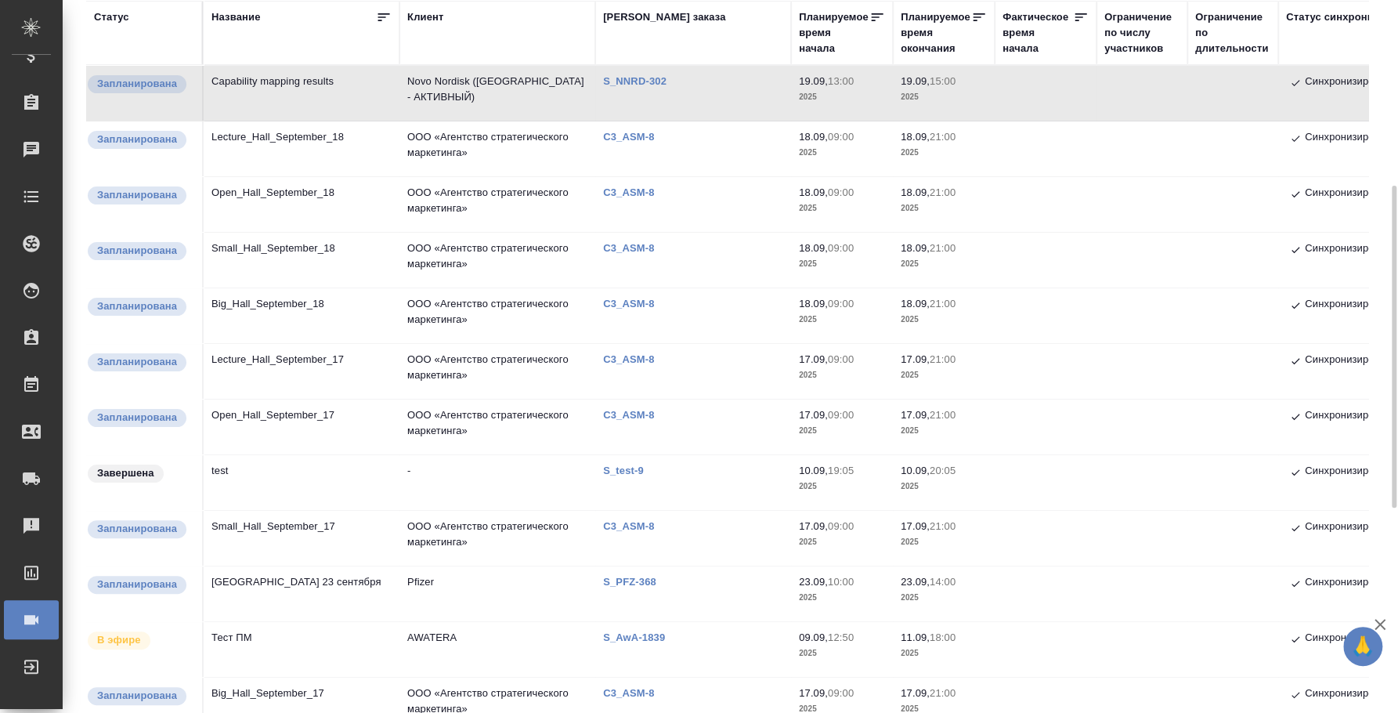
scroll to position [195, 0]
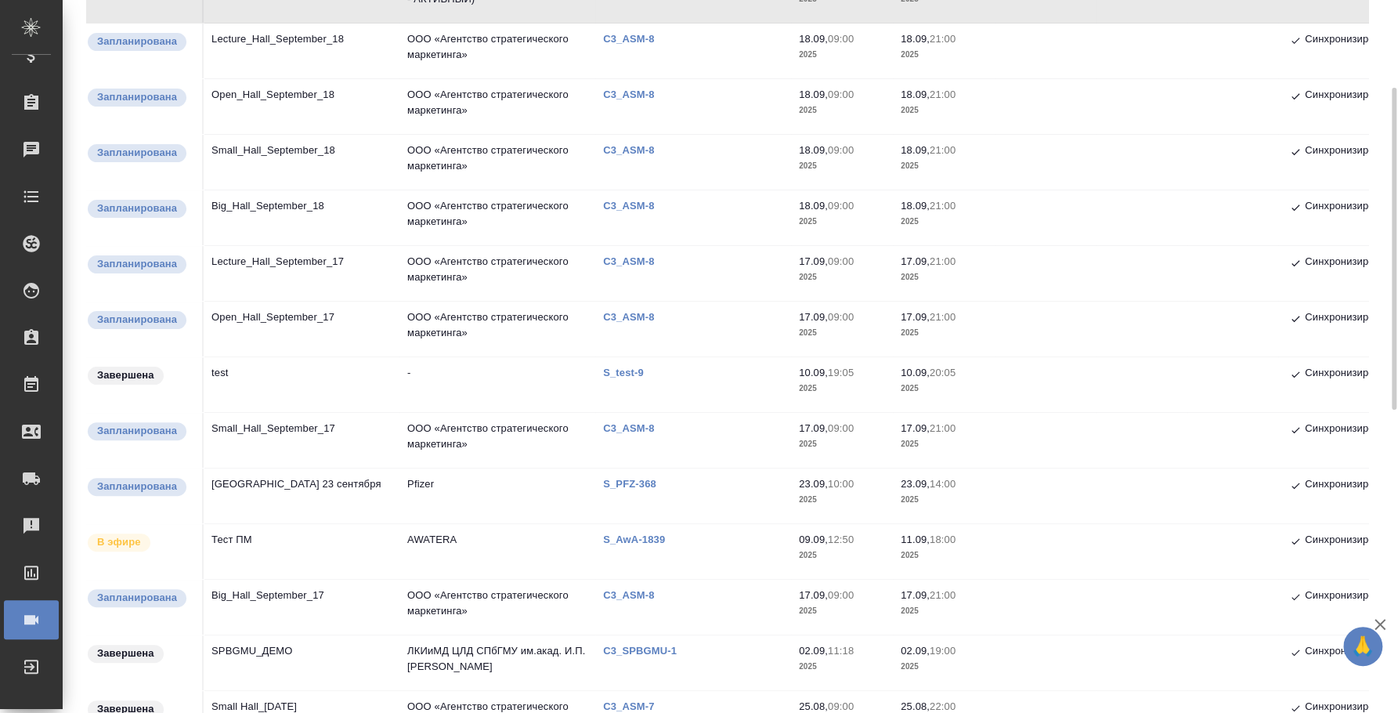
click at [280, 590] on td "Big_Hall_September_17" at bounding box center [302, 607] width 196 height 55
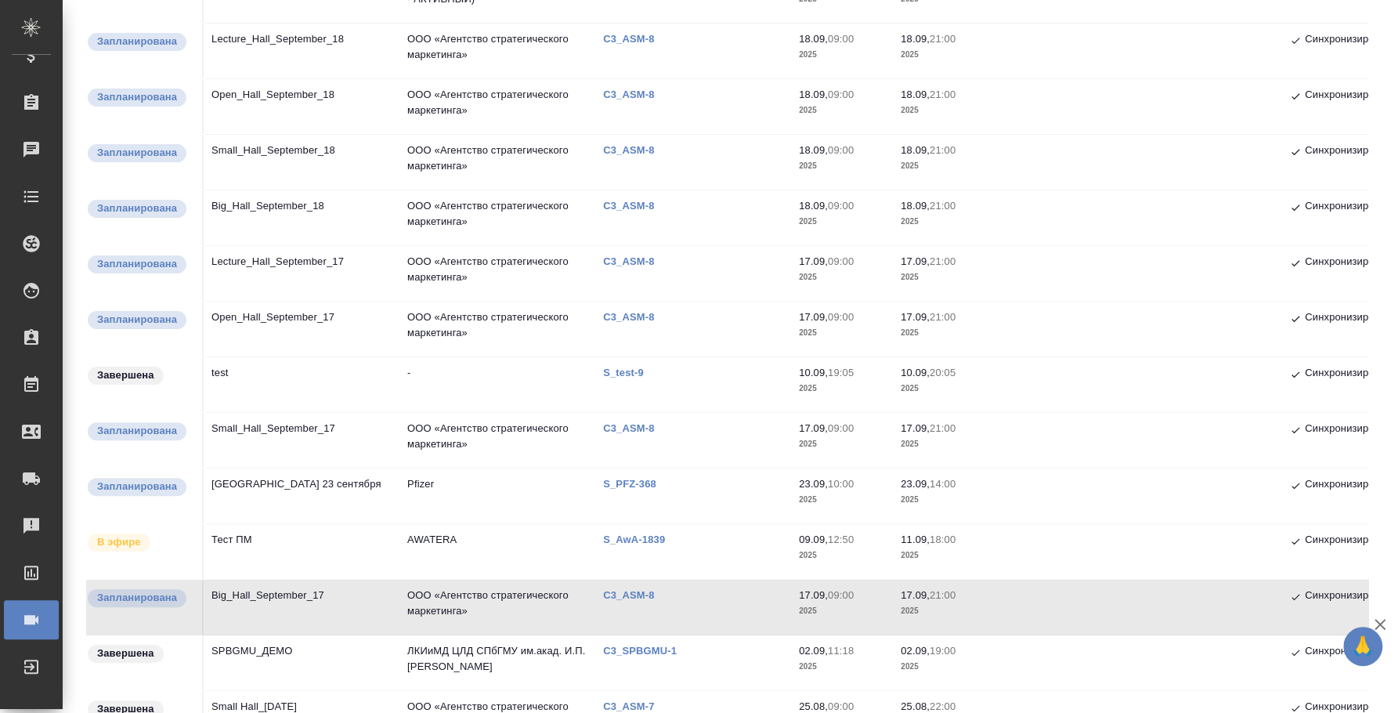
click at [284, 598] on td "Big_Hall_September_17" at bounding box center [302, 607] width 196 height 55
click at [287, 602] on td "Big_Hall_September_17" at bounding box center [302, 607] width 196 height 55
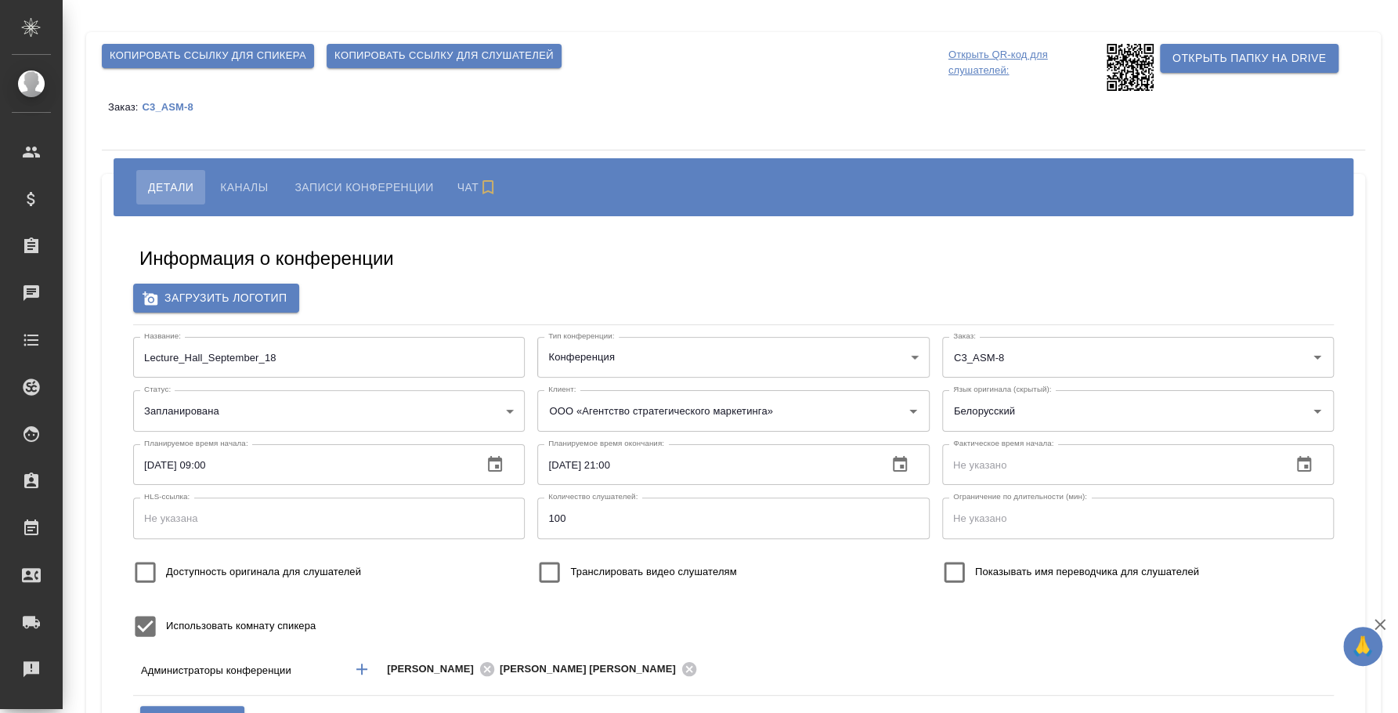
type input "ООО «Агентство стратегического маркетинга»"
type input "[PERSON_NAME][EMAIL_ADDRESS][DOMAIN_NAME]"
click at [236, 187] on span "Каналы" at bounding box center [244, 187] width 48 height 19
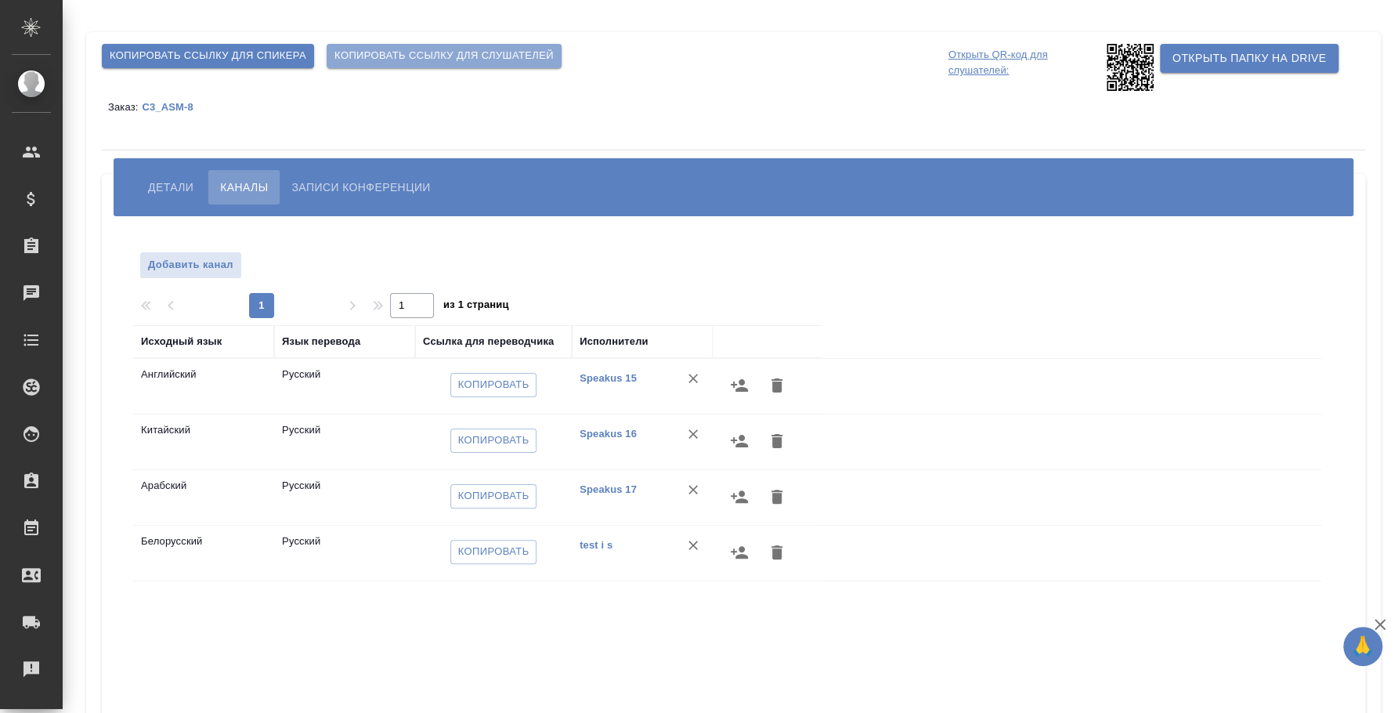
click at [432, 52] on span "Копировать ссылку для слушателей" at bounding box center [443, 56] width 219 height 18
click at [185, 195] on span "Детали" at bounding box center [170, 187] width 45 height 19
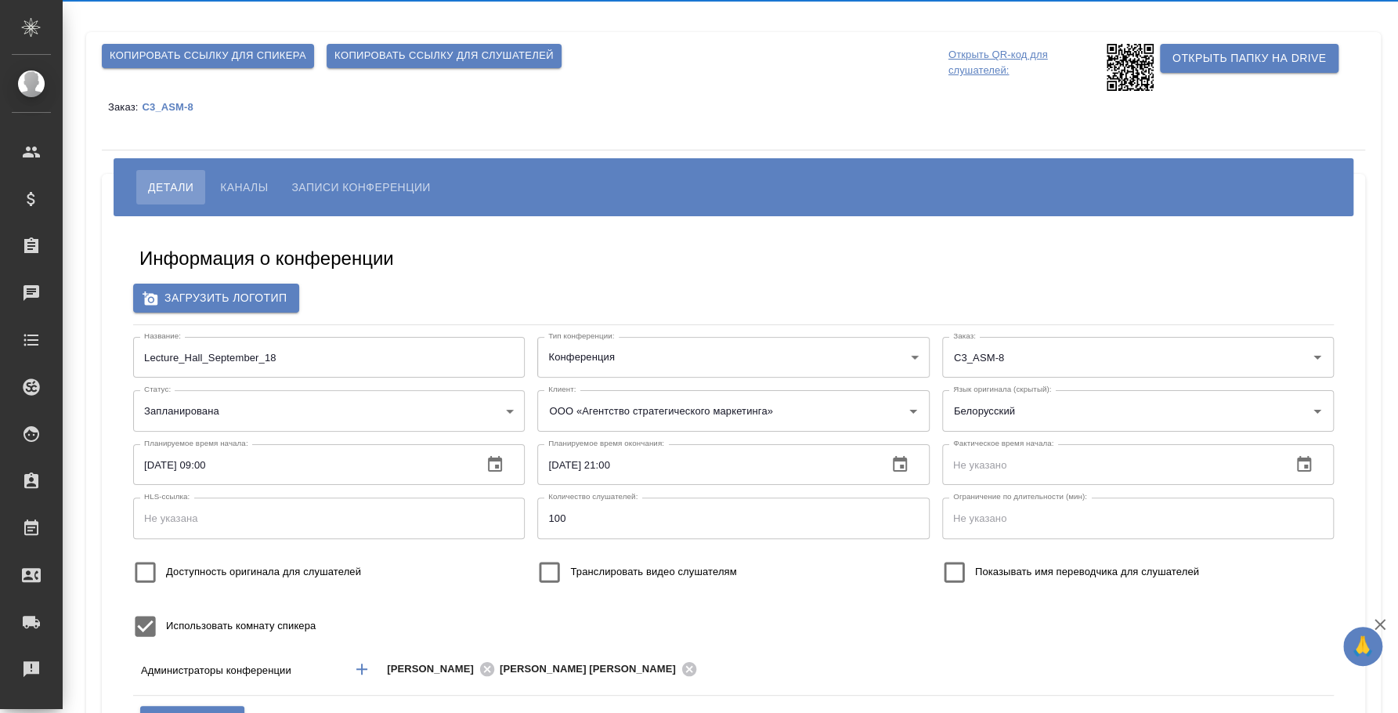
type input "[PERSON_NAME][EMAIL_ADDRESS][DOMAIN_NAME]"
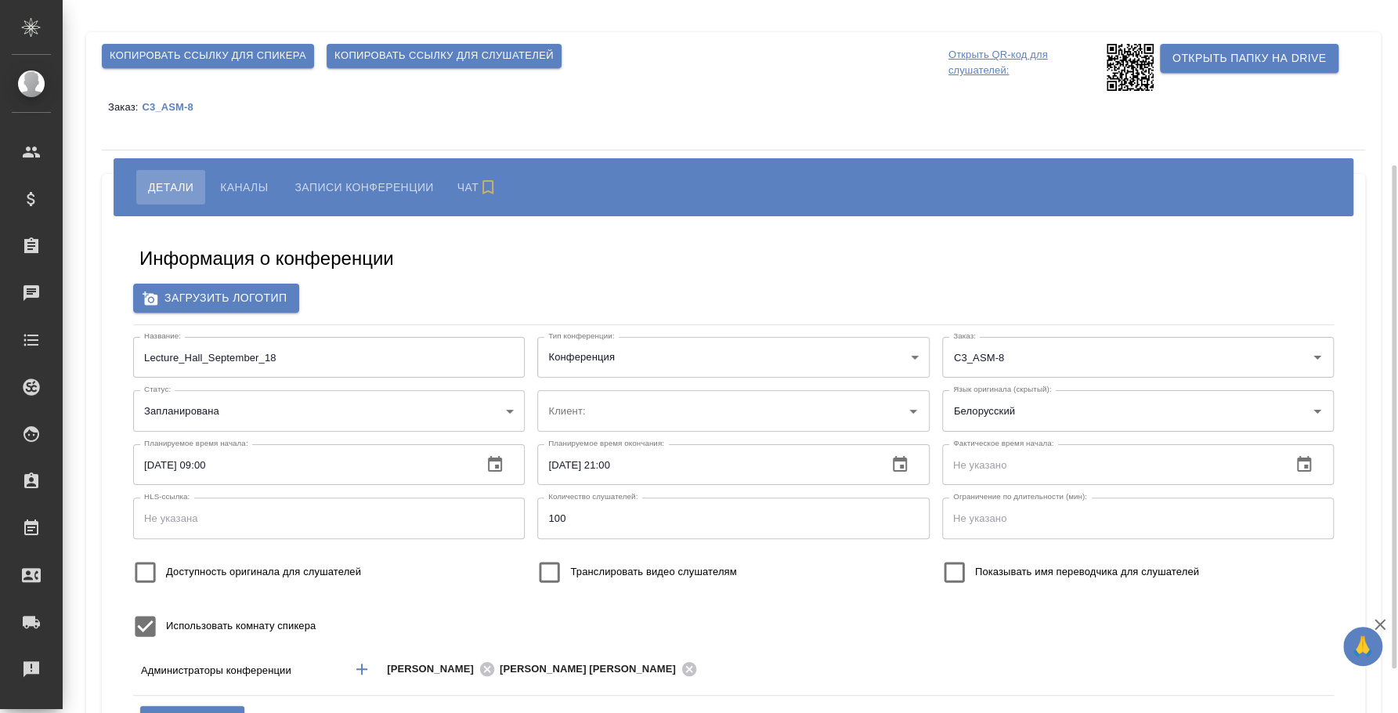
scroll to position [97, 0]
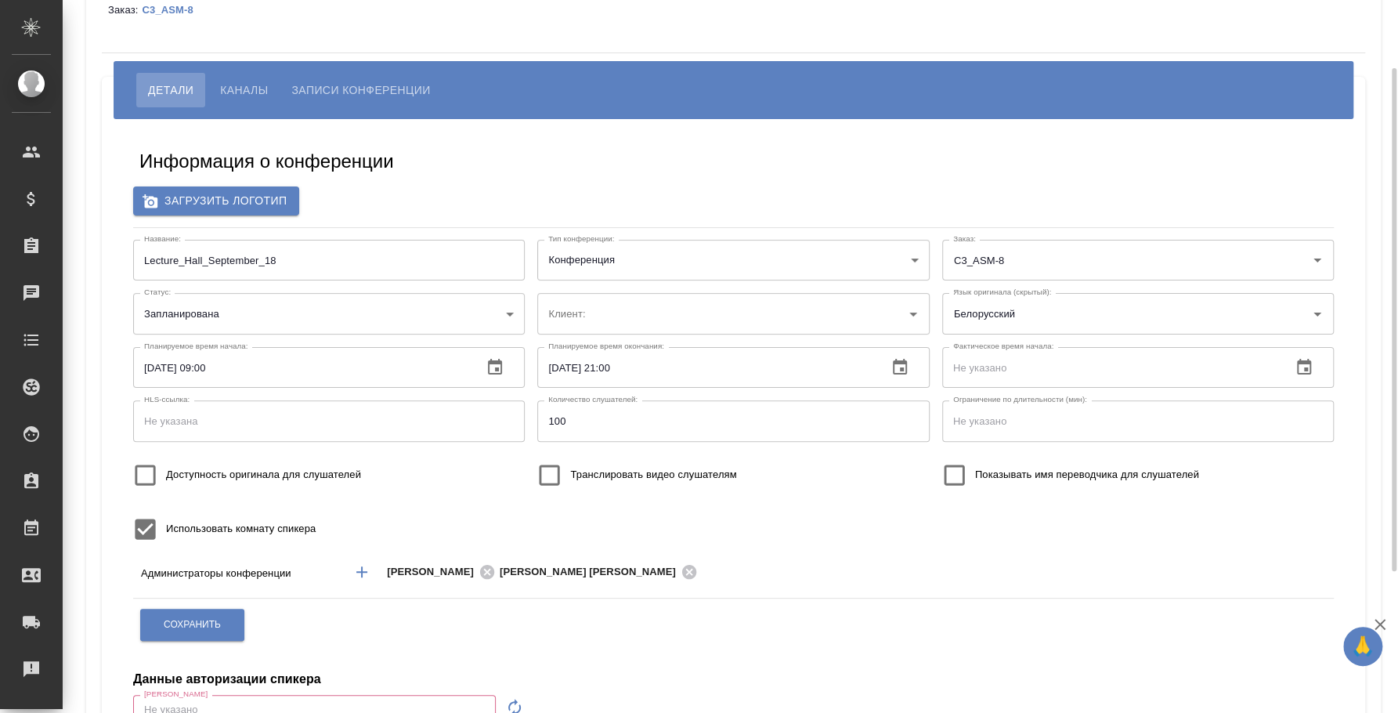
type input "[EMAIL_ADDRESS][DOMAIN_NAME]"
click at [150, 476] on input "Доступность оригинала для слушателей" at bounding box center [146, 475] width 42 height 42
checkbox input "true"
click at [215, 624] on span "Сохранить" at bounding box center [192, 624] width 57 height 13
type input "ООО «Агентство стратегического маркетинга»"
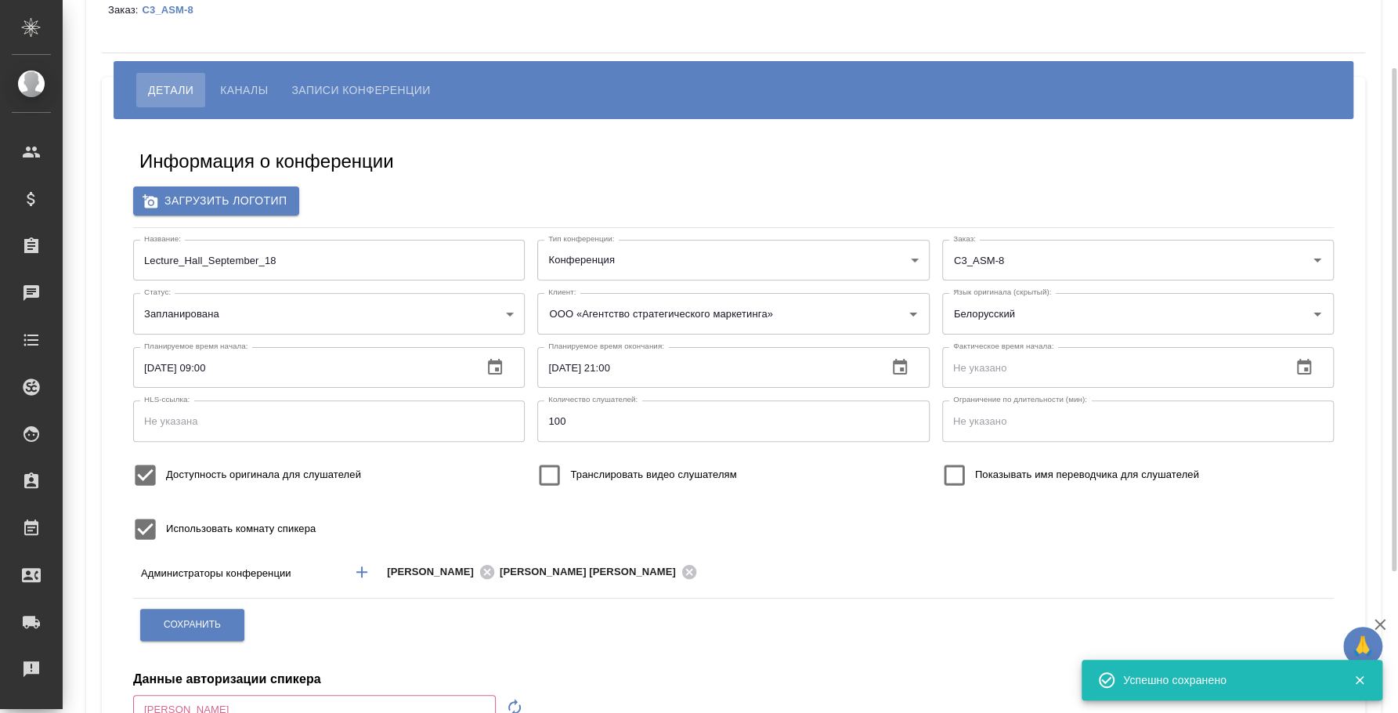
type input "[EMAIL_ADDRESS][DOMAIN_NAME]"
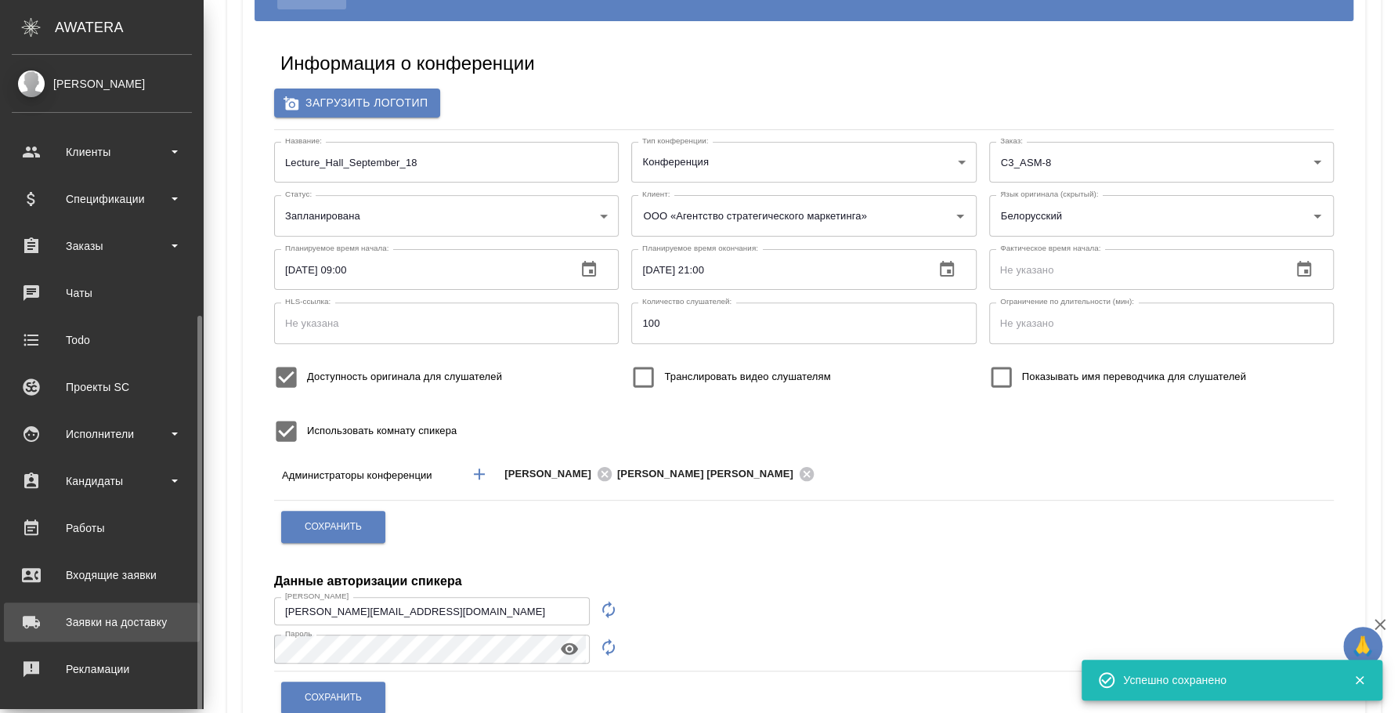
scroll to position [143, 0]
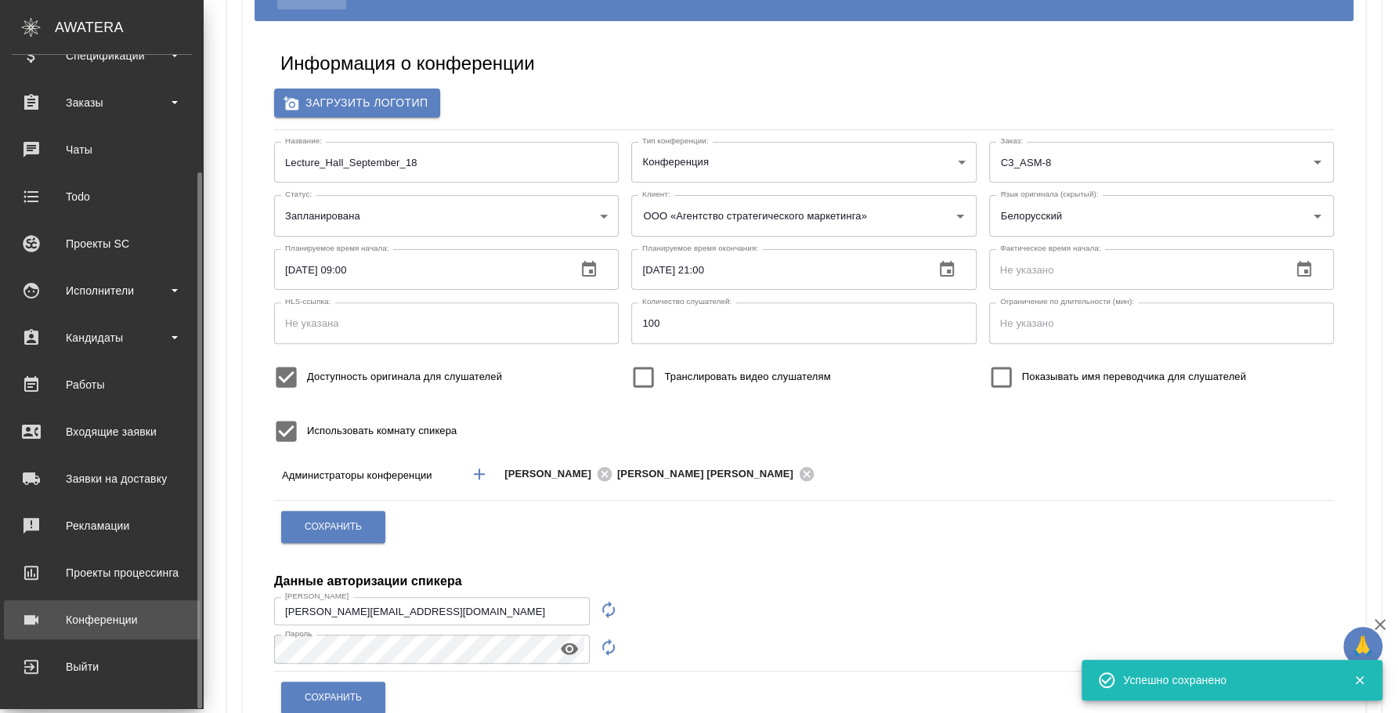
click at [116, 629] on div "Конференции" at bounding box center [102, 619] width 180 height 23
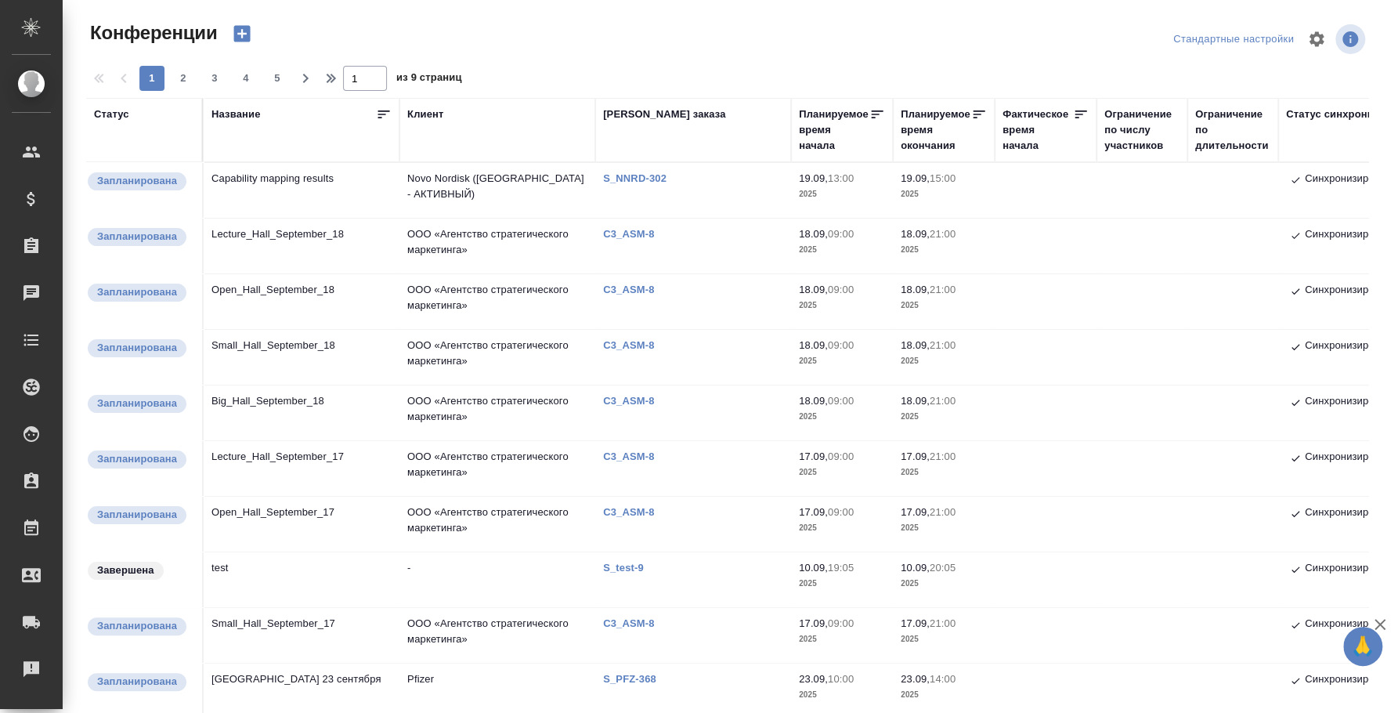
click at [271, 295] on td "Open_Hall_September_18" at bounding box center [302, 301] width 196 height 55
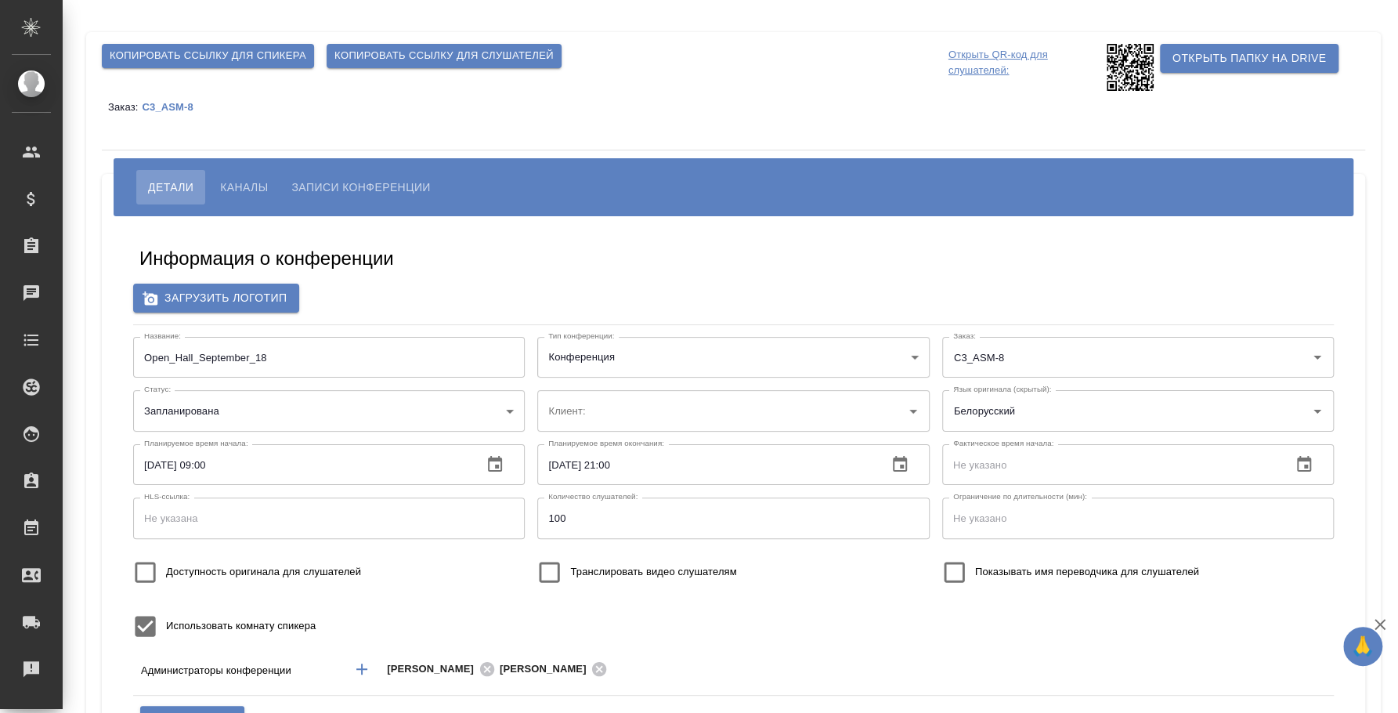
type input "[EMAIL_ADDRESS][DOMAIN_NAME]"
click at [143, 578] on input "Доступность оригинала для слушателей" at bounding box center [146, 572] width 42 height 42
checkbox input "true"
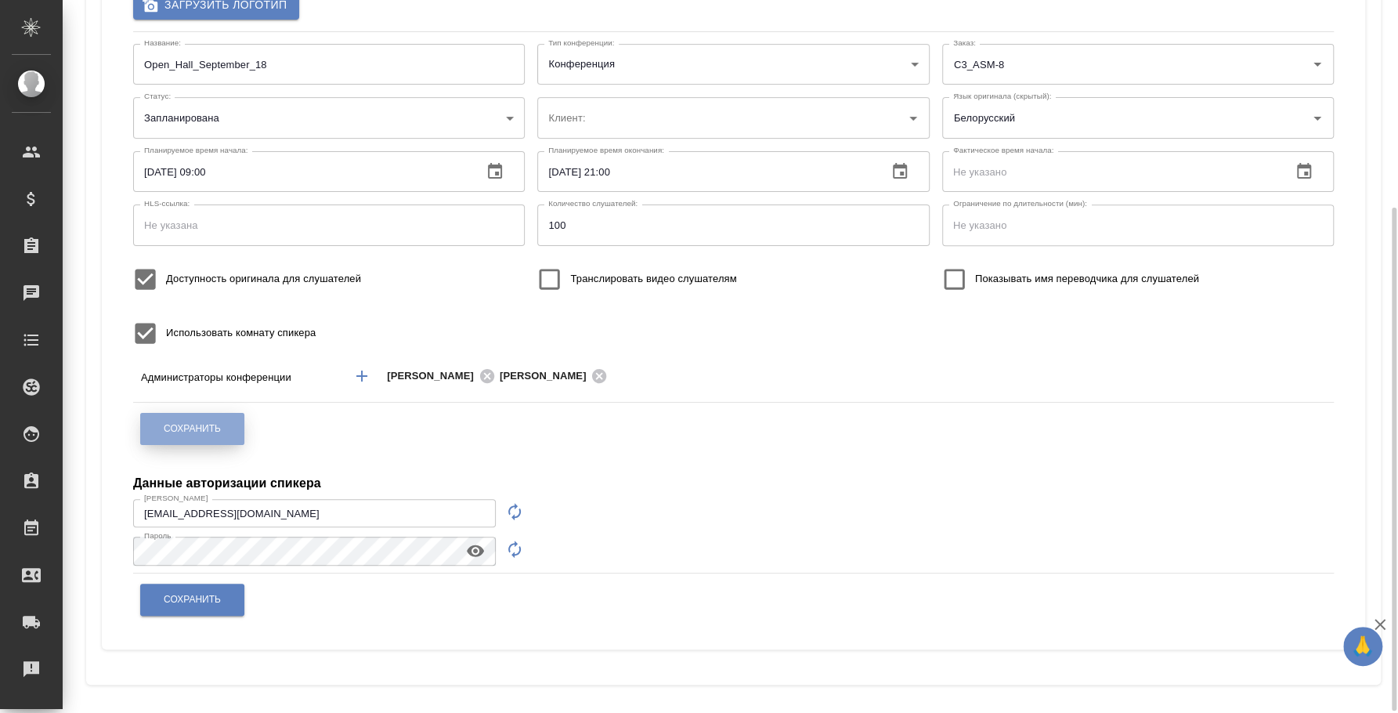
click at [189, 439] on button "Сохранить" at bounding box center [192, 429] width 104 height 32
type input "ООО «Агентство стратегического маркетинга»"
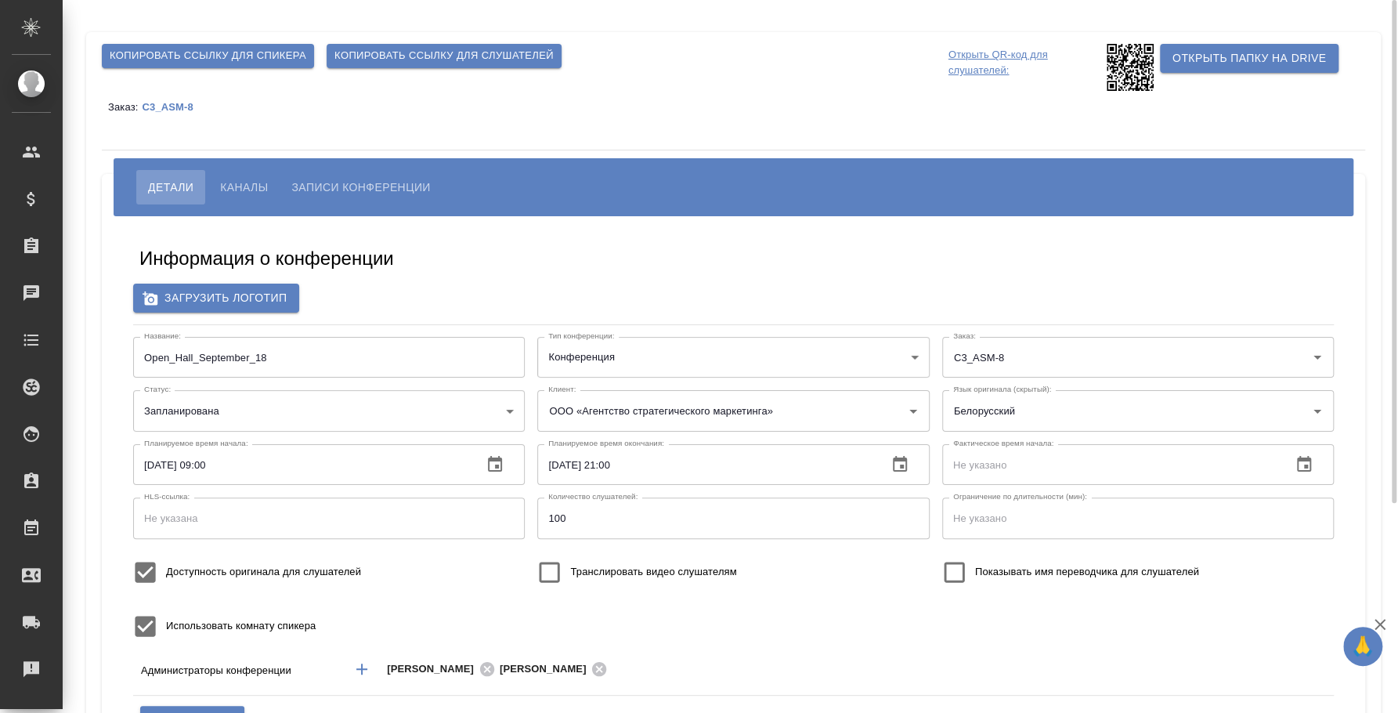
scroll to position [296, 0]
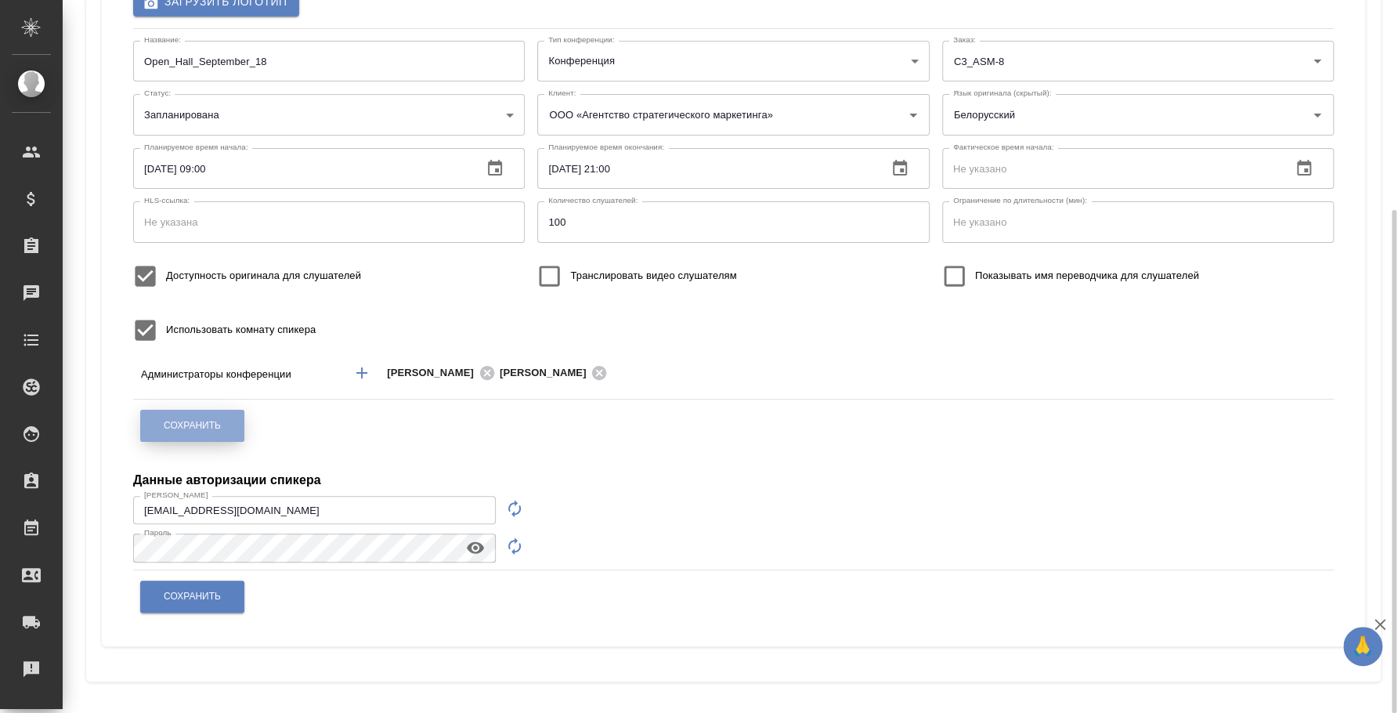
click at [211, 422] on span "Сохранить" at bounding box center [192, 425] width 57 height 13
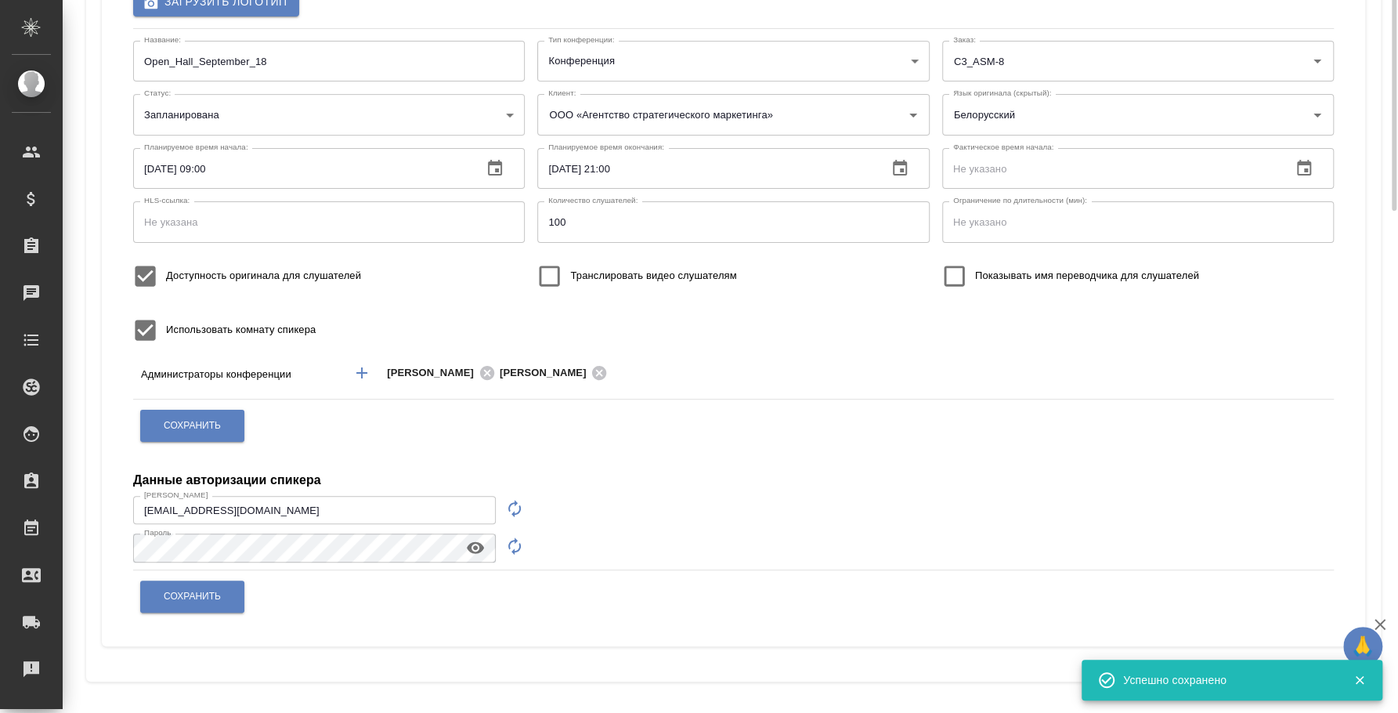
scroll to position [2, 0]
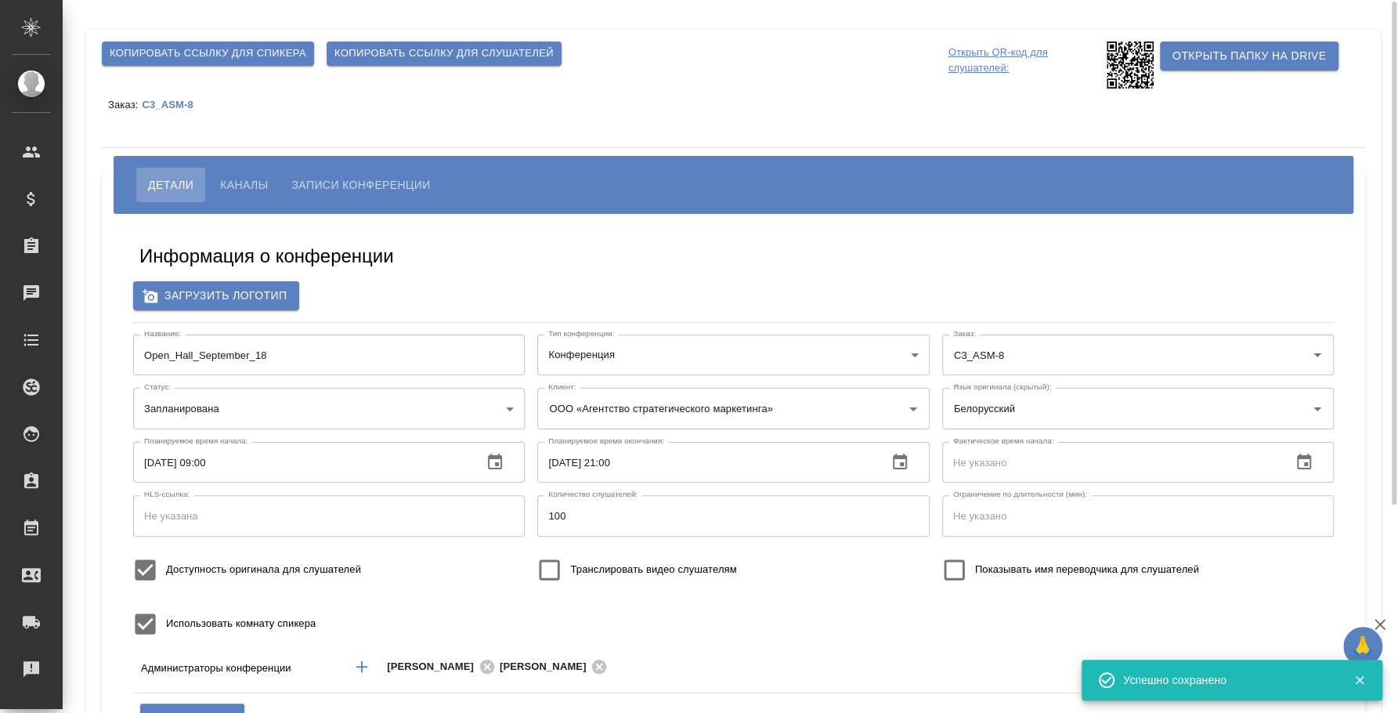
click at [144, 574] on input "Доступность оригинала для слушателей" at bounding box center [146, 570] width 42 height 42
checkbox input "false"
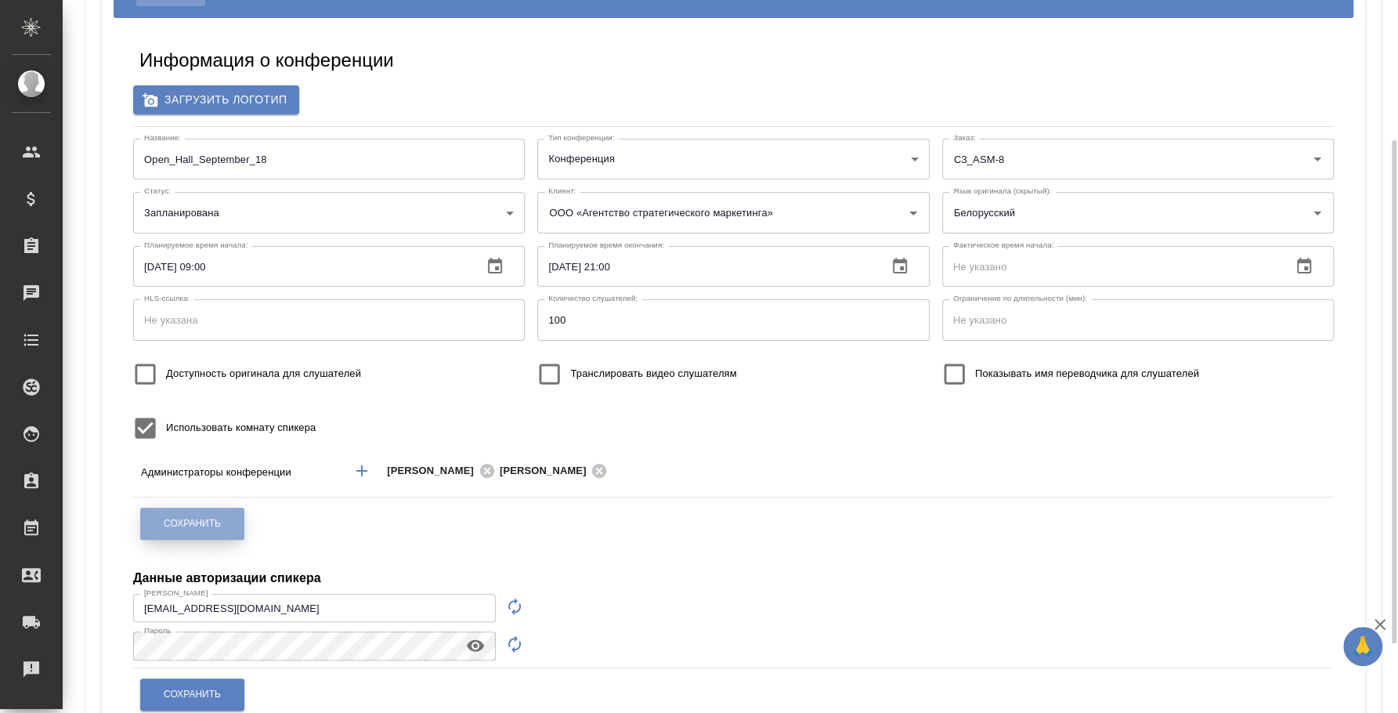
click at [233, 515] on button "Сохранить" at bounding box center [192, 524] width 104 height 32
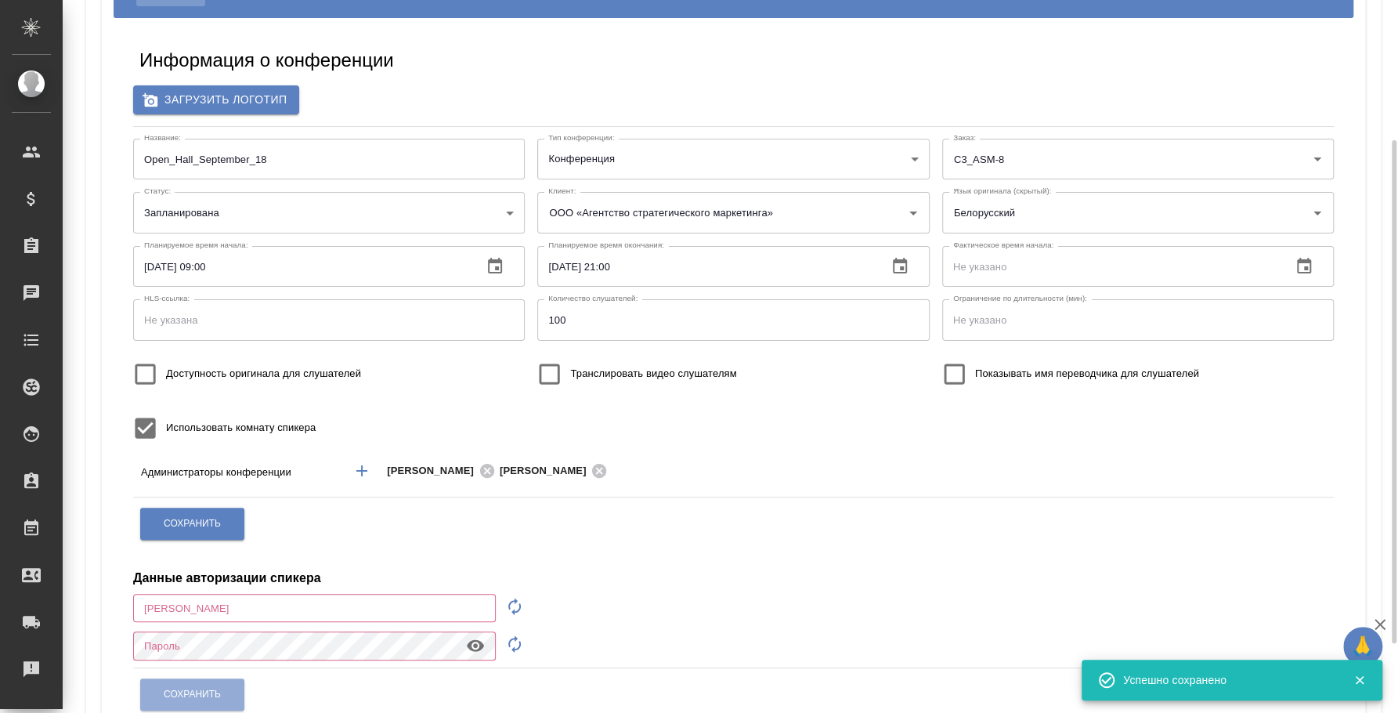
type input "[PERSON_NAME][EMAIL_ADDRESS][DOMAIN_NAME]"
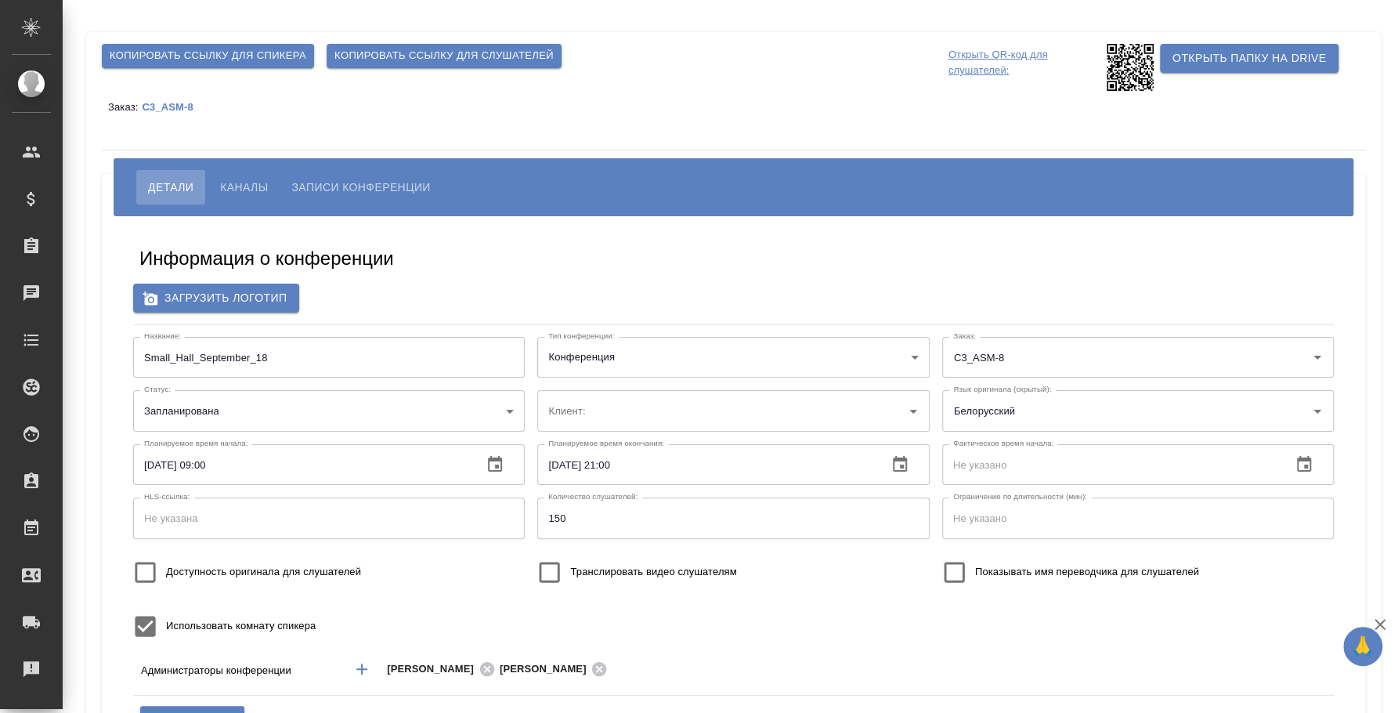
type input "[EMAIL_ADDRESS][DOMAIN_NAME]"
click at [146, 567] on input "Доступность оригинала для слушателей" at bounding box center [146, 572] width 42 height 42
checkbox input "true"
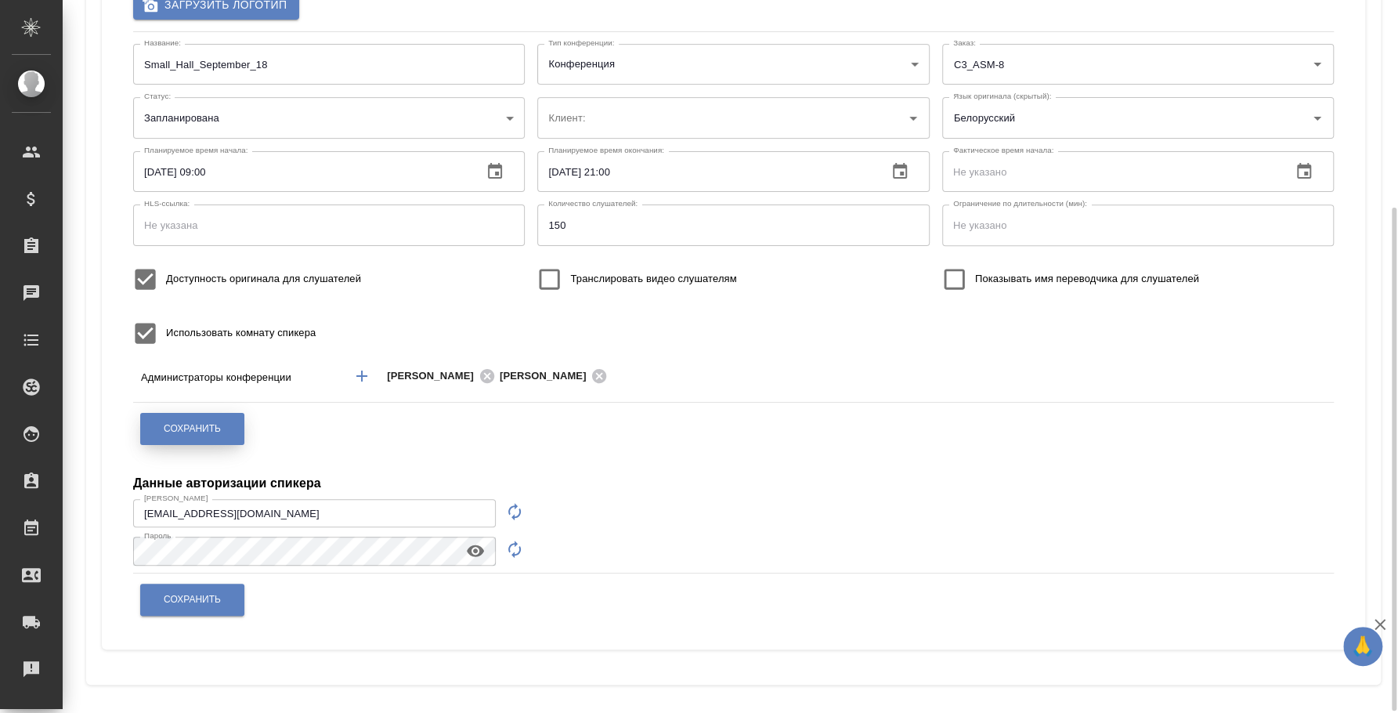
click at [197, 437] on button "Сохранить" at bounding box center [192, 429] width 104 height 32
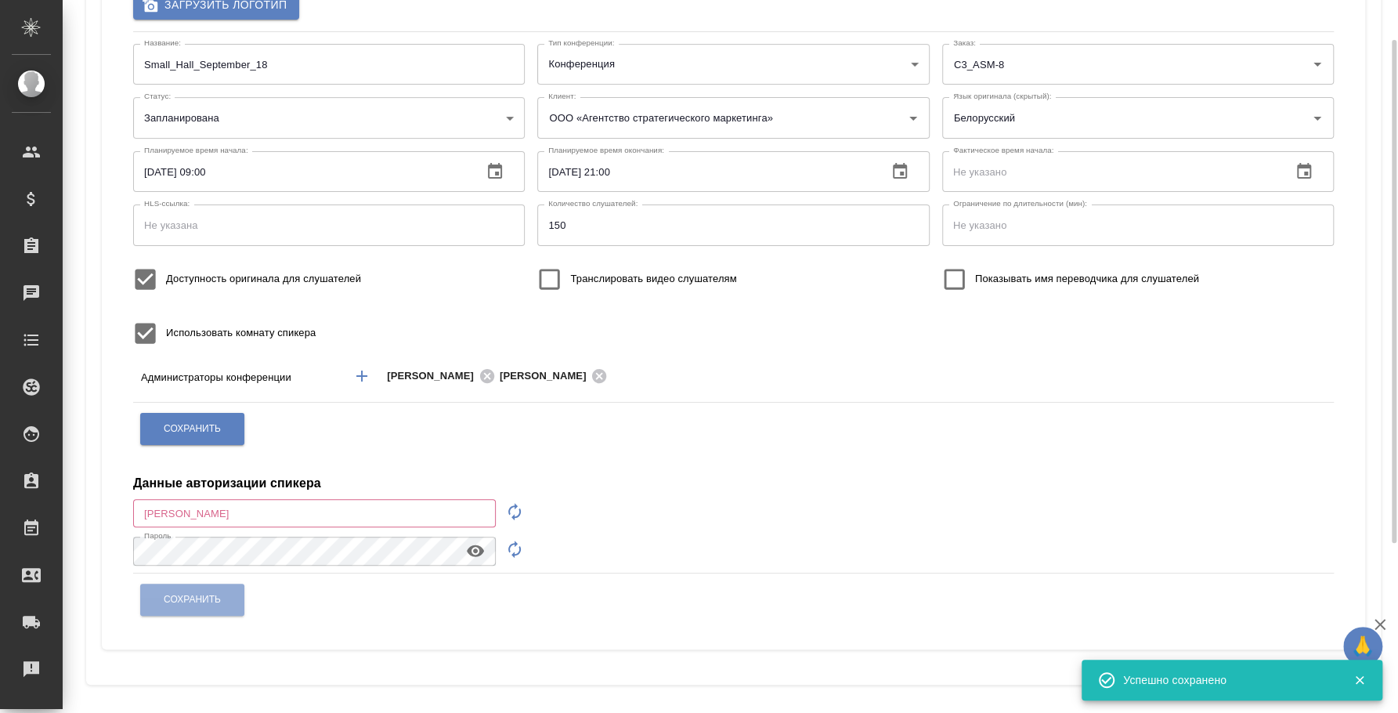
scroll to position [0, 0]
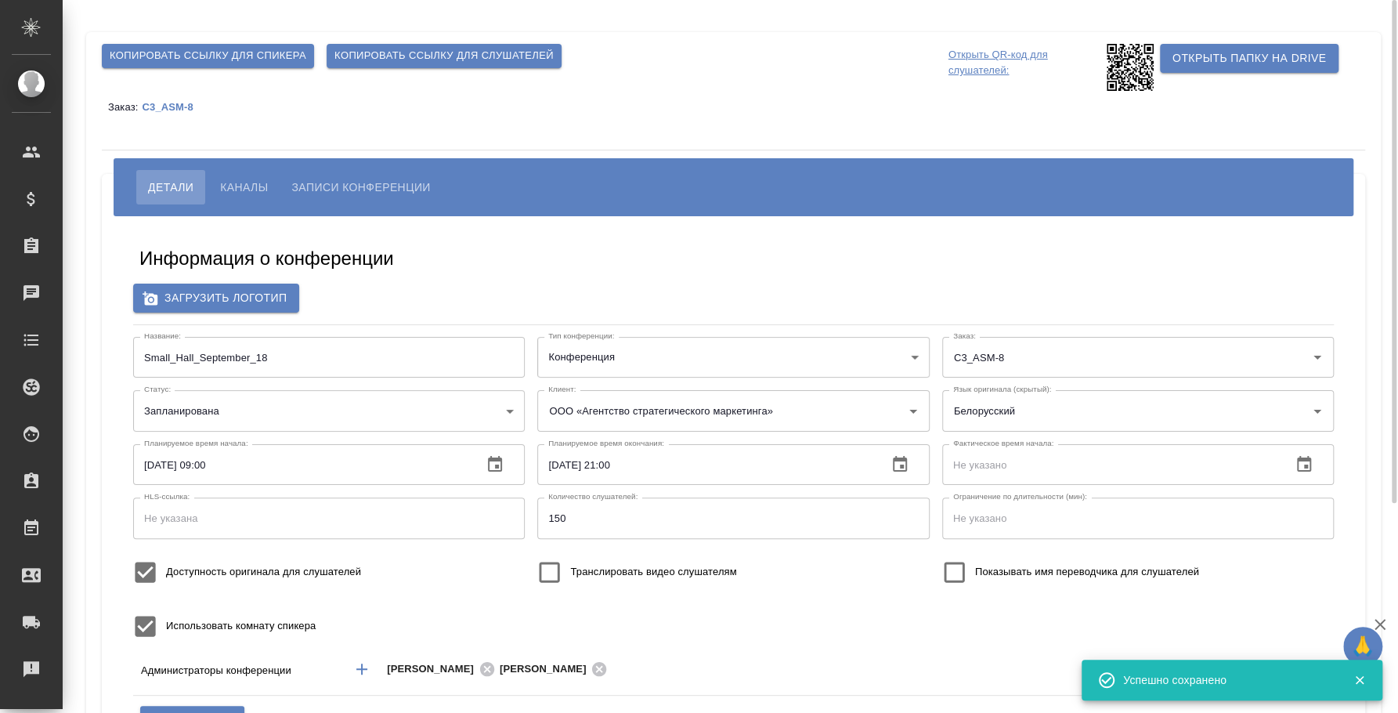
click at [146, 562] on input "Доступность оригинала для слушателей" at bounding box center [146, 572] width 42 height 42
checkbox input "false"
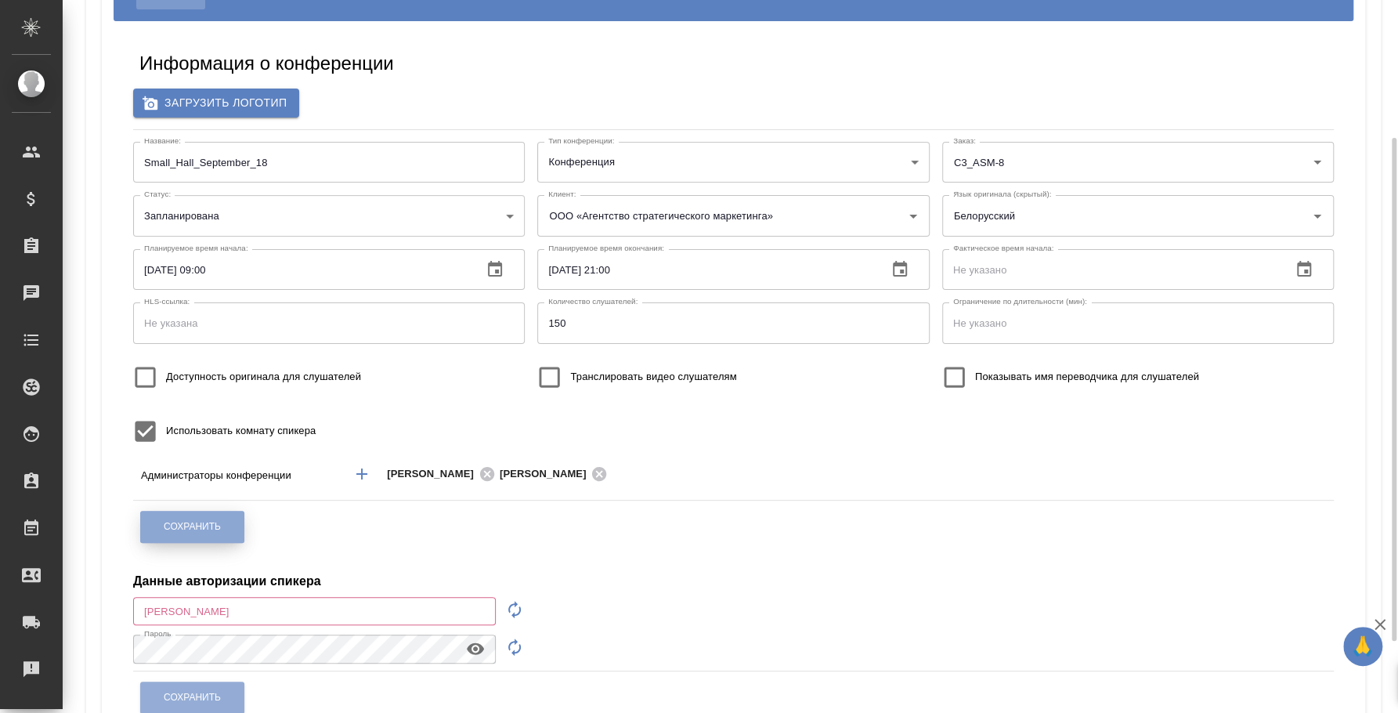
click at [181, 527] on span "Сохранить" at bounding box center [192, 526] width 57 height 13
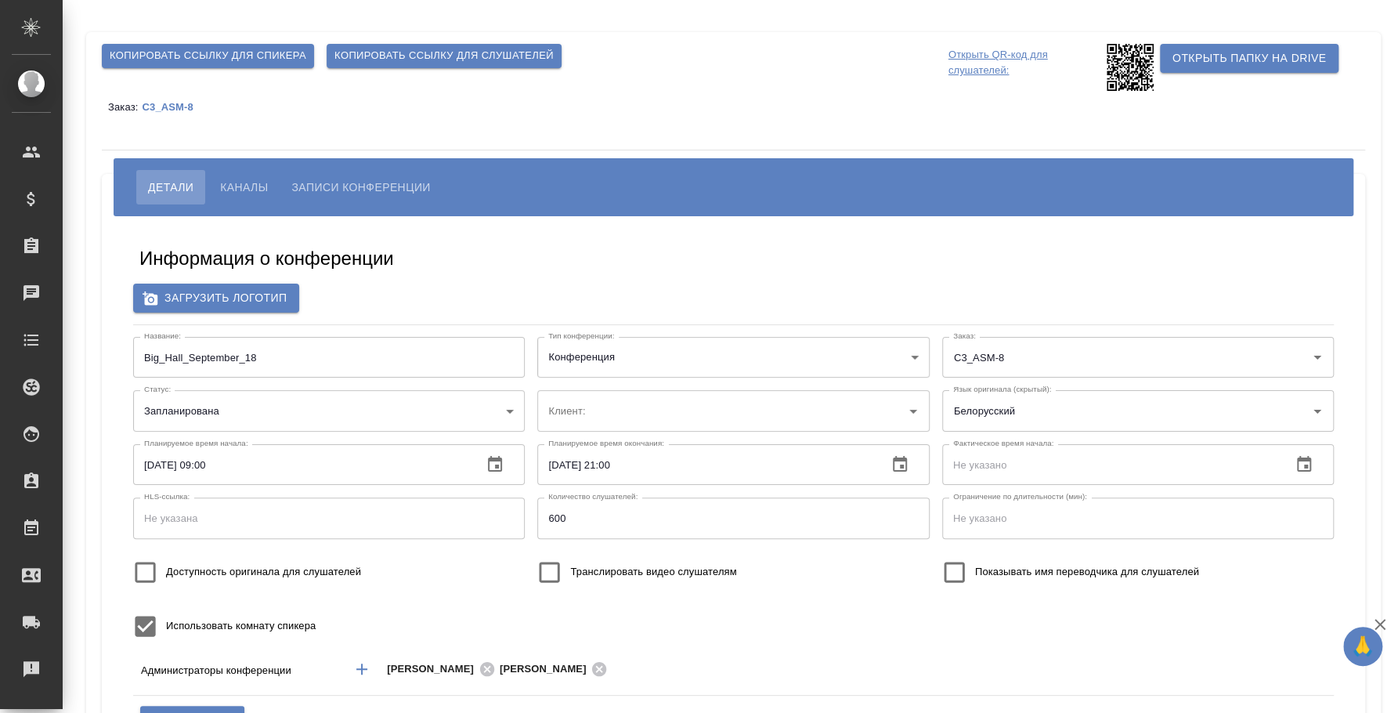
type input "[EMAIL_ADDRESS][DOMAIN_NAME]"
click at [148, 571] on input "Доступность оригинала для слушателей" at bounding box center [146, 572] width 42 height 42
checkbox input "true"
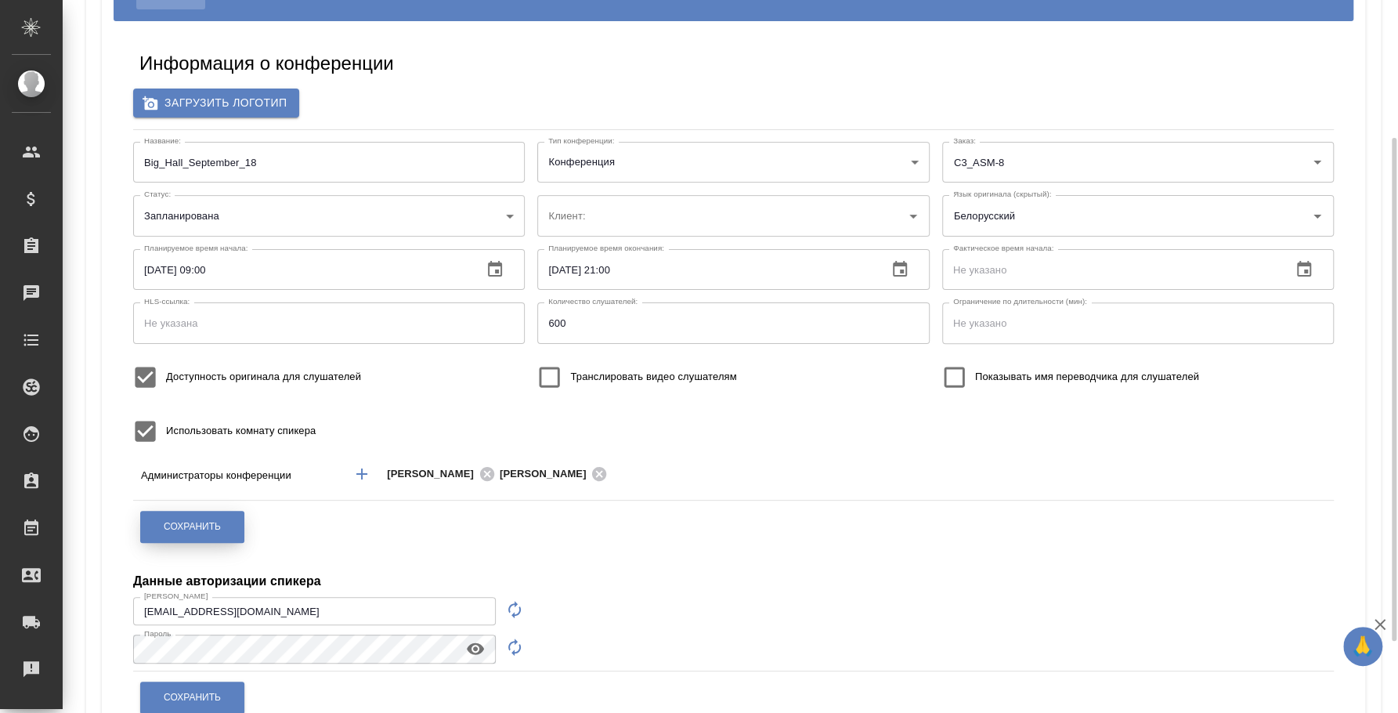
click at [198, 520] on span "Сохранить" at bounding box center [192, 526] width 57 height 13
type input "ООО «Агентство стратегического маркетинга»"
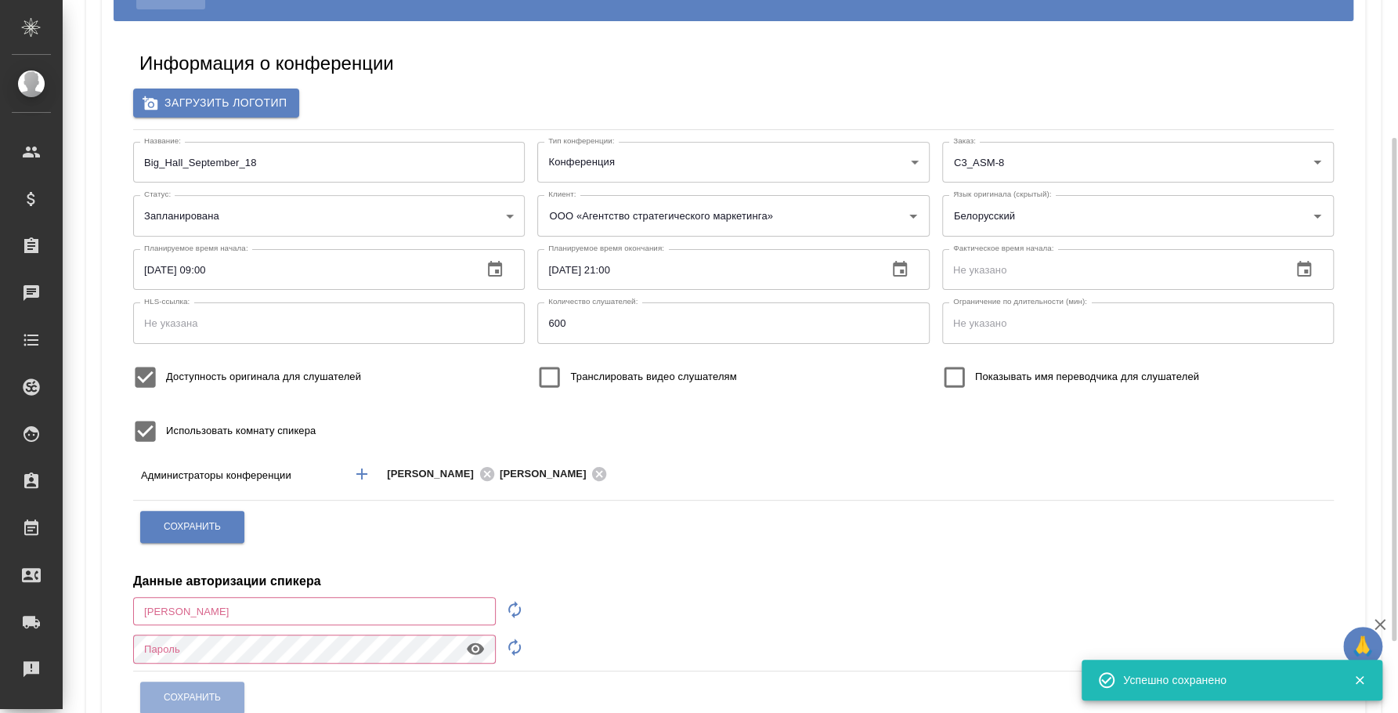
type input "[EMAIL_ADDRESS][DOMAIN_NAME]"
click at [134, 373] on input "Доступность оригинала для слушателей" at bounding box center [146, 377] width 42 height 42
checkbox input "false"
click at [185, 530] on span "Сохранить" at bounding box center [192, 526] width 57 height 13
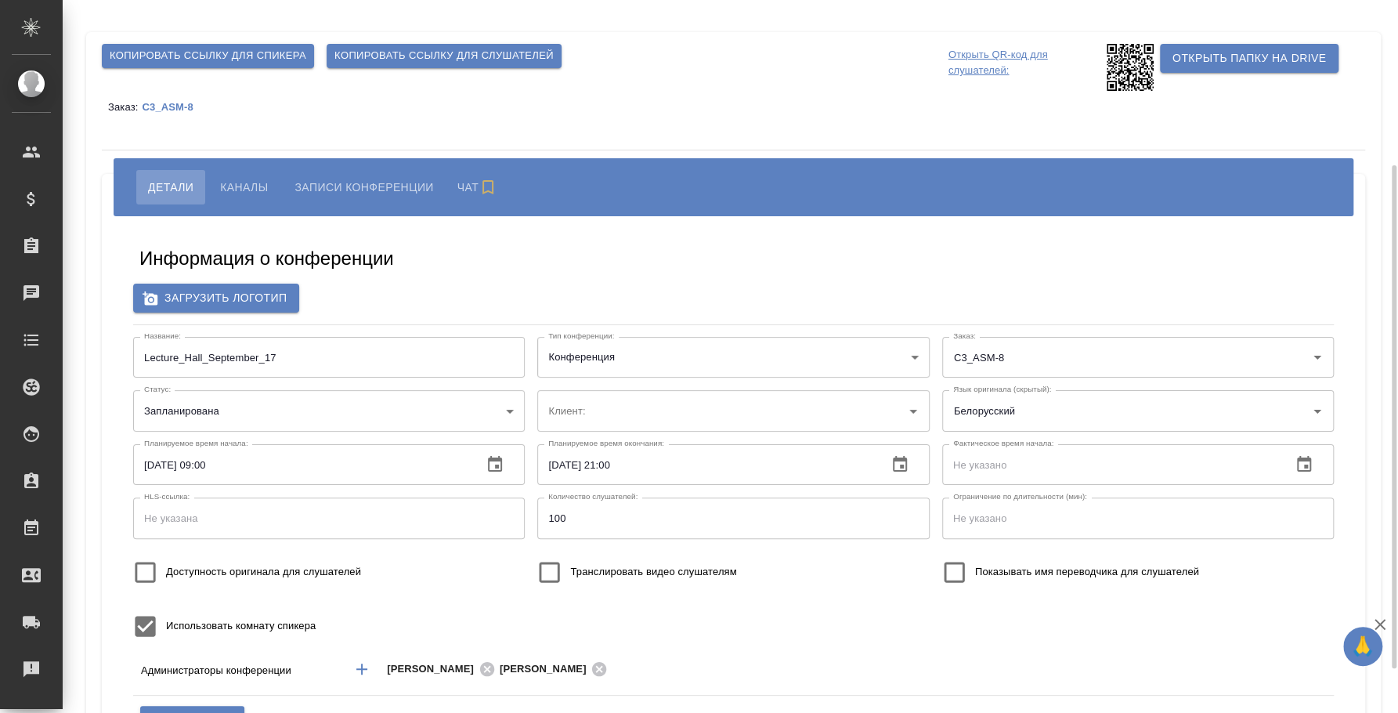
scroll to position [195, 0]
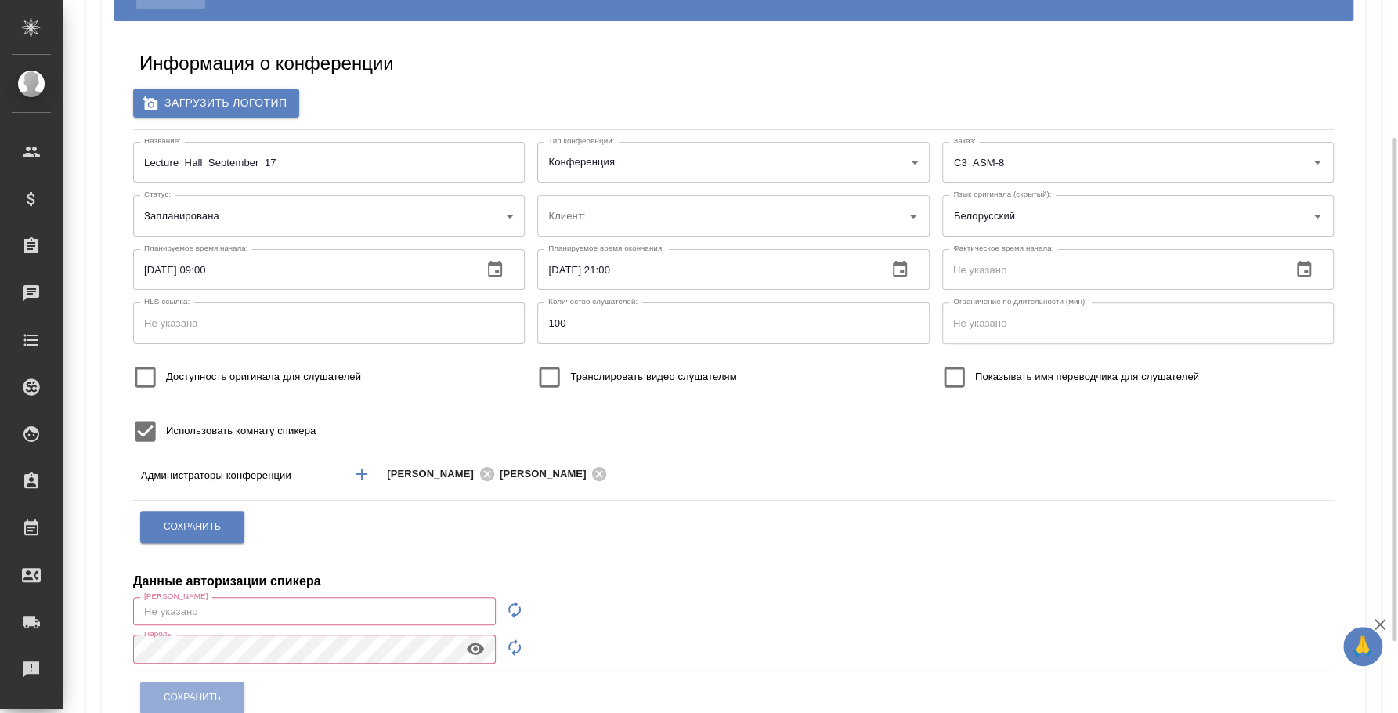
type input "[EMAIL_ADDRESS][DOMAIN_NAME]"
click at [140, 385] on input "Доступность оригинала для слушателей" at bounding box center [146, 377] width 42 height 42
checkbox input "true"
click at [196, 536] on button "Сохранить" at bounding box center [192, 527] width 104 height 32
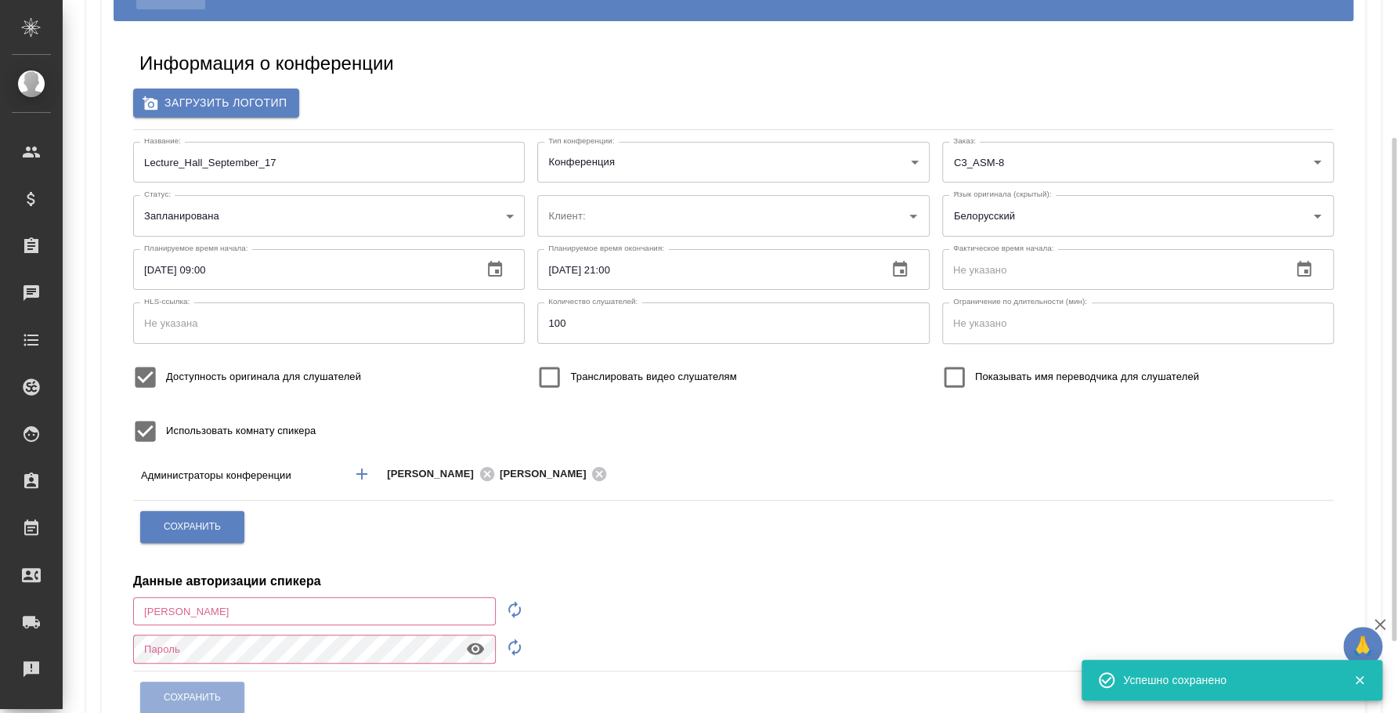
type input "[EMAIL_ADDRESS][DOMAIN_NAME]"
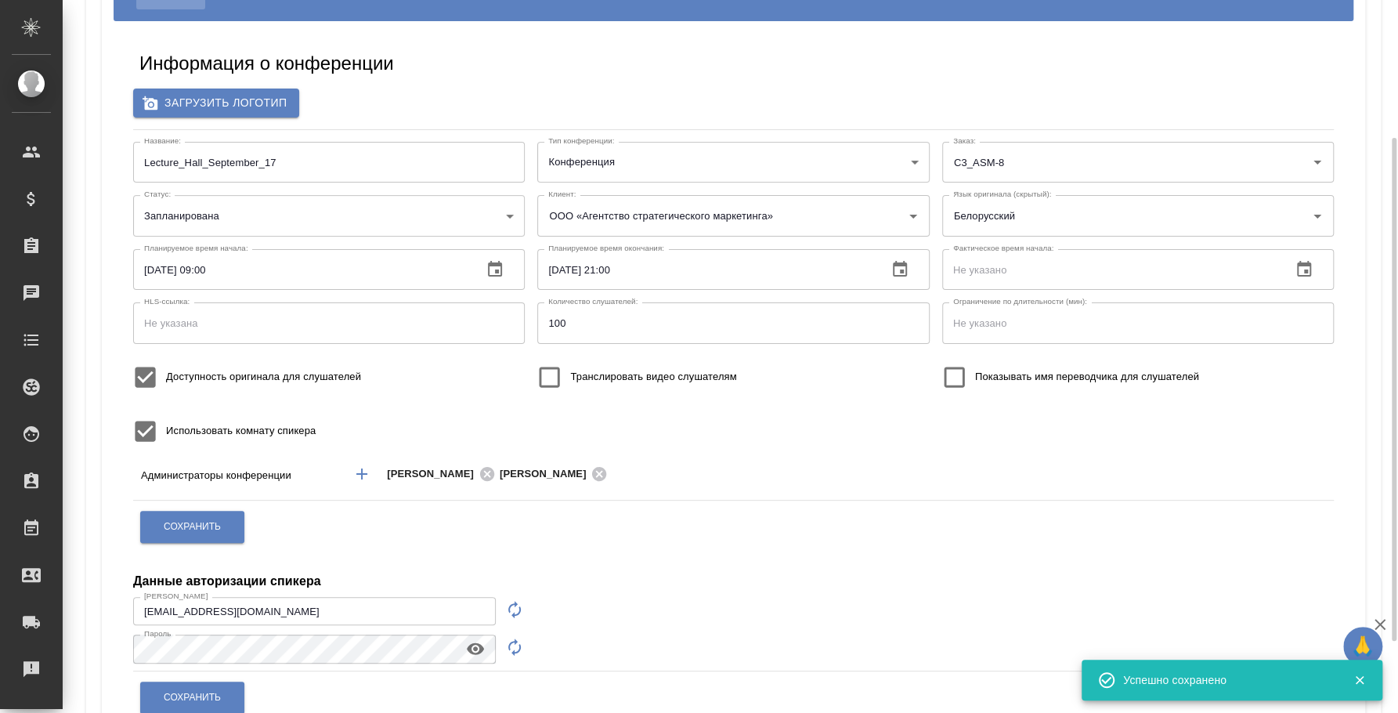
type input "ООО «Агентство стратегического маркетинга»"
click at [153, 369] on input "Доступность оригинала для слушателей" at bounding box center [146, 377] width 42 height 42
checkbox input "false"
click at [200, 521] on span "Сохранить" at bounding box center [192, 526] width 57 height 13
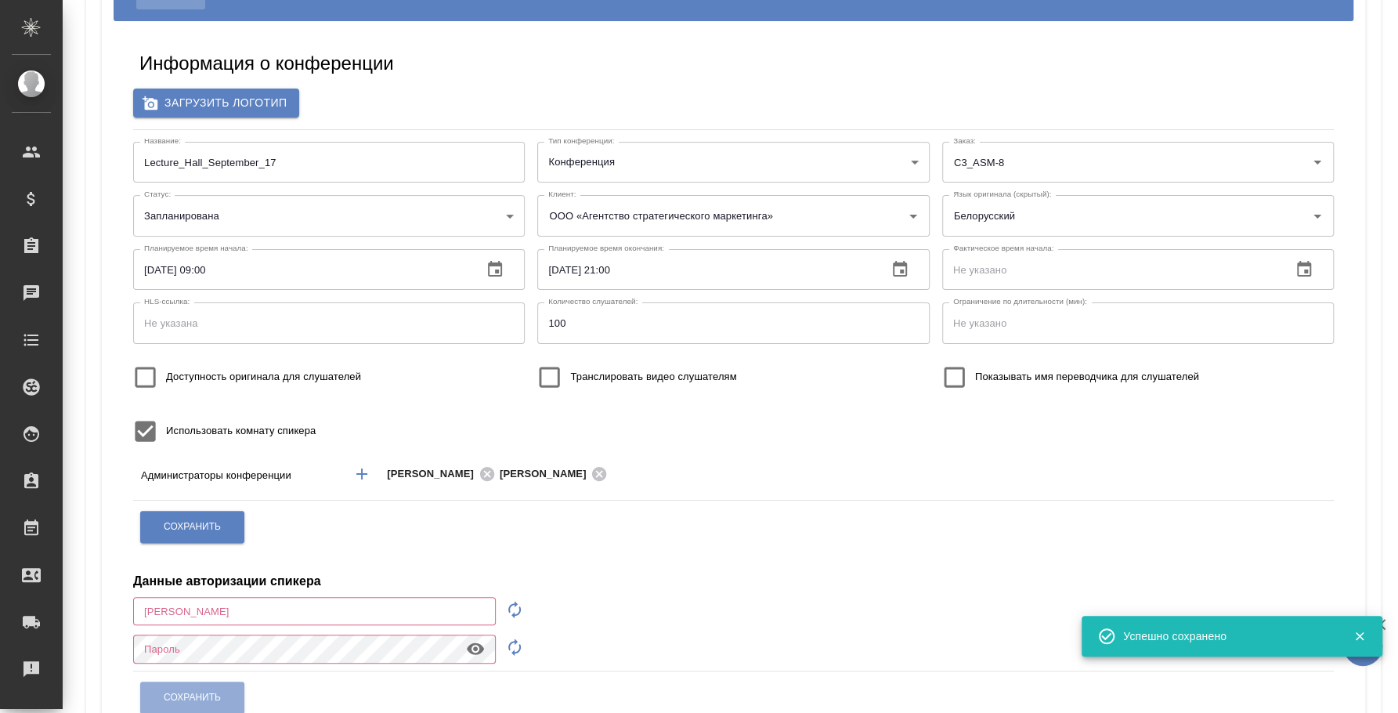
type input "[EMAIL_ADDRESS][DOMAIN_NAME]"
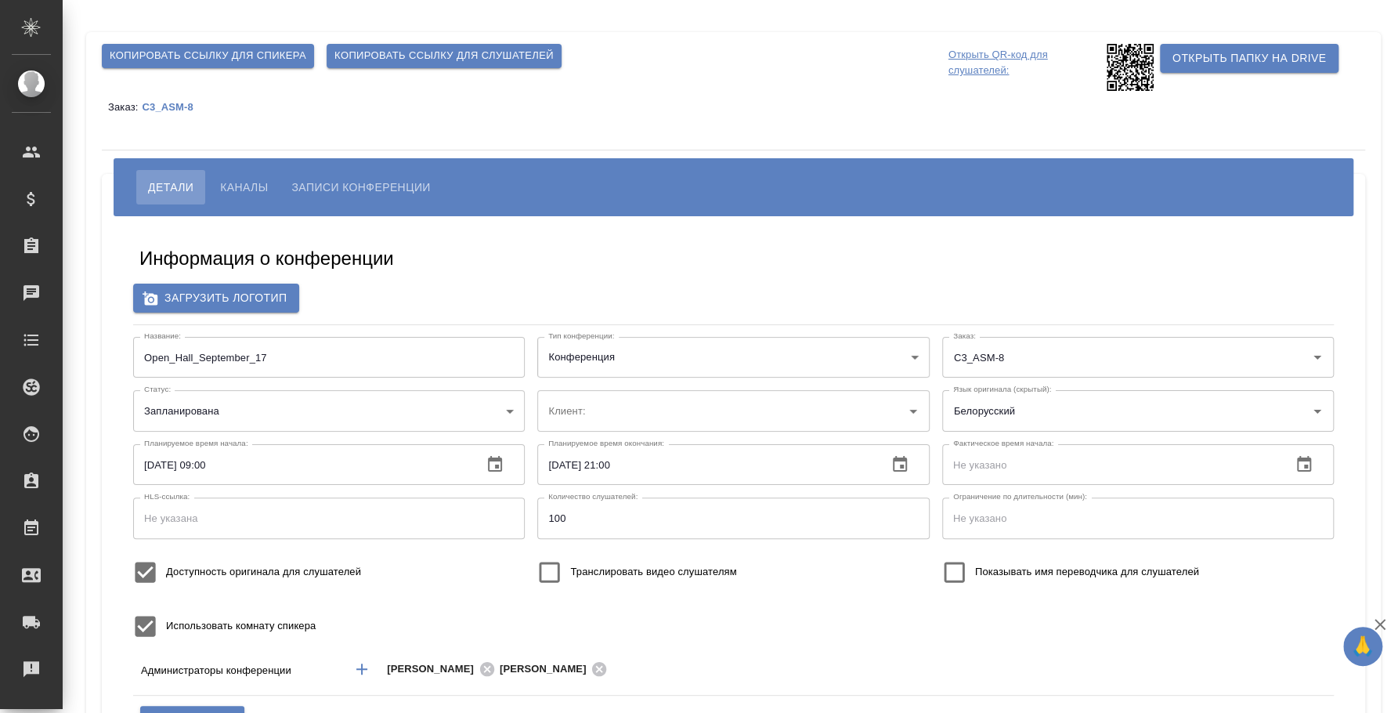
scroll to position [97, 0]
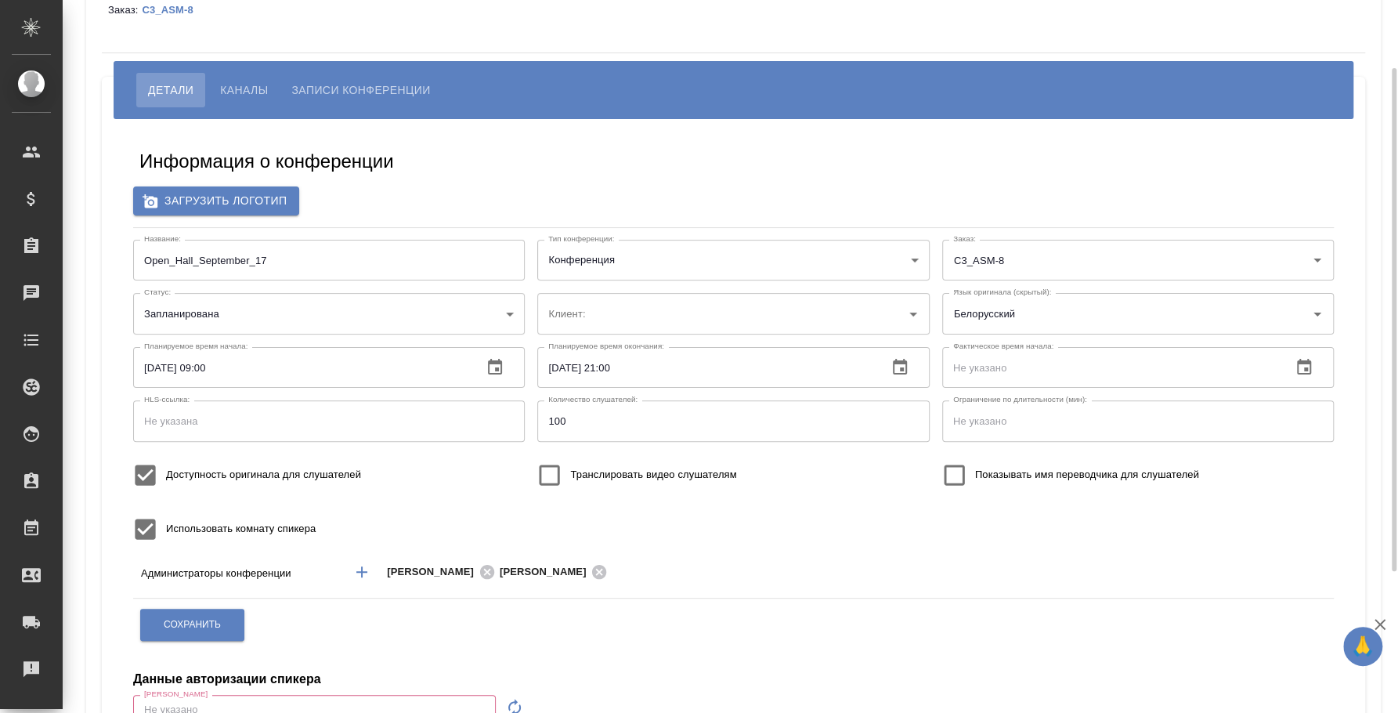
type input "[EMAIL_ADDRESS][DOMAIN_NAME]"
click at [212, 622] on span "Сохранить" at bounding box center [192, 624] width 57 height 13
type input "ООО «Агентство стратегического маркетинга»"
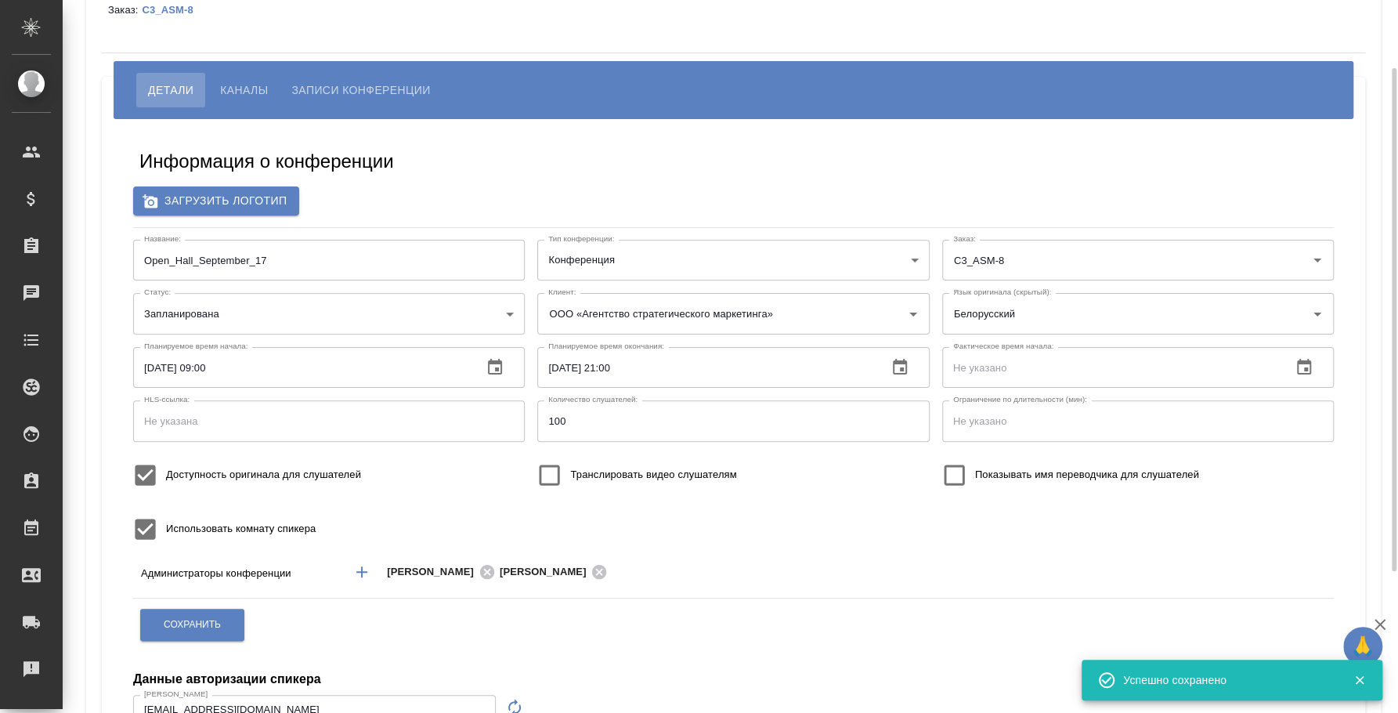
click at [140, 465] on input "Доступность оригинала для слушателей" at bounding box center [146, 475] width 42 height 42
checkbox input "false"
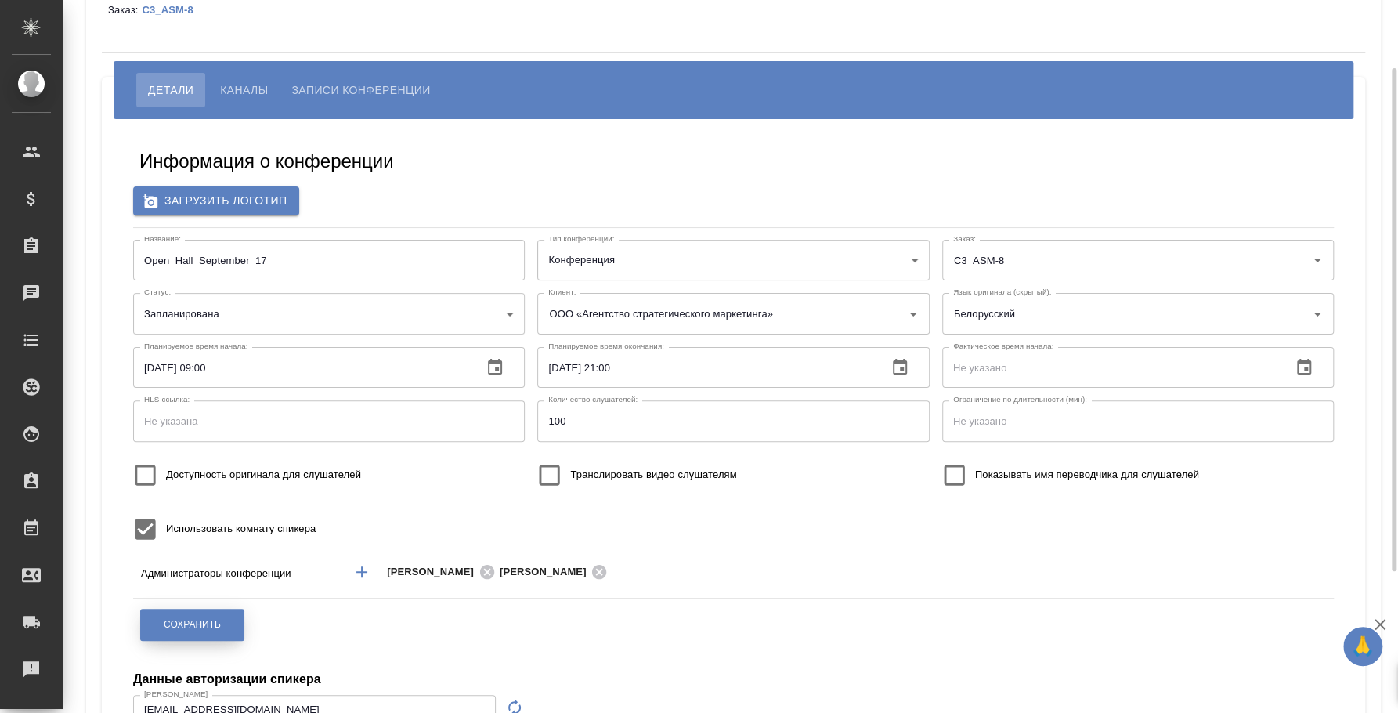
click at [229, 623] on button "Сохранить" at bounding box center [192, 625] width 104 height 32
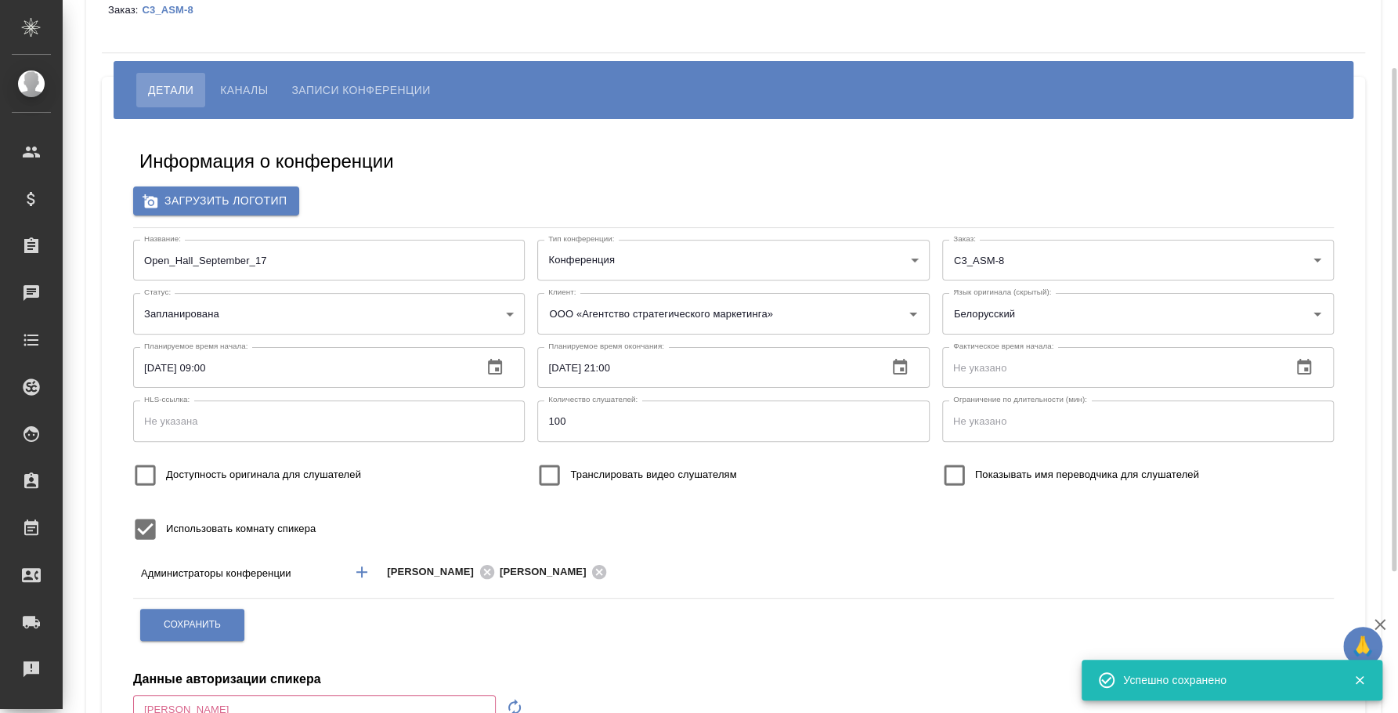
type input "[EMAIL_ADDRESS][DOMAIN_NAME]"
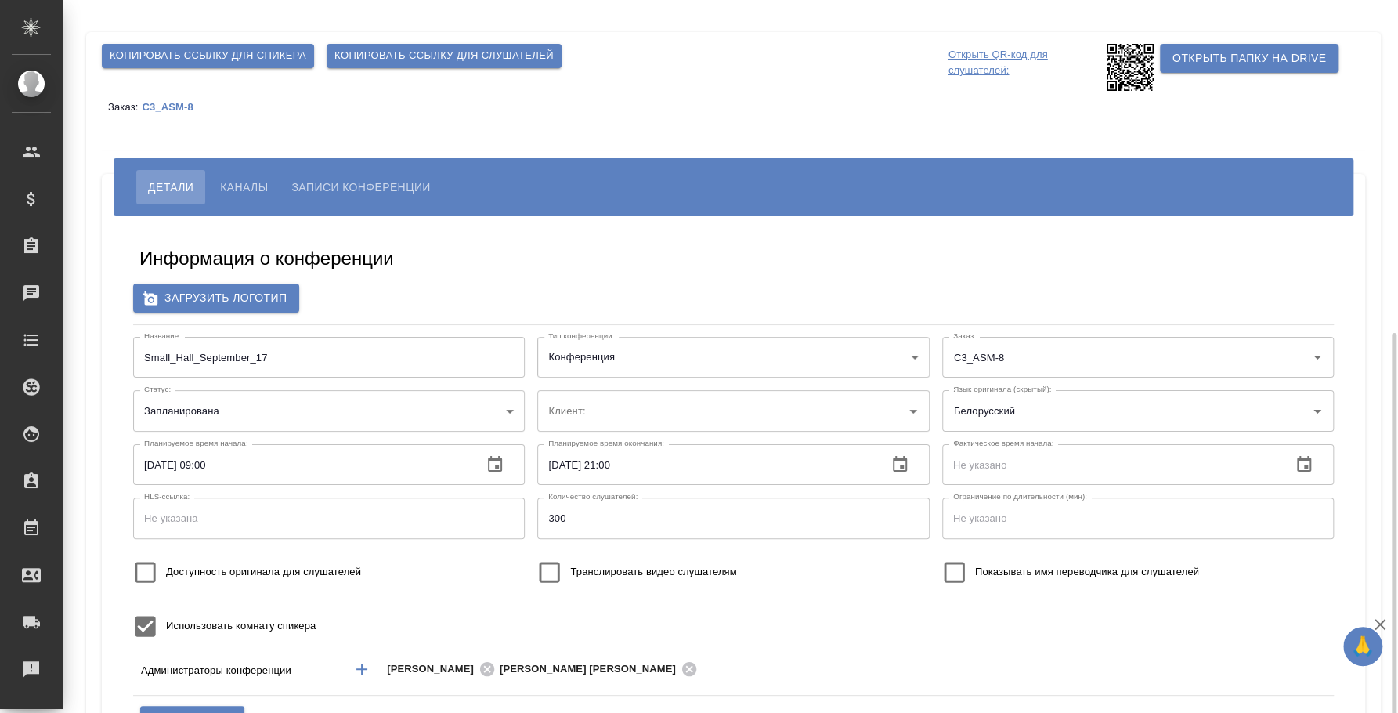
scroll to position [195, 0]
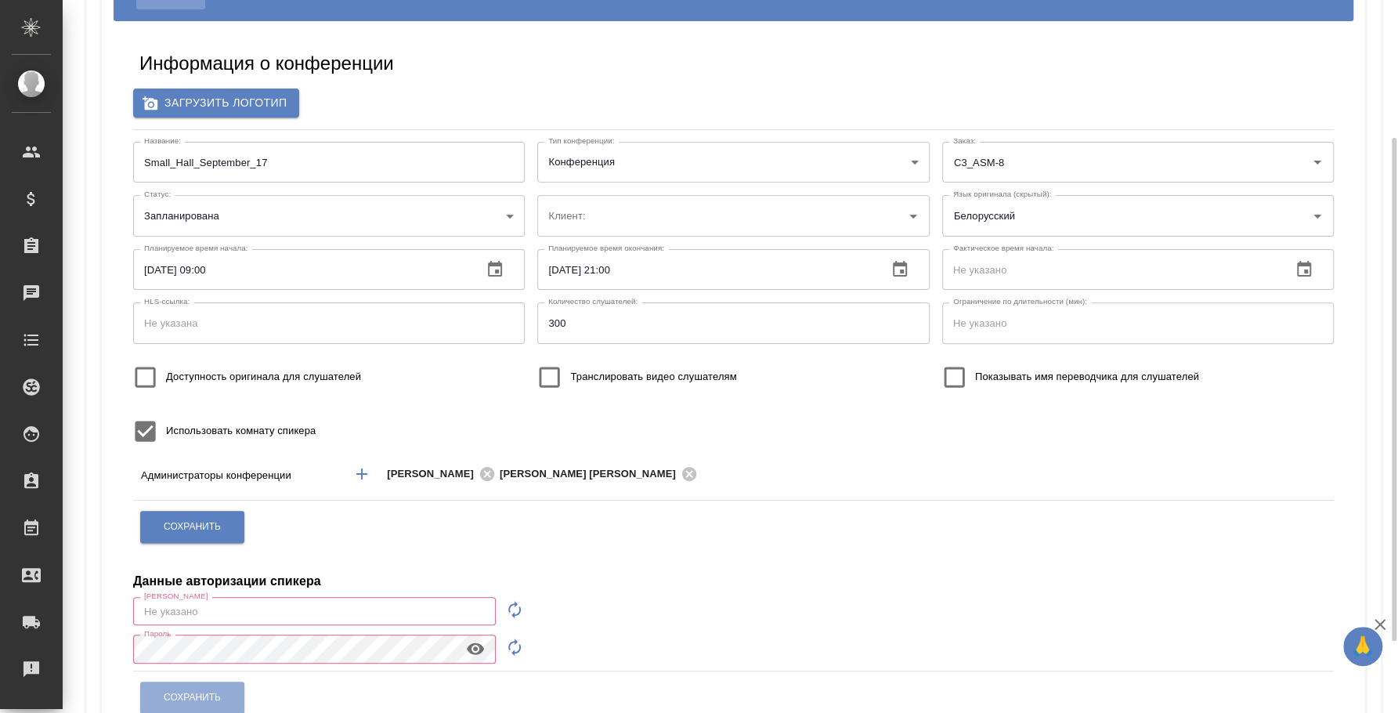
type input "[PERSON_NAME][EMAIL_ADDRESS][DOMAIN_NAME]"
click at [141, 383] on input "Доступность оригинала для слушателей" at bounding box center [146, 377] width 42 height 42
checkbox input "true"
click at [186, 517] on button "Сохранить" at bounding box center [192, 527] width 104 height 32
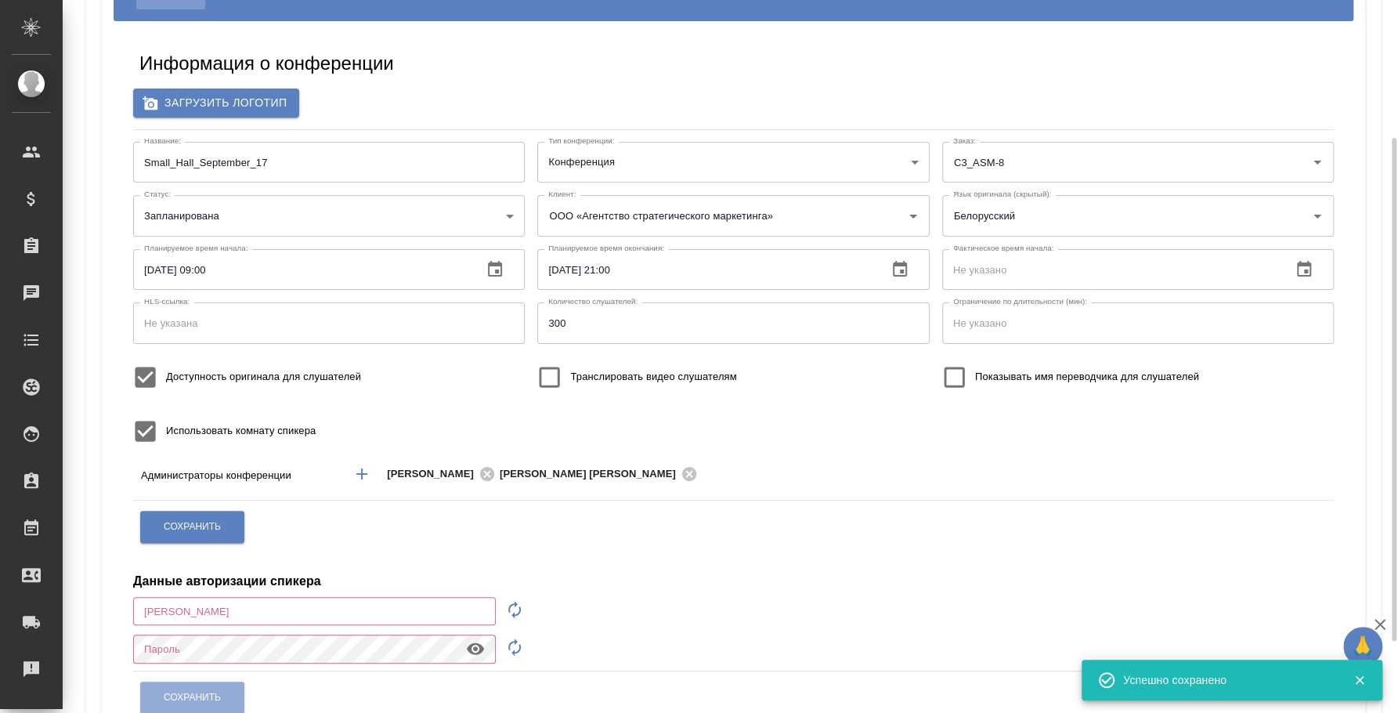
type input "[PERSON_NAME][EMAIL_ADDRESS][DOMAIN_NAME]"
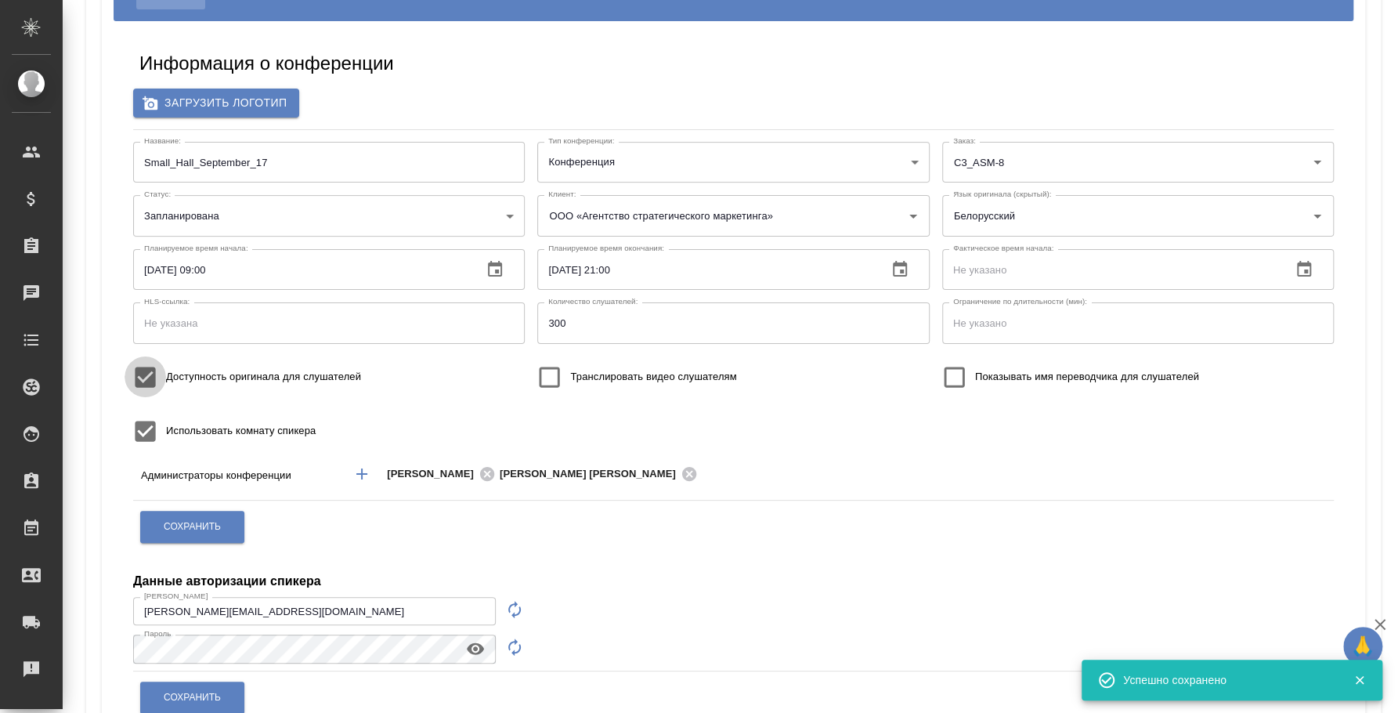
click at [153, 381] on input "Доступность оригинала для слушателей" at bounding box center [146, 377] width 42 height 42
checkbox input "false"
click at [211, 526] on span "Сохранить" at bounding box center [192, 526] width 57 height 13
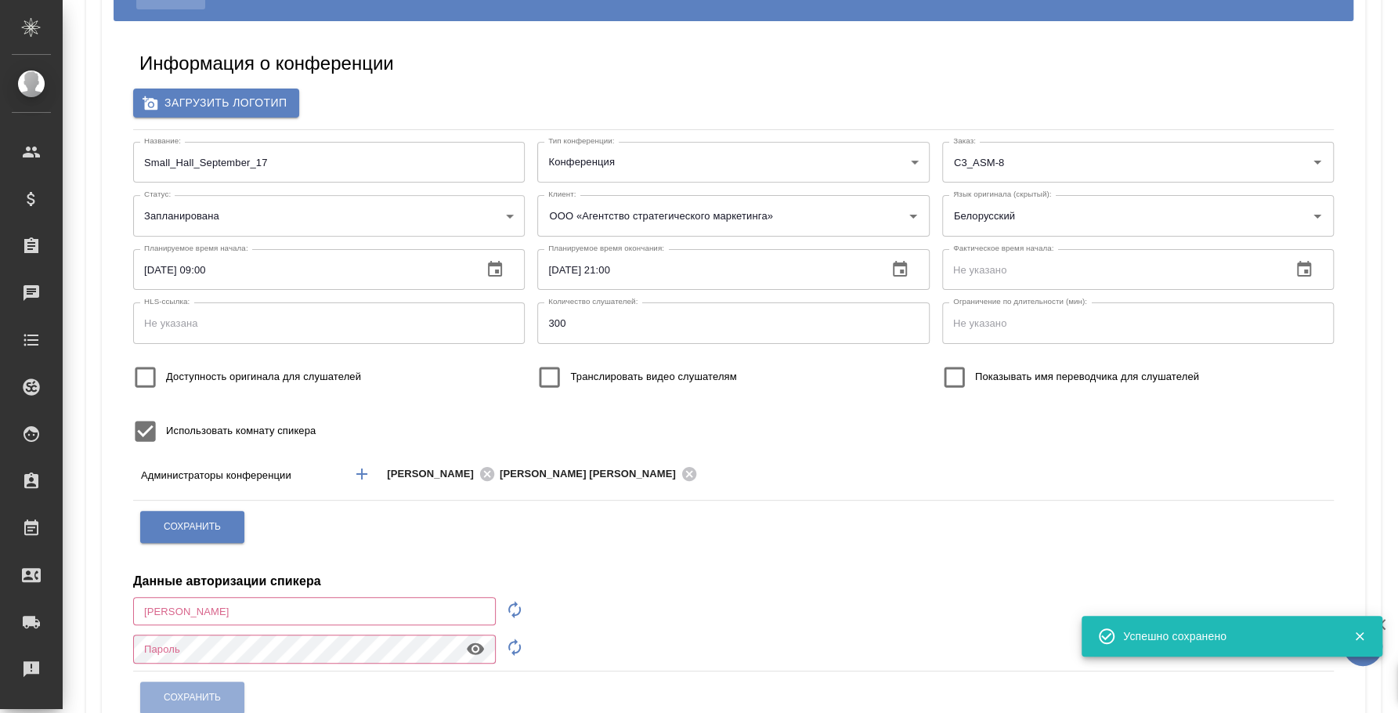
type input "[PERSON_NAME][EMAIL_ADDRESS][DOMAIN_NAME]"
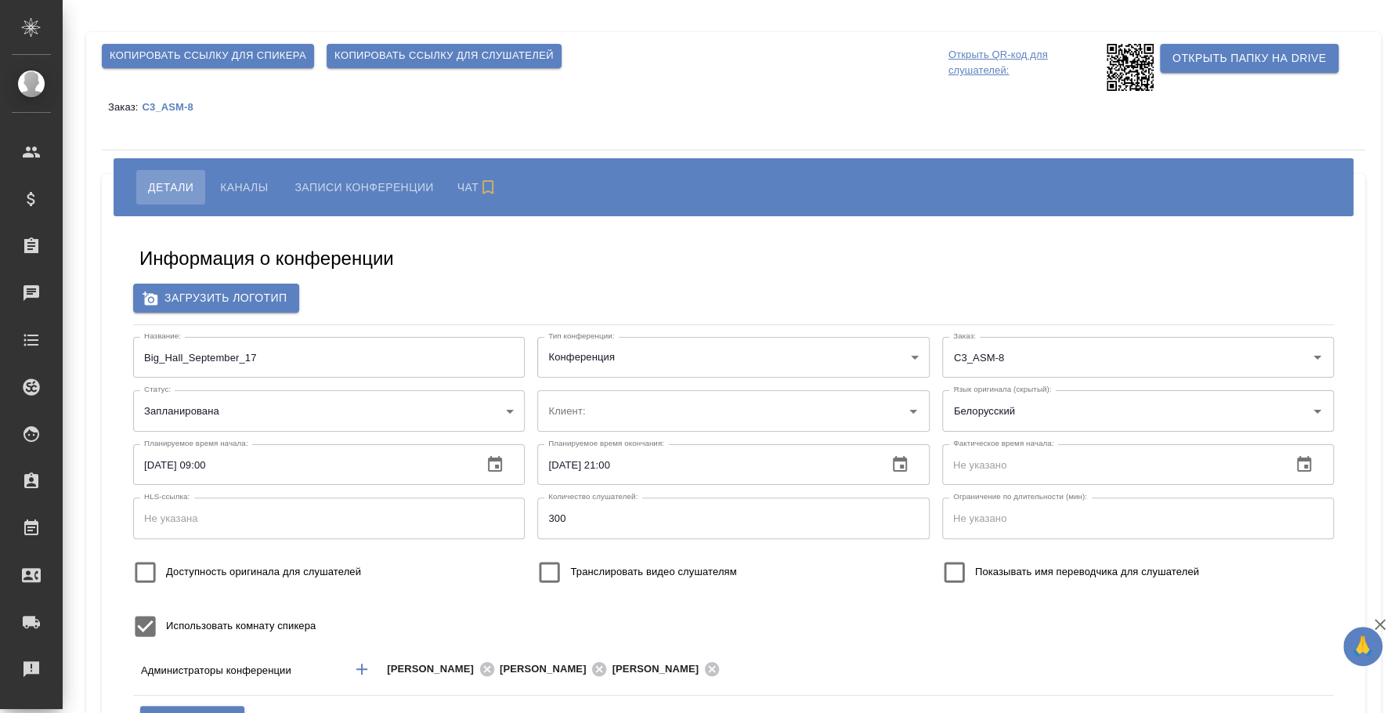
scroll to position [195, 0]
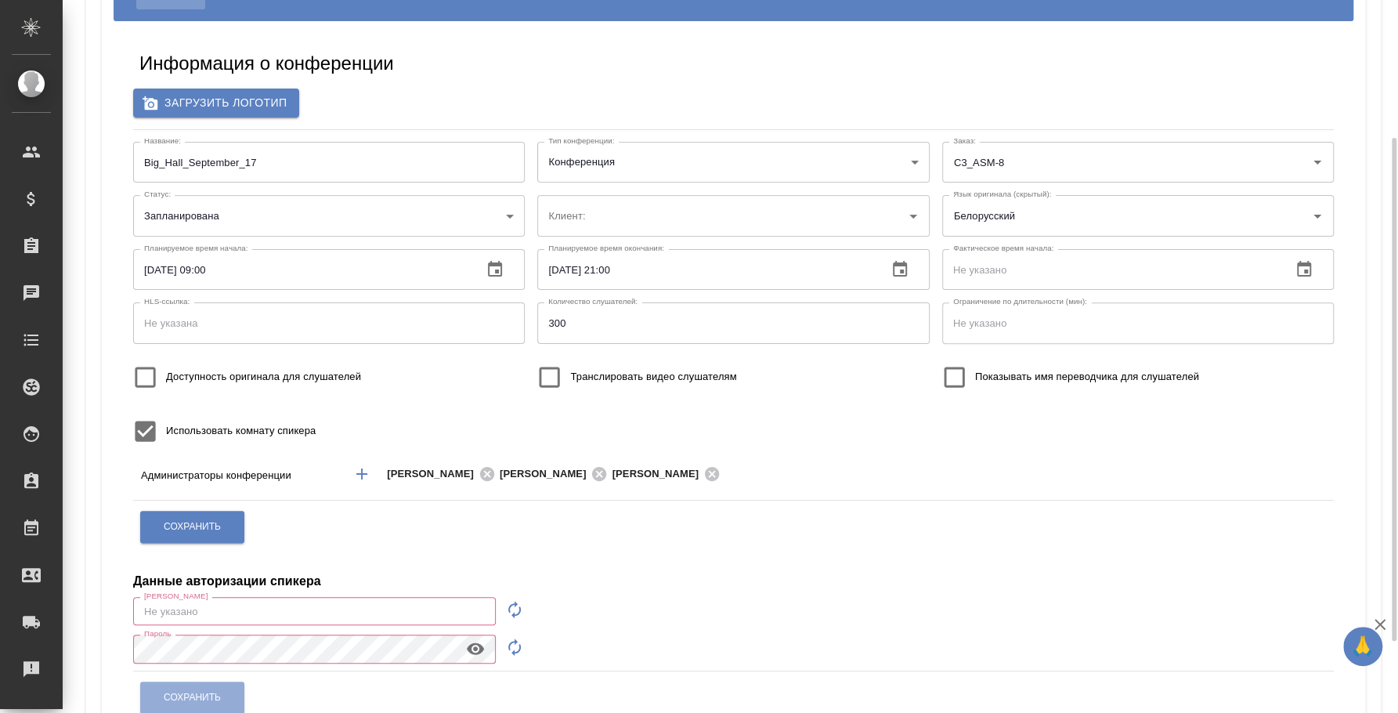
type input "ООО «Агентство стратегического маркетинга»"
type input "[EMAIL_ADDRESS][DOMAIN_NAME]"
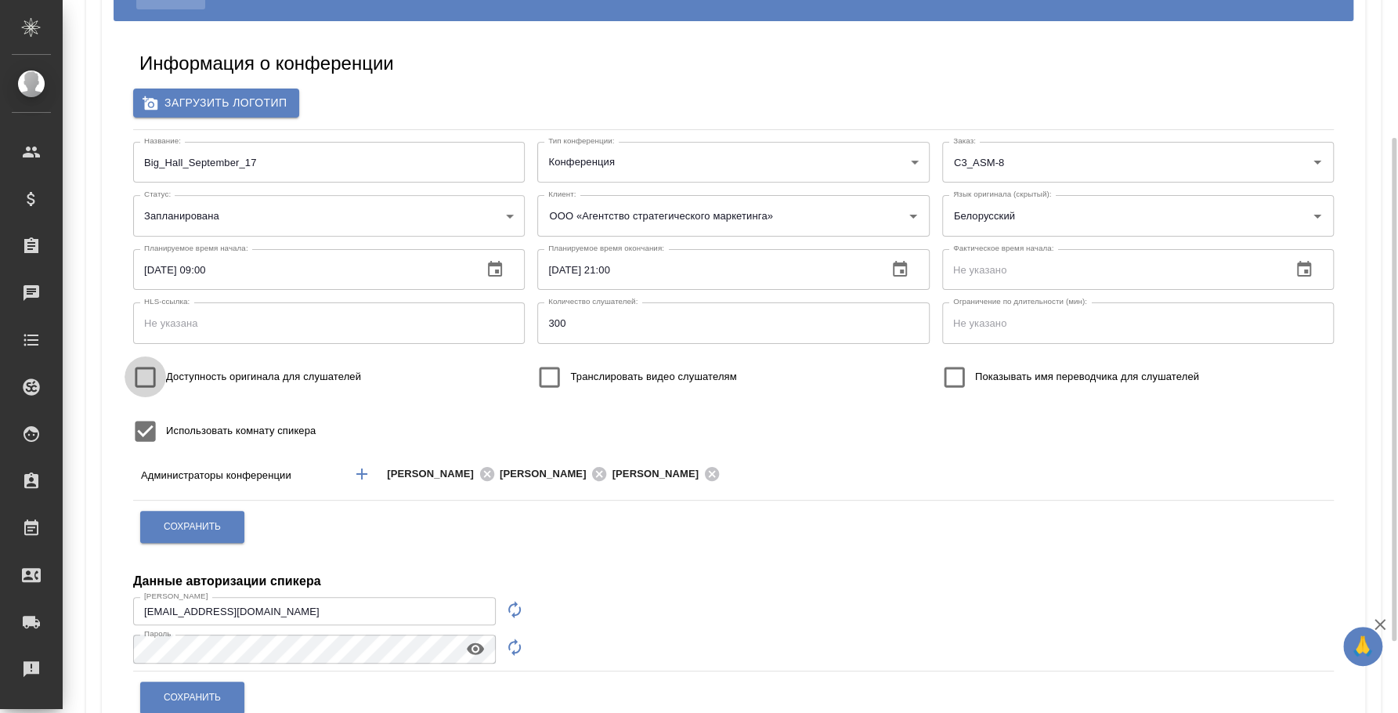
click at [147, 376] on input "Доступность оригинала для слушателей" at bounding box center [146, 377] width 42 height 42
checkbox input "true"
click at [225, 517] on button "Сохранить" at bounding box center [192, 527] width 104 height 32
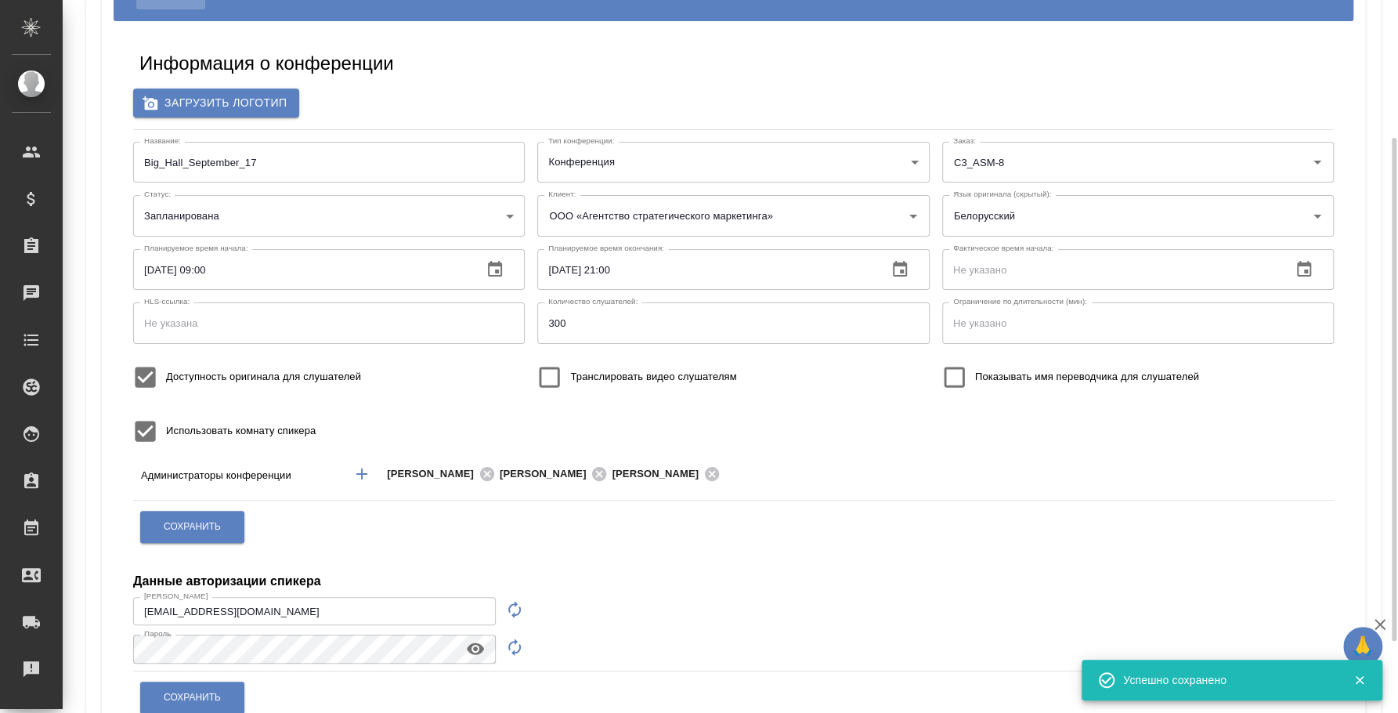
click at [154, 377] on input "Доступность оригинала для слушателей" at bounding box center [146, 377] width 42 height 42
checkbox input "false"
click at [218, 535] on button "Сохранить" at bounding box center [192, 527] width 104 height 32
type input "[EMAIL_ADDRESS][DOMAIN_NAME]"
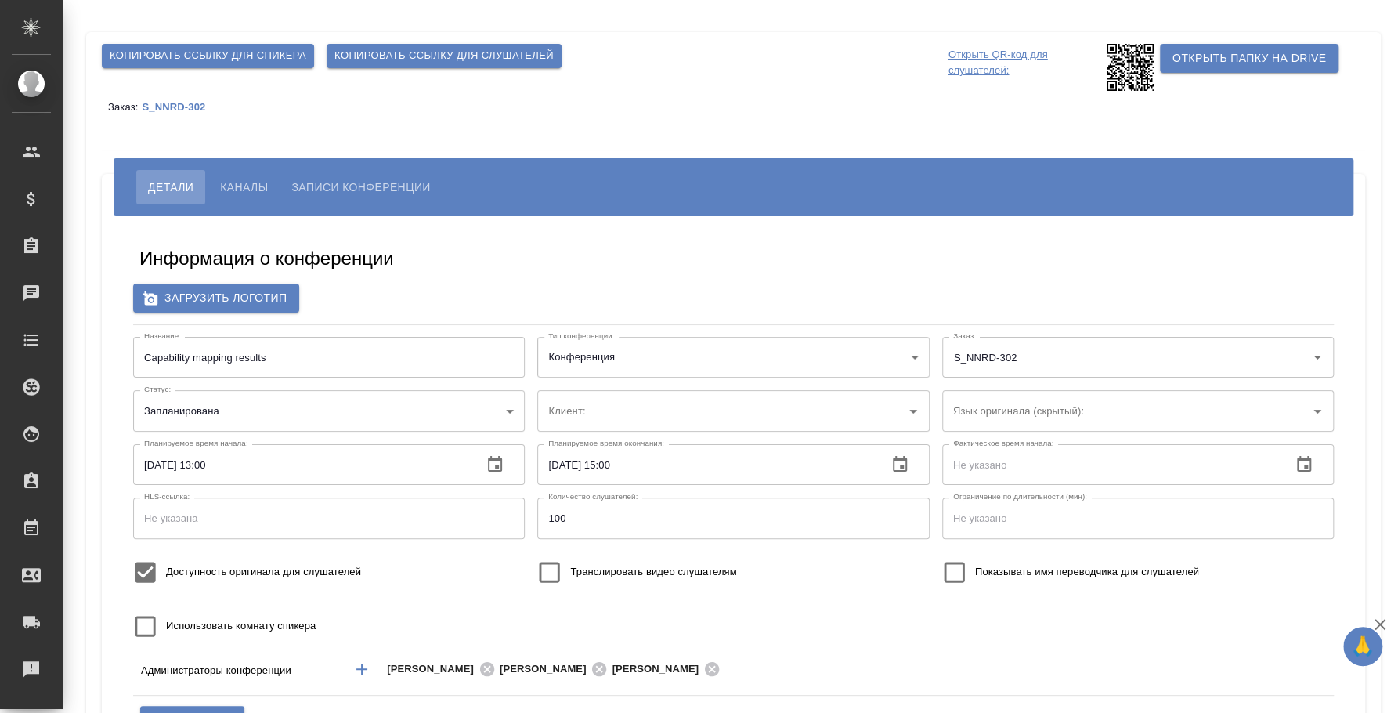
type input "Novo Nordisk ([GEOGRAPHIC_DATA] - АКТИВНЫЙ)"
type input "ООО «Агентство стратегического маркетинга»"
type input "[EMAIL_ADDRESS][DOMAIN_NAME]"
click at [426, 52] on span "Копировать ссылку для слушателей" at bounding box center [443, 56] width 219 height 18
click at [135, 575] on input "Доступность оригинала для слушателей" at bounding box center [146, 572] width 42 height 42
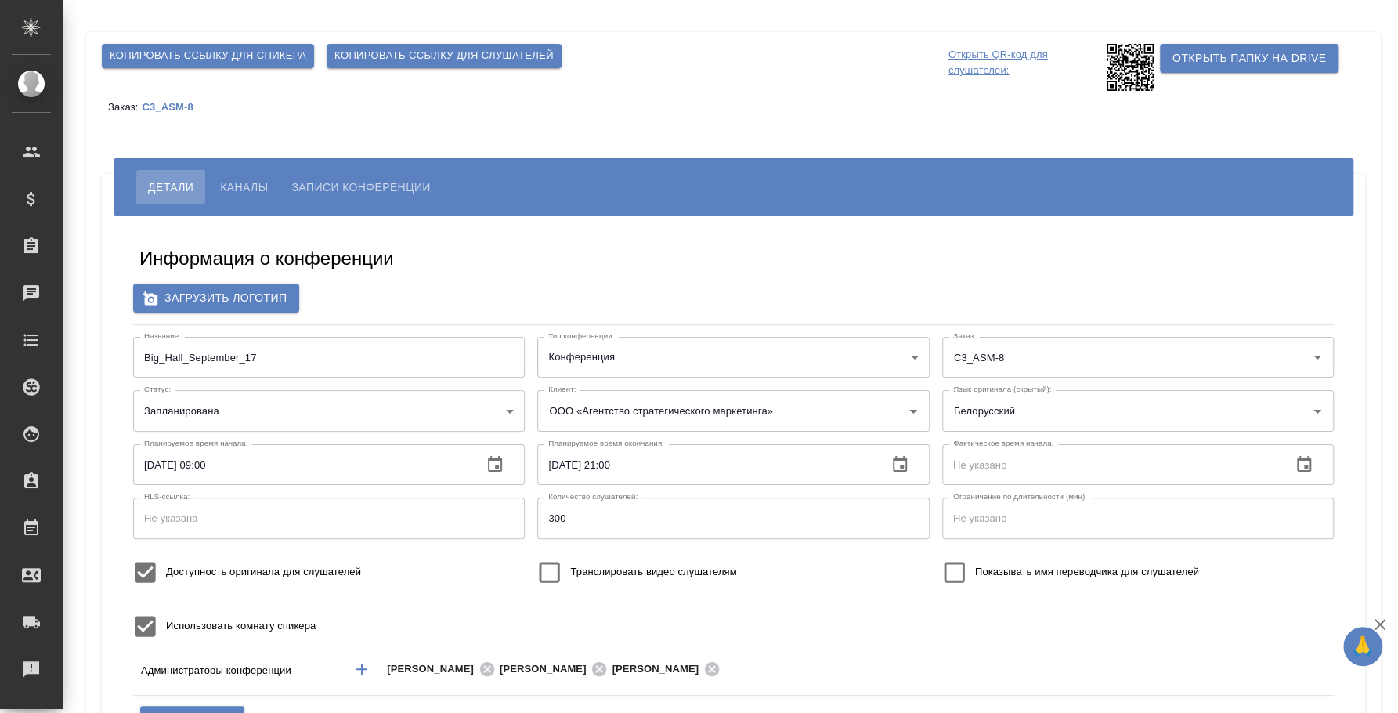
checkbox input "false"
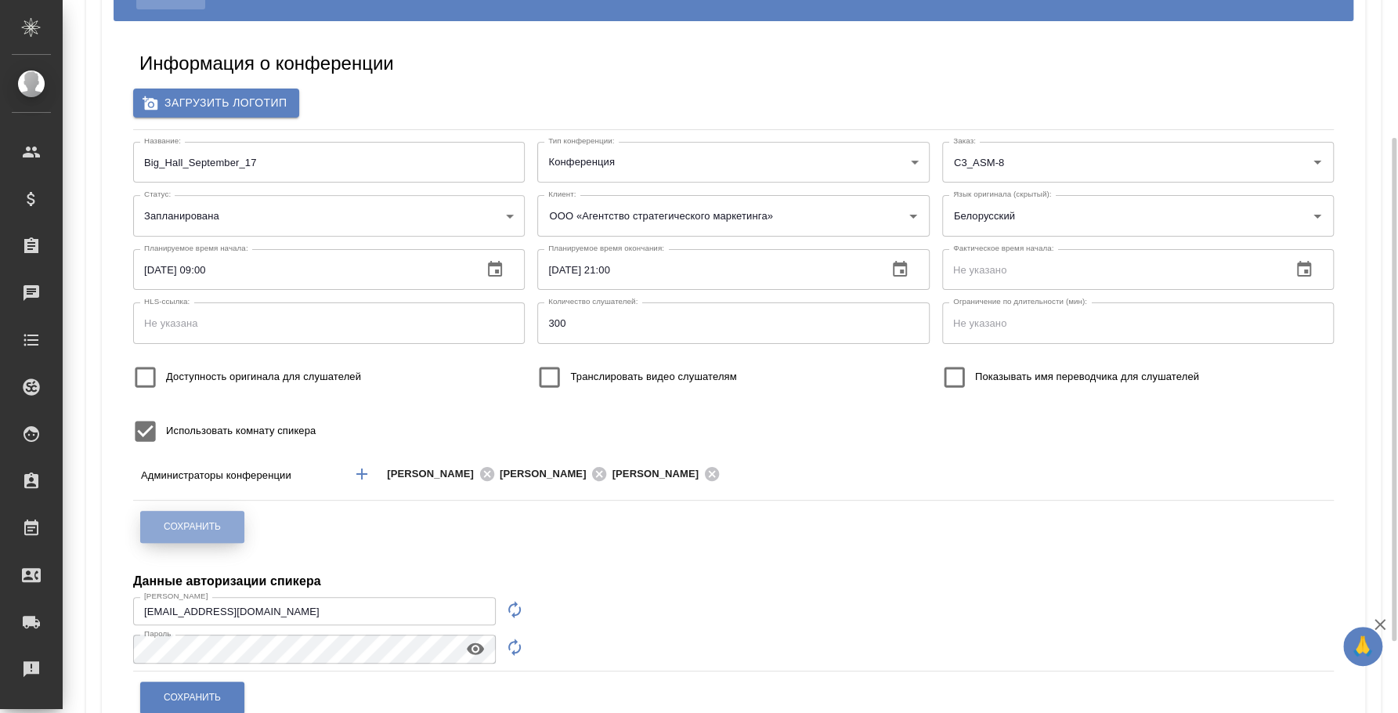
click at [200, 520] on span "Сохранить" at bounding box center [192, 526] width 57 height 13
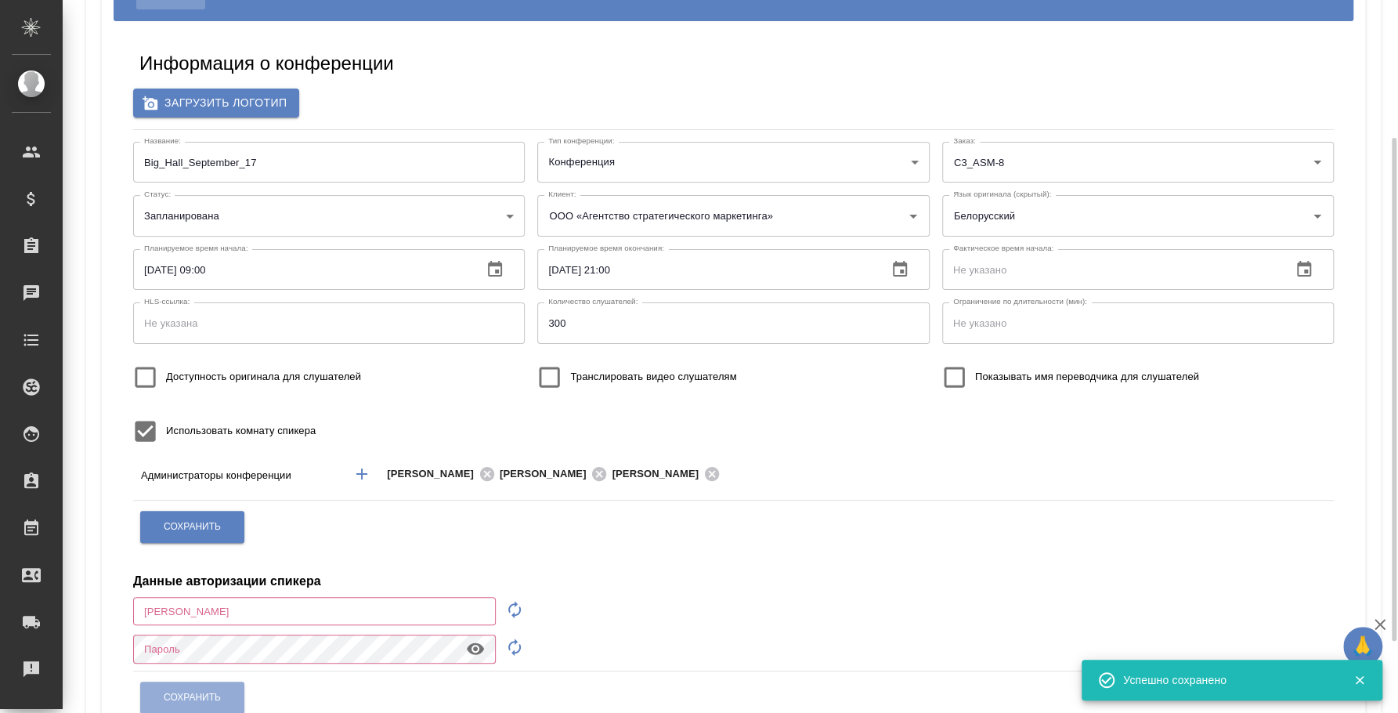
type input "[EMAIL_ADDRESS][DOMAIN_NAME]"
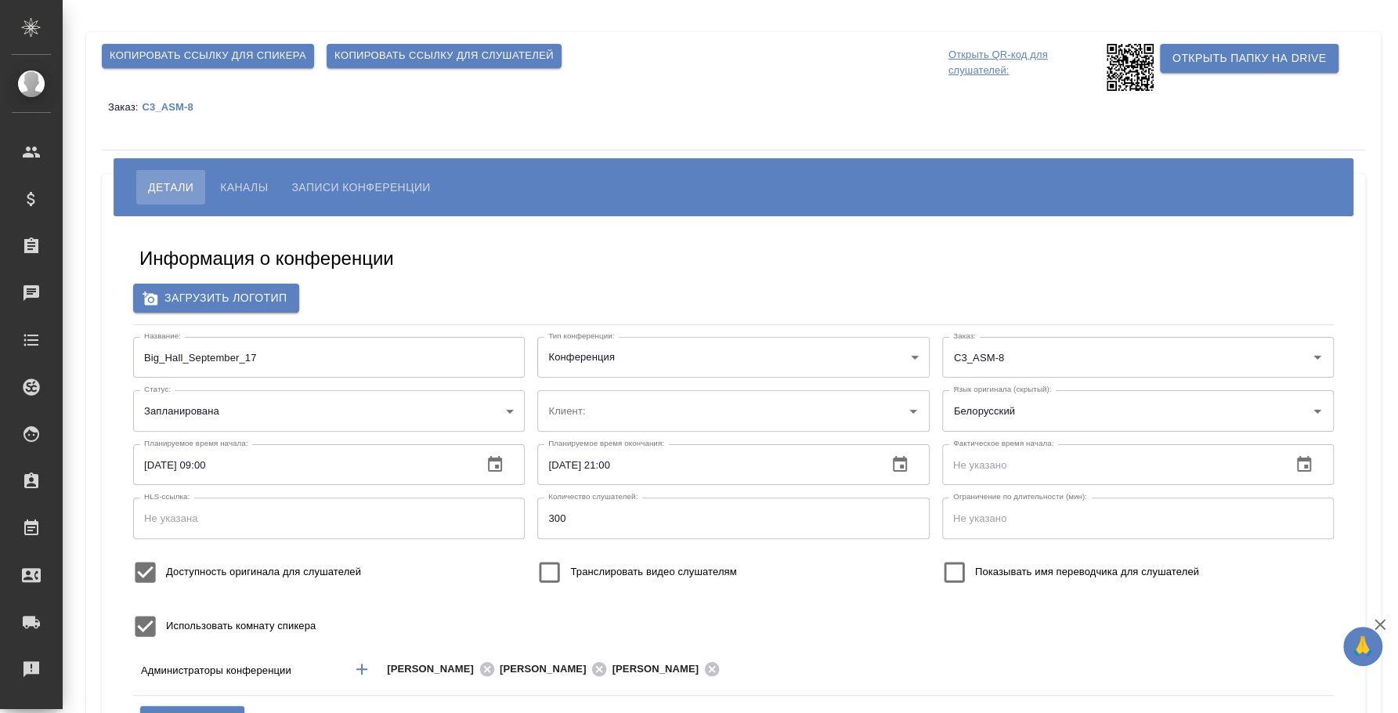
type input "ООО «Агентство стратегического маркетинга»"
type input "[EMAIL_ADDRESS][DOMAIN_NAME]"
click at [159, 569] on input "Доступность оригинала для слушателей" at bounding box center [146, 572] width 42 height 42
checkbox input "false"
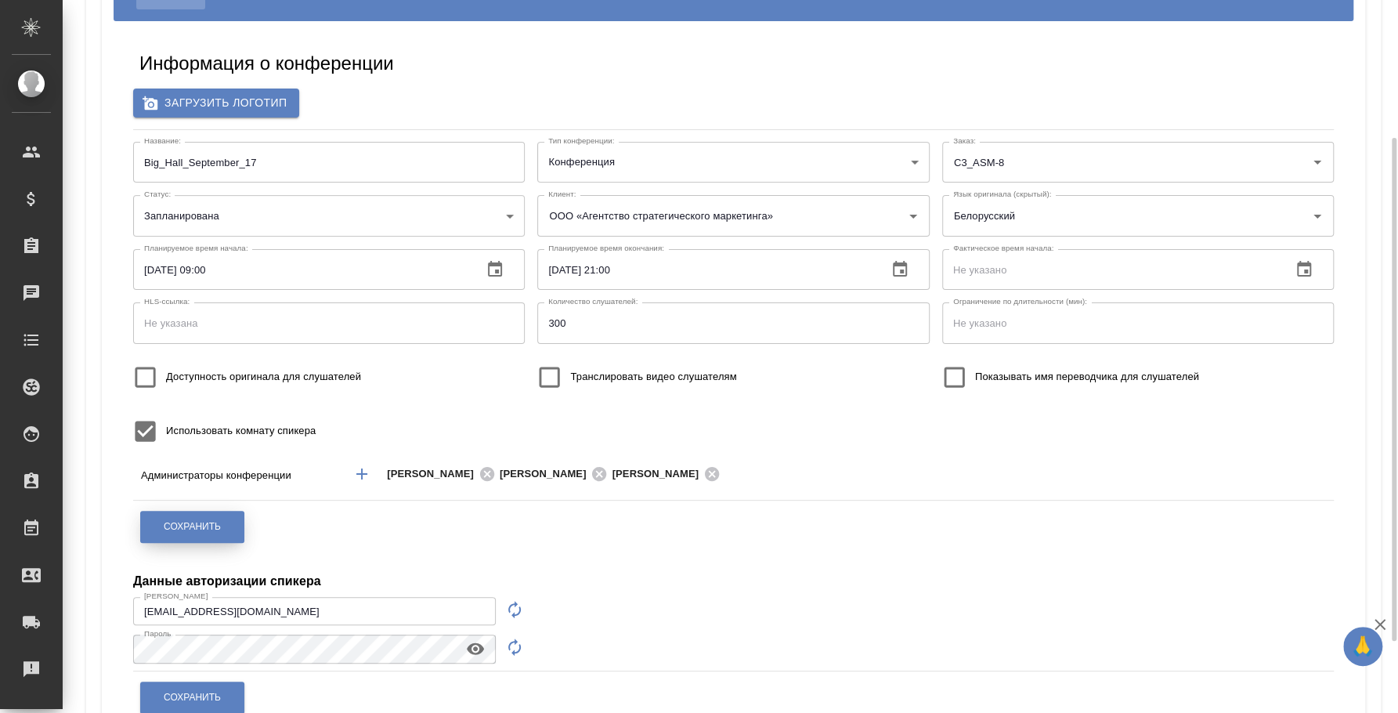
click at [192, 527] on span "Сохранить" at bounding box center [192, 526] width 57 height 13
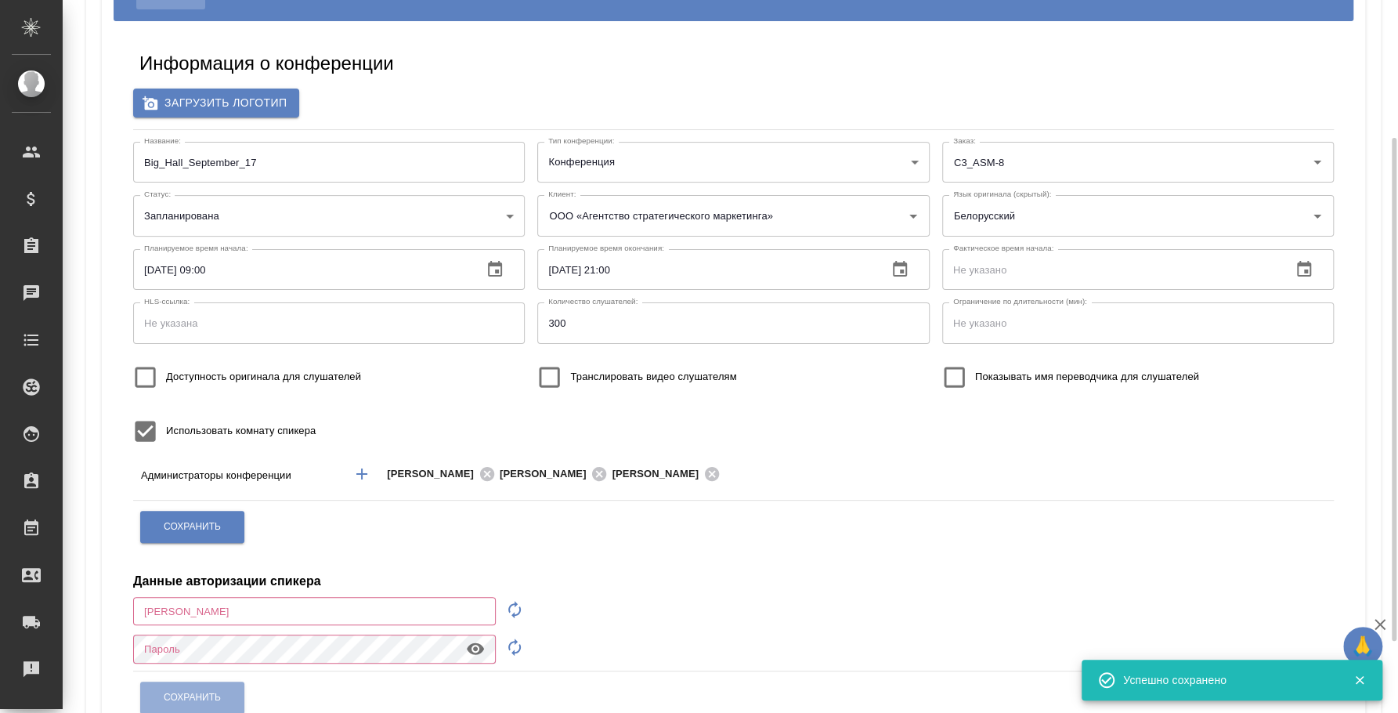
type input "[EMAIL_ADDRESS][DOMAIN_NAME]"
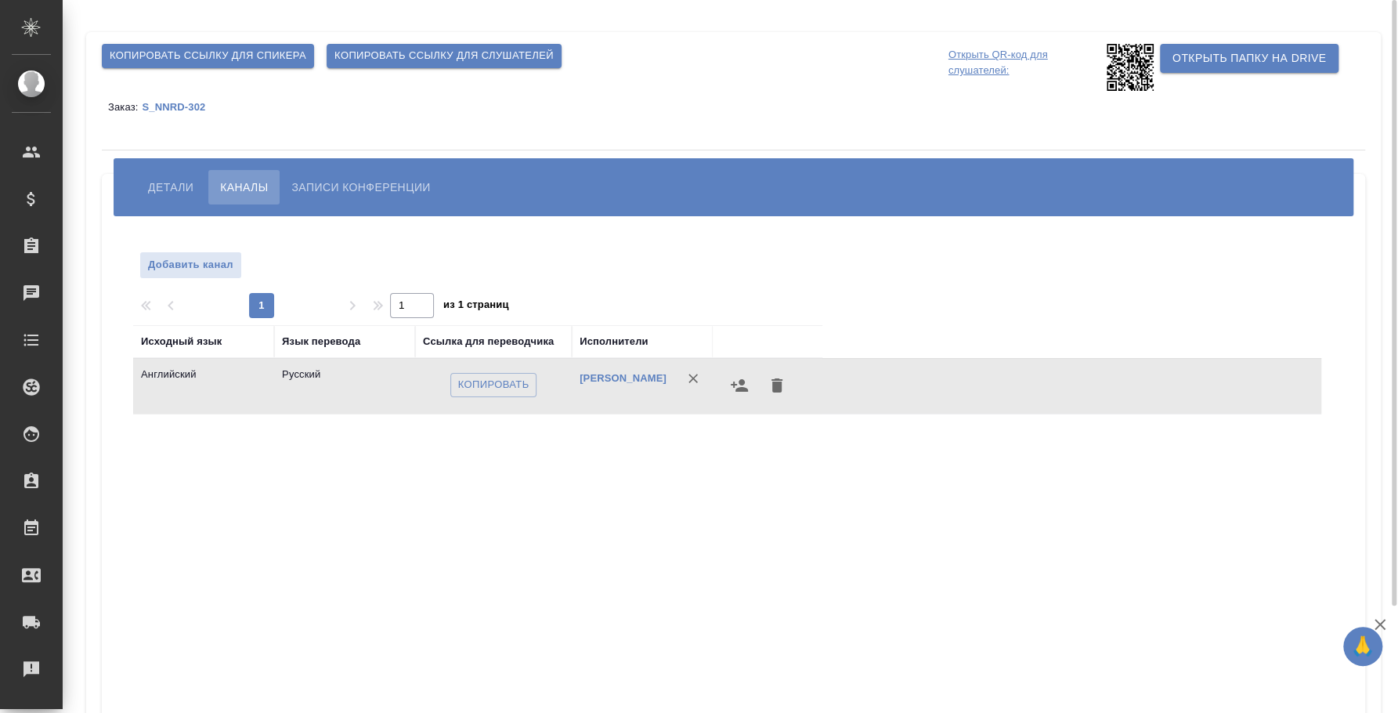
click at [168, 190] on span "Детали" at bounding box center [170, 187] width 45 height 19
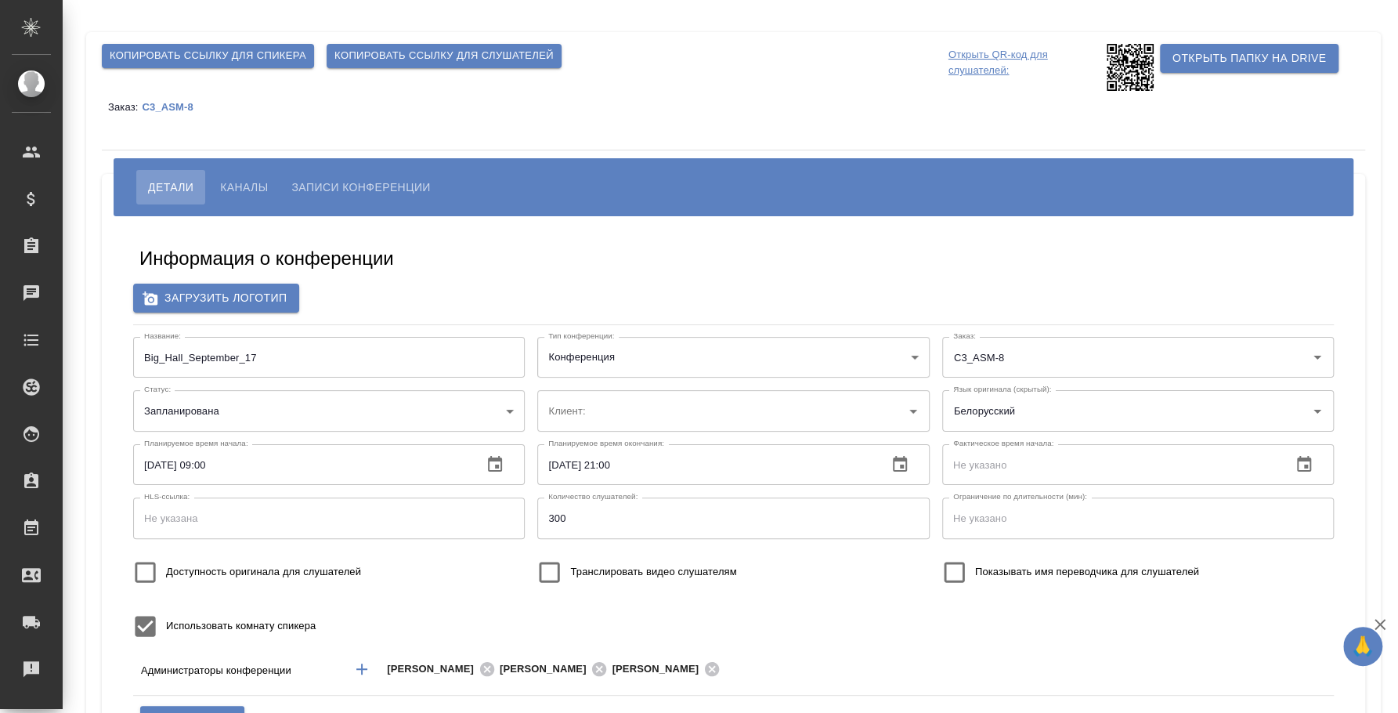
type input "ООО «Агентство стратегического маркетинга»"
